Goal: Task Accomplishment & Management: Use online tool/utility

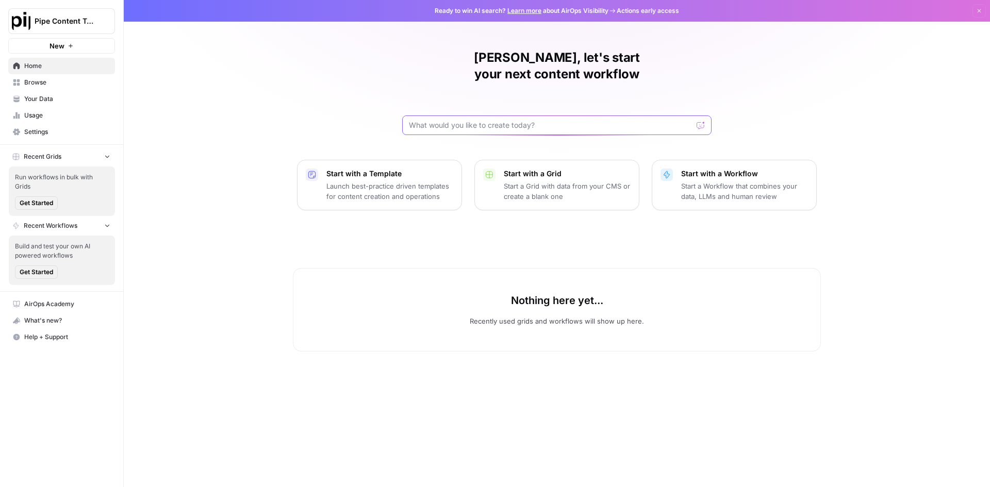
click at [481, 120] on input "text" at bounding box center [551, 125] width 284 height 10
click at [54, 95] on span "Your Data" at bounding box center [67, 98] width 86 height 9
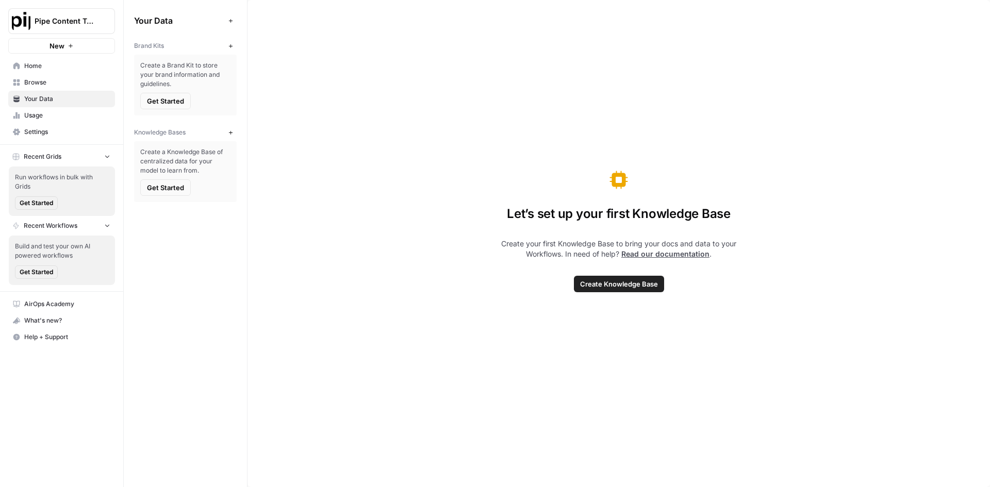
click at [599, 289] on span "Create Knowledge Base" at bounding box center [619, 284] width 78 height 10
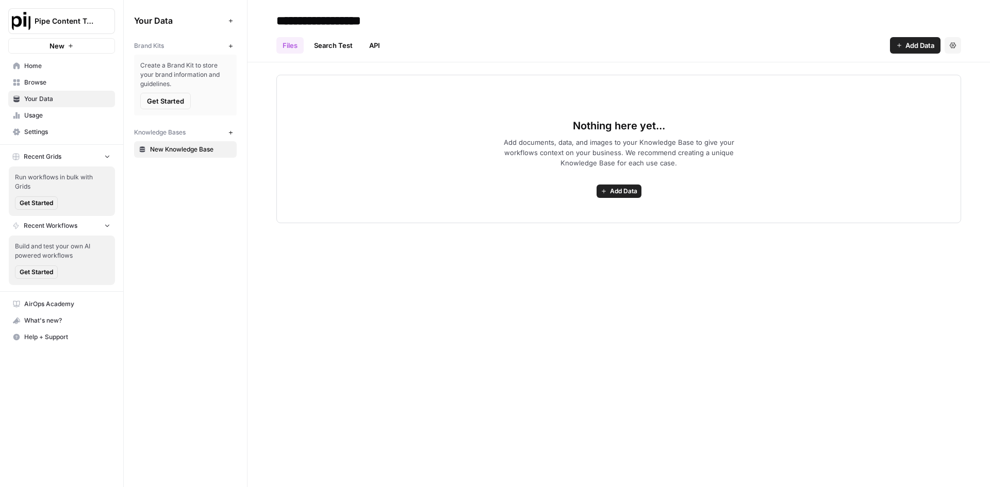
click at [798, 71] on div "Nothing here yet... Add documents, data, and images to your Knowledge Base to g…" at bounding box center [618, 142] width 742 height 161
click at [621, 193] on span "Add Data" at bounding box center [623, 191] width 27 height 9
click at [570, 224] on span "Web Scrape" at bounding box center [581, 228] width 94 height 10
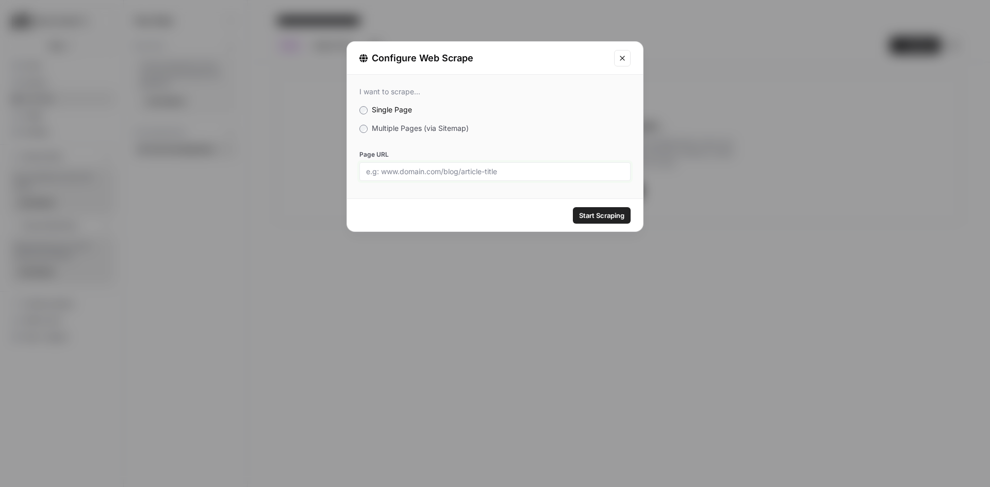
click at [502, 171] on input "Page URL" at bounding box center [495, 171] width 258 height 9
click at [573, 207] on button "Start Scraping" at bounding box center [602, 215] width 58 height 16
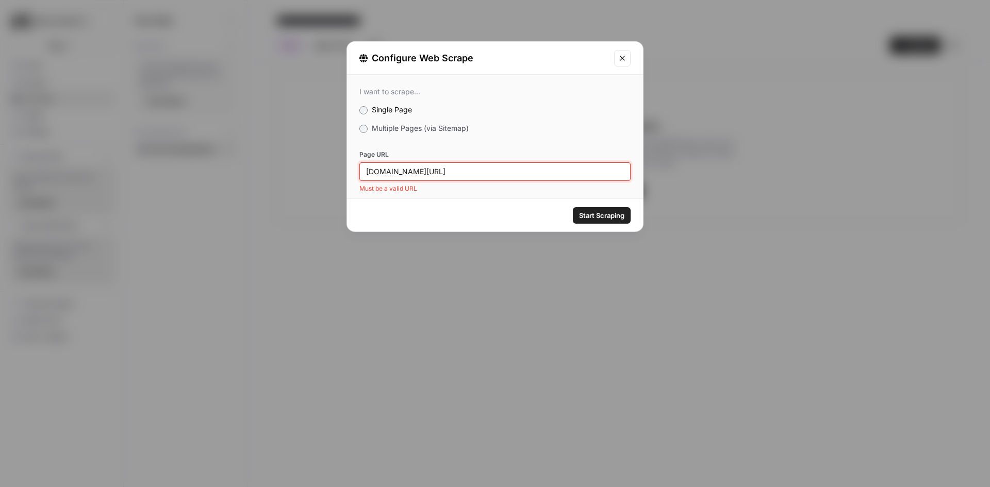
click at [516, 168] on input "pipe.com/blog" at bounding box center [495, 171] width 258 height 9
paste input "https://pipe.com/resources"
type input "https://pipe.com/resources"
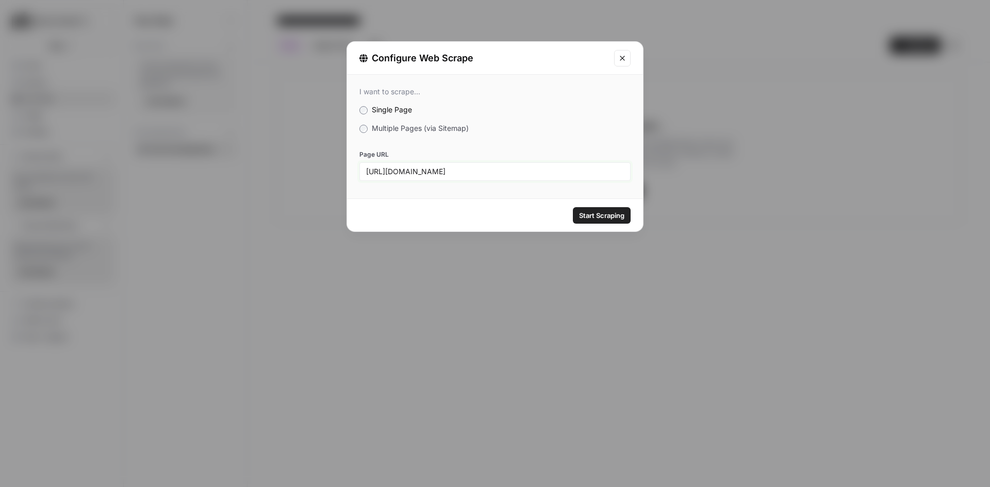
click at [573, 207] on button "Start Scraping" at bounding box center [602, 215] width 58 height 16
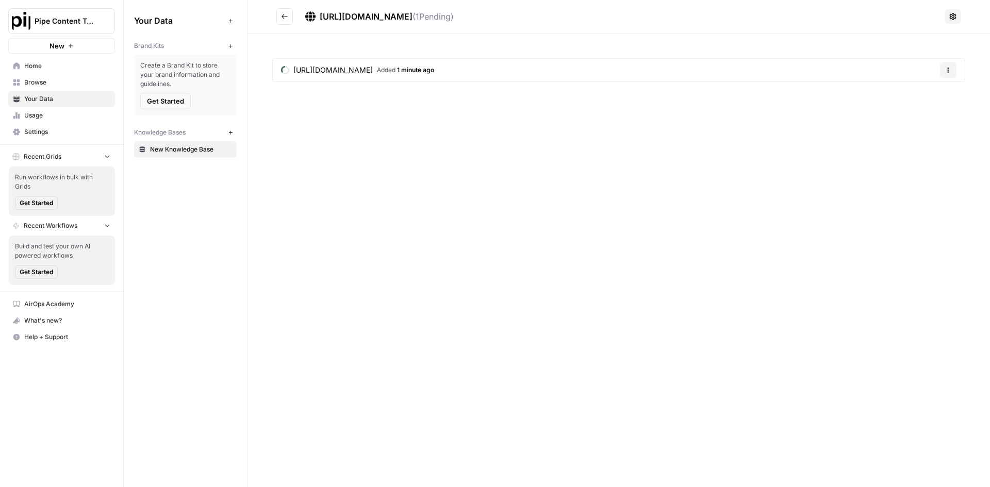
click at [746, 156] on div "https://pipe.com/resources ( 1 Pending) https://pipe.com/resources Added 1 minu…" at bounding box center [618, 243] width 742 height 487
click at [56, 80] on span "Browse" at bounding box center [67, 82] width 86 height 9
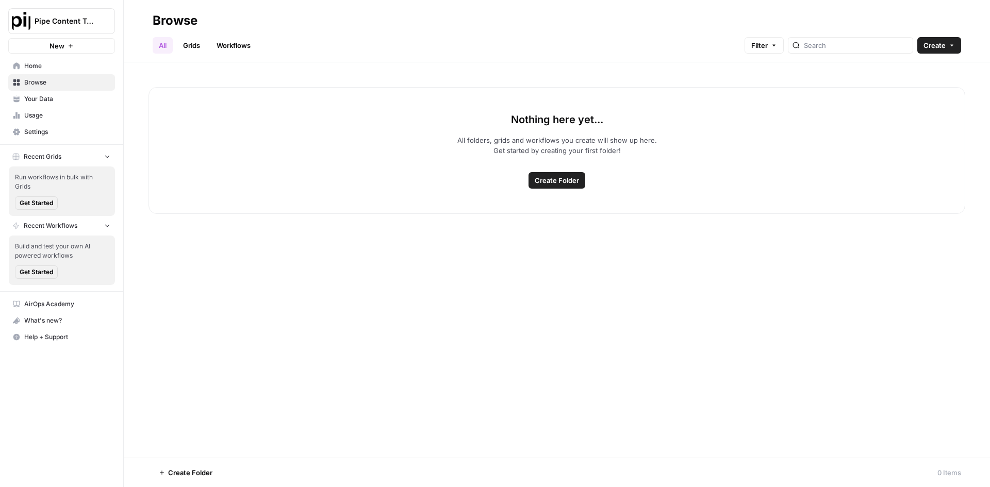
click at [61, 118] on span "Usage" at bounding box center [67, 115] width 86 height 9
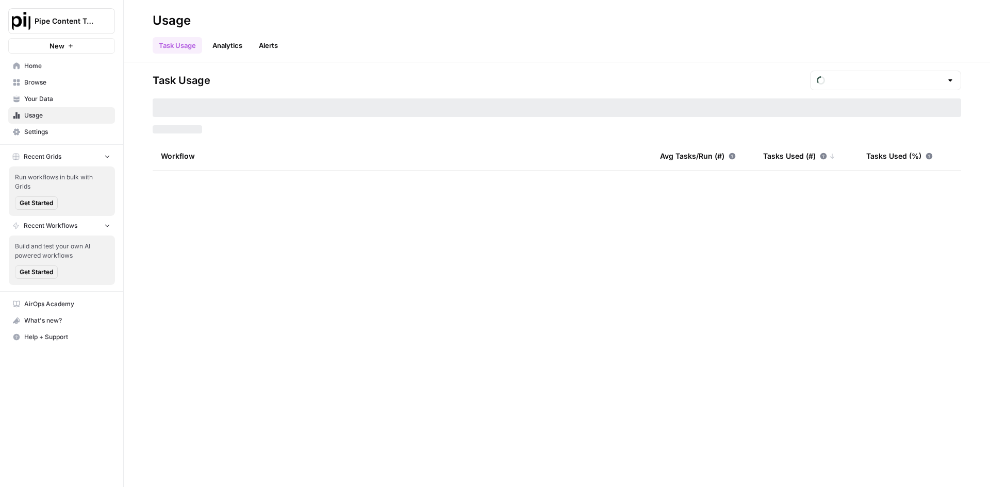
type input "August Included Tasks"
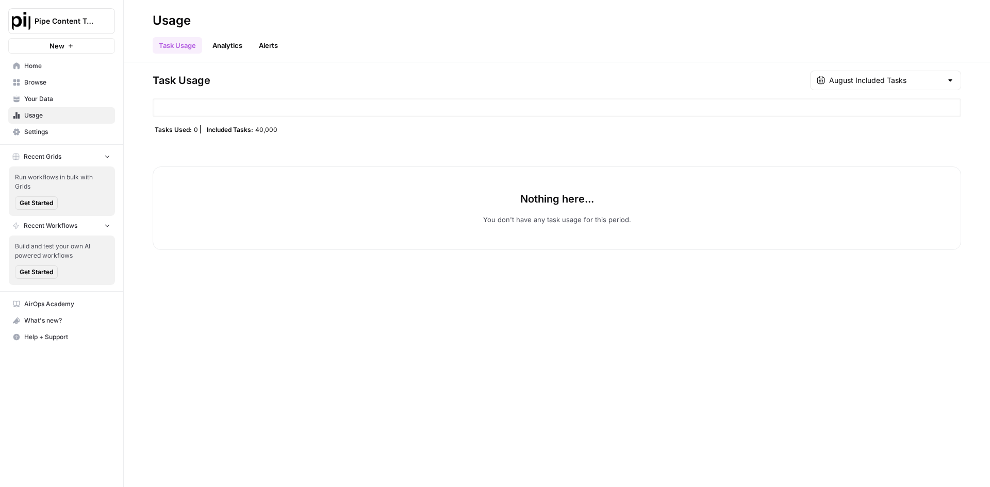
click at [60, 83] on span "Browse" at bounding box center [67, 82] width 86 height 9
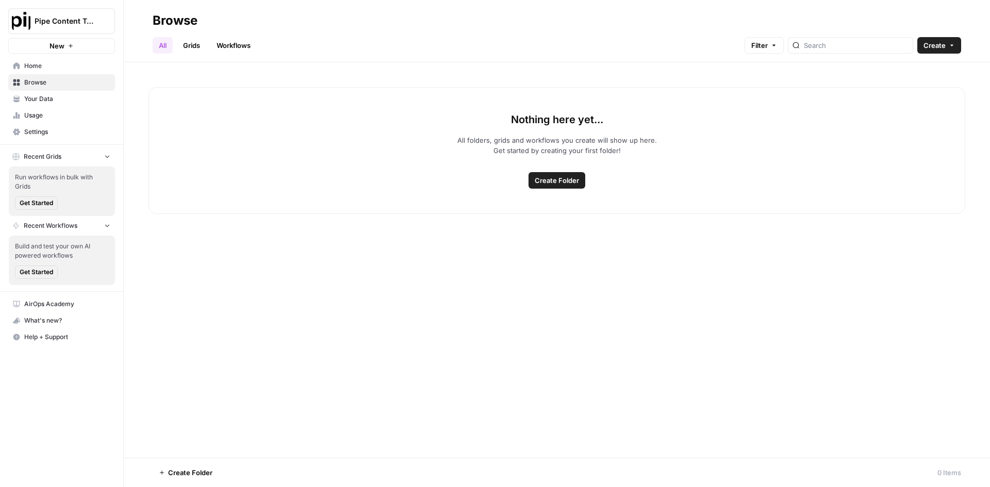
click at [228, 46] on link "Workflows" at bounding box center [233, 45] width 46 height 16
click at [540, 181] on span "Create Workflow" at bounding box center [557, 180] width 54 height 10
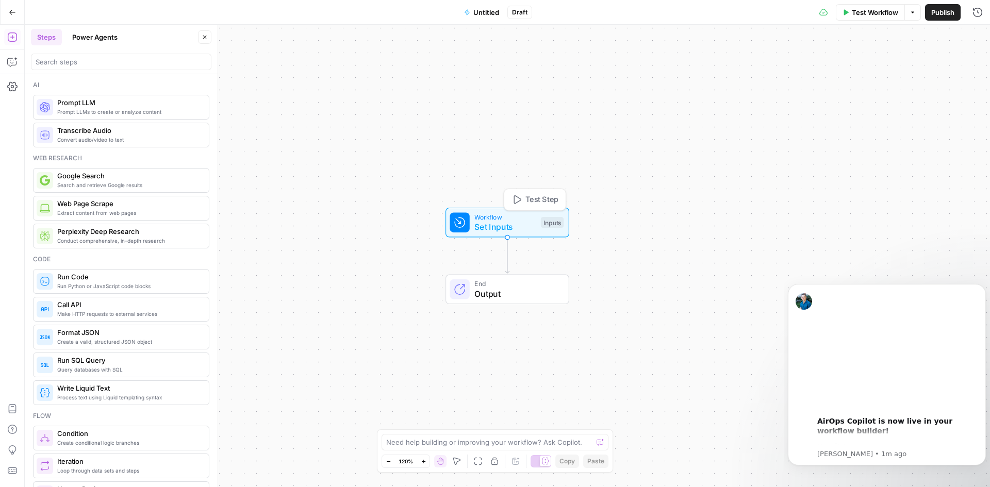
click at [446, 202] on div "Workflow Set Inputs Inputs Test Step End Output" at bounding box center [507, 256] width 965 height 463
click at [469, 225] on div at bounding box center [460, 223] width 20 height 20
click at [120, 106] on span "Prompt LLM" at bounding box center [128, 102] width 143 height 10
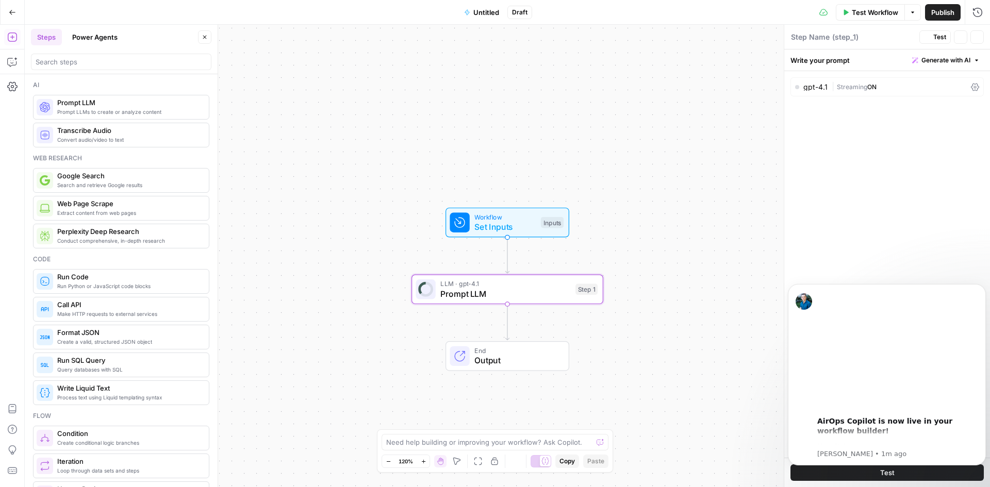
type textarea "Prompt LLM"
click at [119, 236] on span "Perplexity Deep Research" at bounding box center [128, 231] width 143 height 10
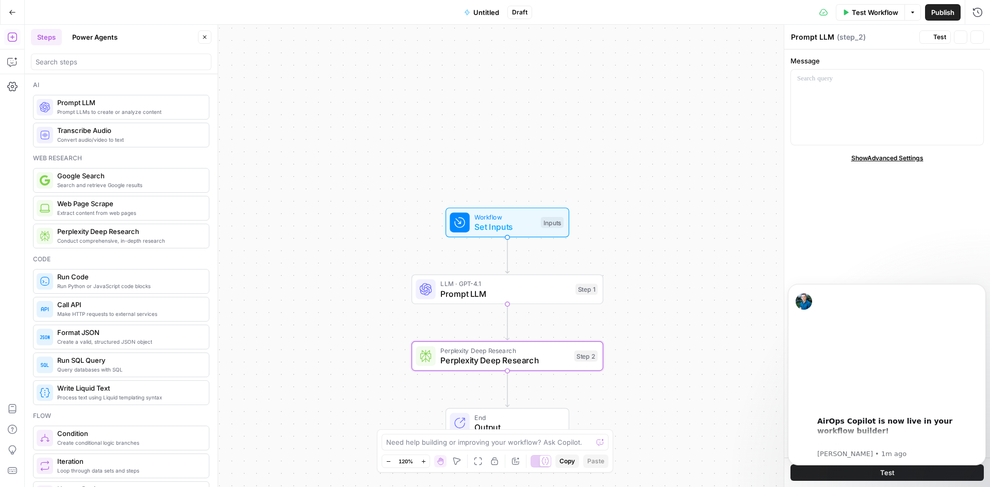
type textarea "Perplexity Deep Research"
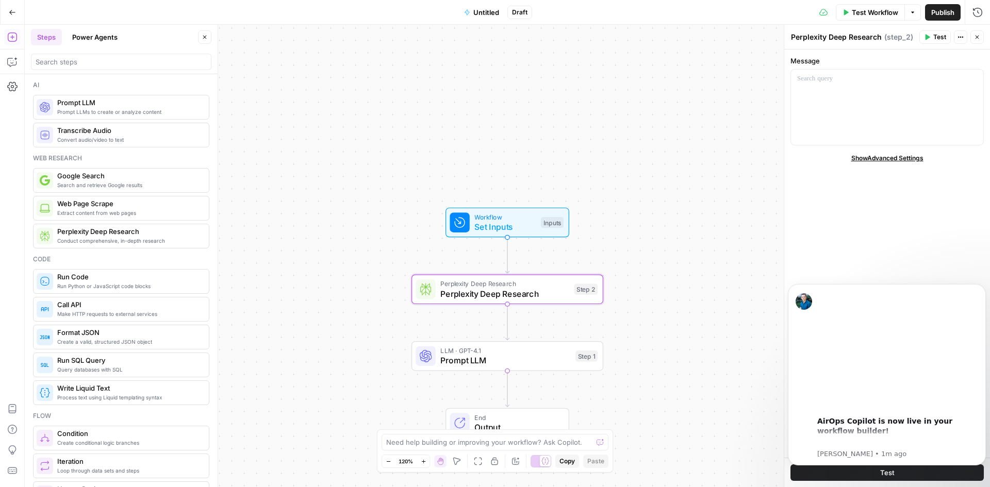
click at [122, 178] on span "Google Search" at bounding box center [128, 176] width 143 height 10
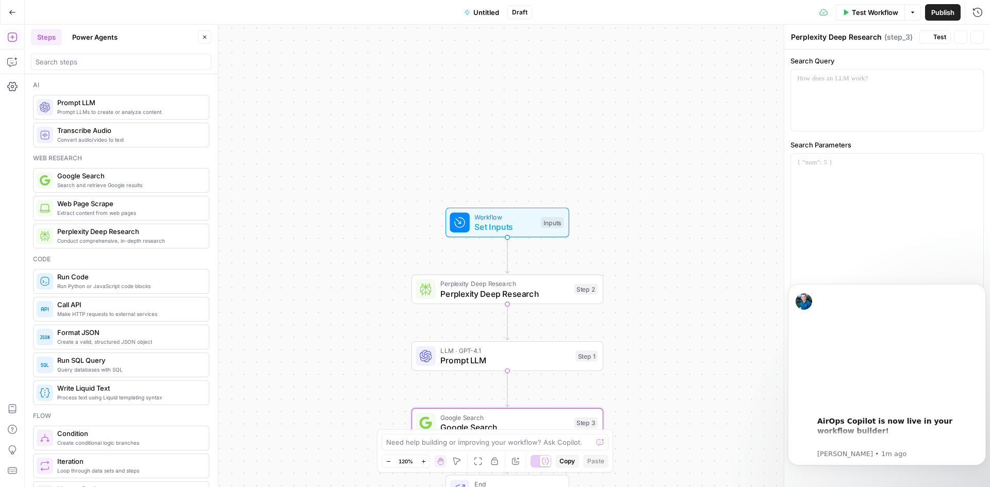
type textarea "Google Search"
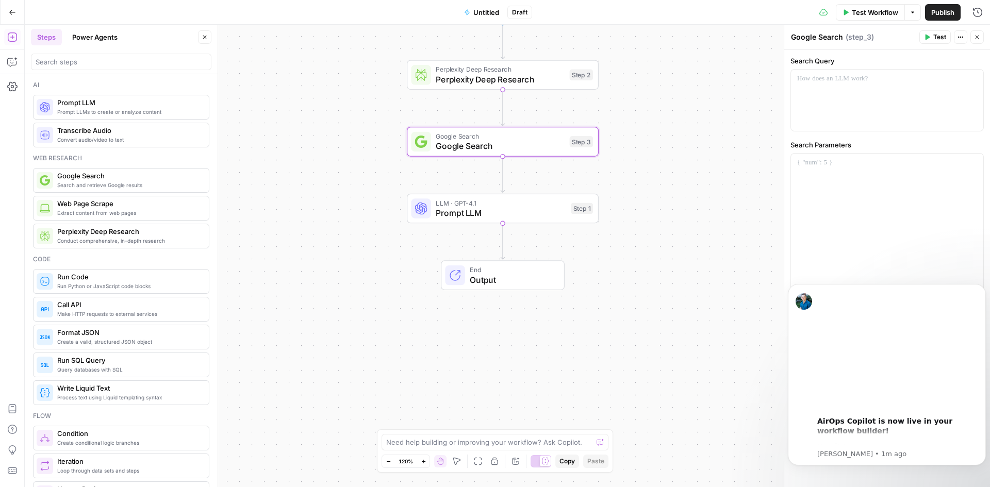
drag, startPoint x: 735, startPoint y: 354, endPoint x: 731, endPoint y: 140, distance: 214.5
click at [731, 140] on div "Workflow Set Inputs Inputs Perplexity Deep Research Perplexity Deep Research St…" at bounding box center [507, 256] width 965 height 463
drag, startPoint x: 212, startPoint y: 137, endPoint x: 211, endPoint y: 158, distance: 21.2
click at [101, 35] on button "Power Agents" at bounding box center [95, 37] width 58 height 16
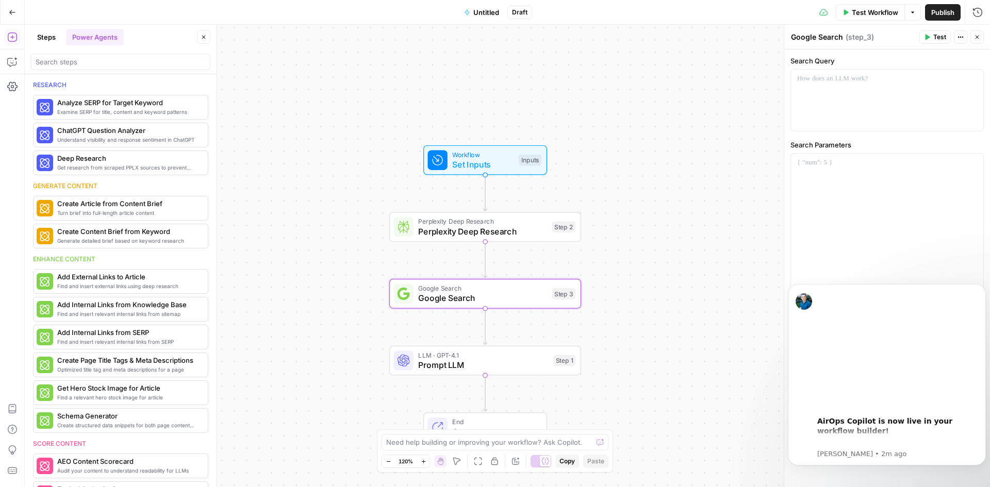
drag, startPoint x: 688, startPoint y: 212, endPoint x: 670, endPoint y: 365, distance: 153.1
click at [670, 365] on div "Workflow Set Inputs Inputs Perplexity Deep Research Perplexity Deep Research St…" at bounding box center [507, 256] width 965 height 463
click at [503, 202] on icon "button" at bounding box center [504, 204] width 9 height 9
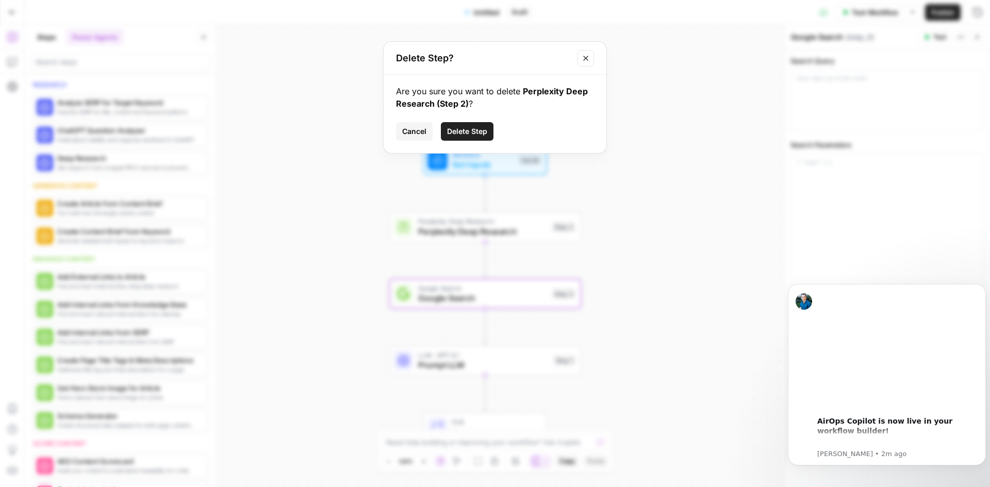
click at [476, 131] on span "Delete Step" at bounding box center [467, 131] width 40 height 10
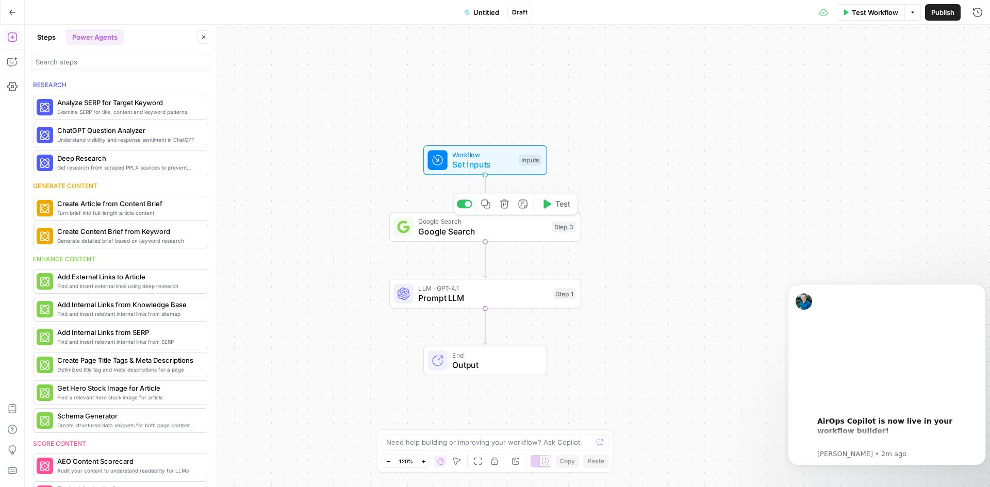
click at [504, 206] on icon "button" at bounding box center [504, 204] width 9 height 9
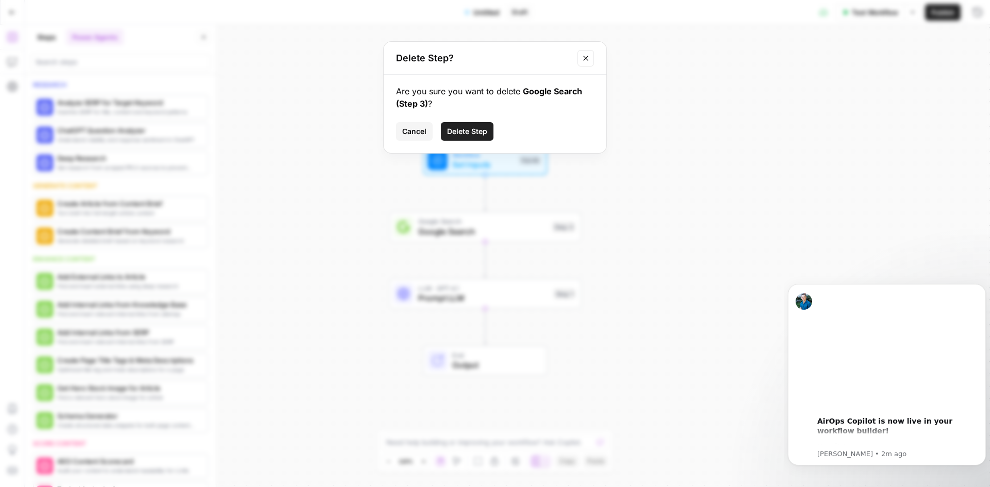
click at [476, 130] on span "Delete Step" at bounding box center [467, 131] width 40 height 10
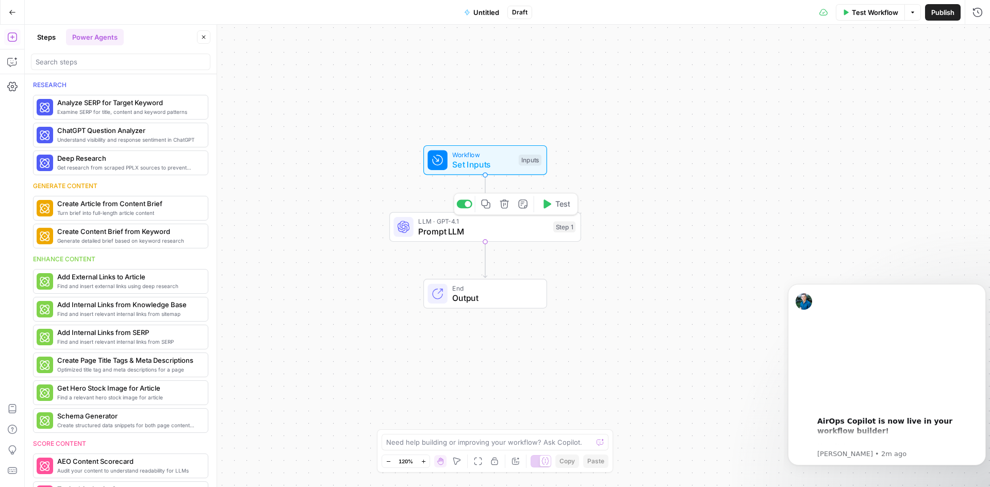
click at [506, 206] on icon "button" at bounding box center [505, 204] width 10 height 10
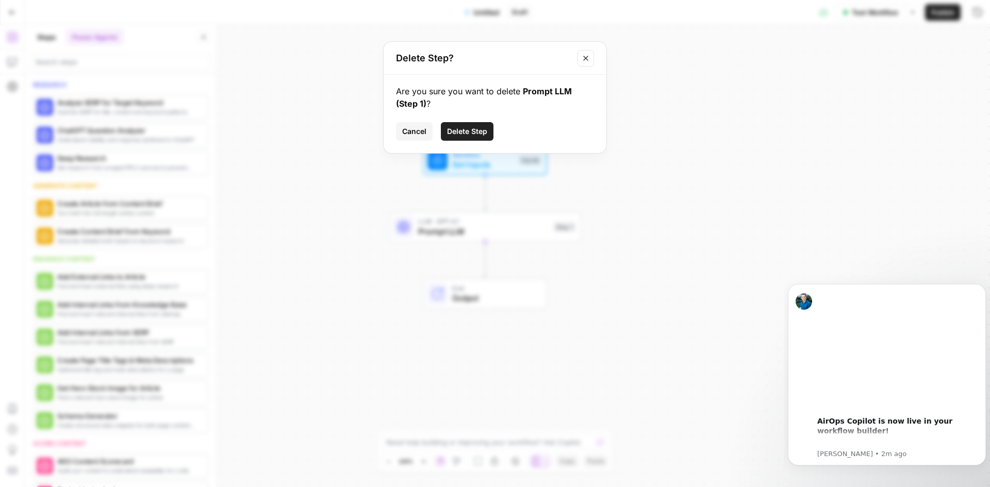
click at [480, 134] on span "Delete Step" at bounding box center [467, 131] width 40 height 10
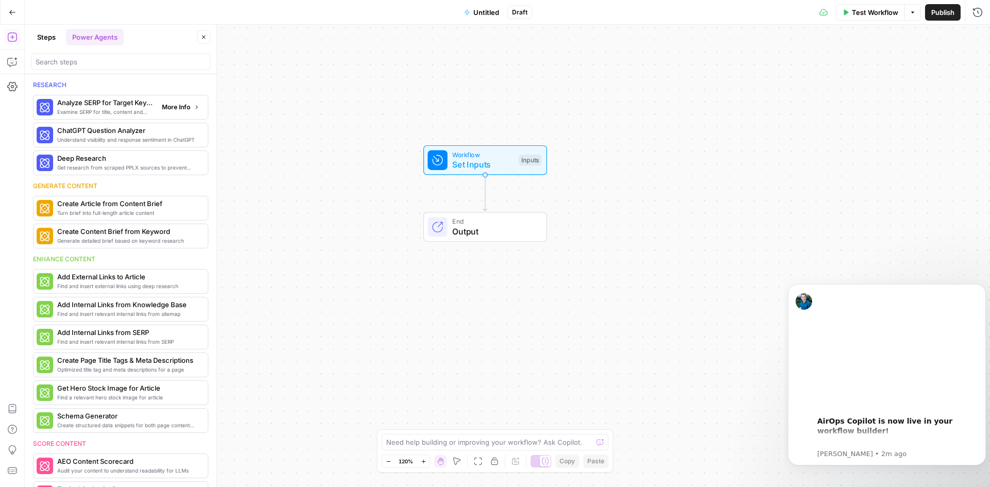
click at [99, 107] on span "Analyze SERP for Target Keyword" at bounding box center [105, 102] width 96 height 10
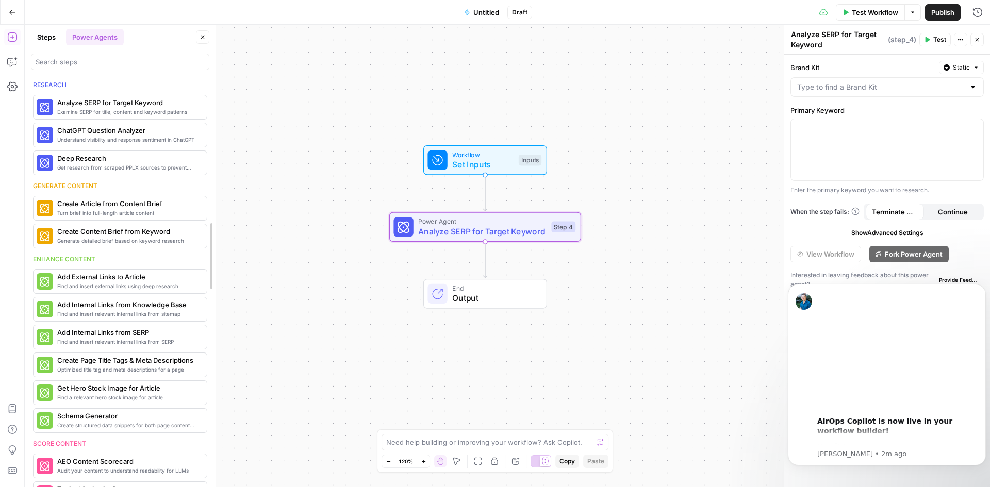
drag, startPoint x: 212, startPoint y: 185, endPoint x: 211, endPoint y: 201, distance: 16.1
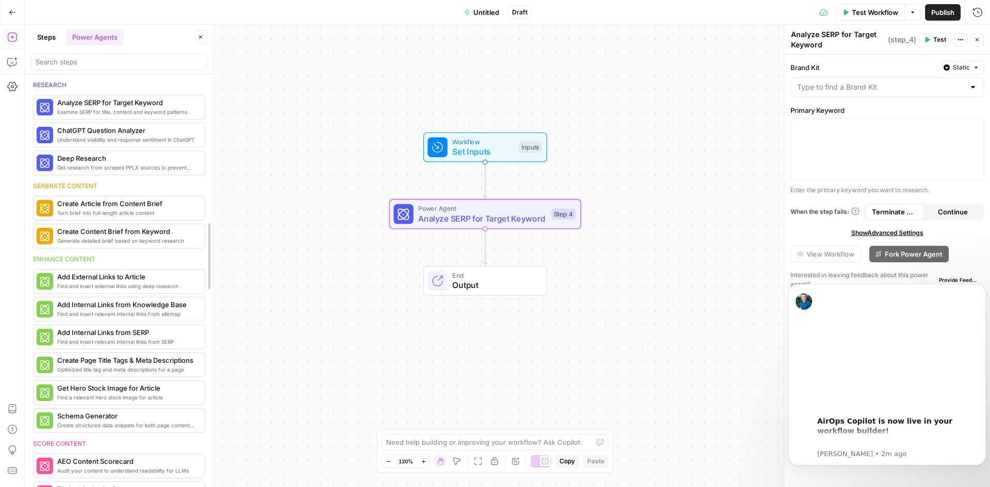
drag, startPoint x: 211, startPoint y: 181, endPoint x: 209, endPoint y: 220, distance: 38.7
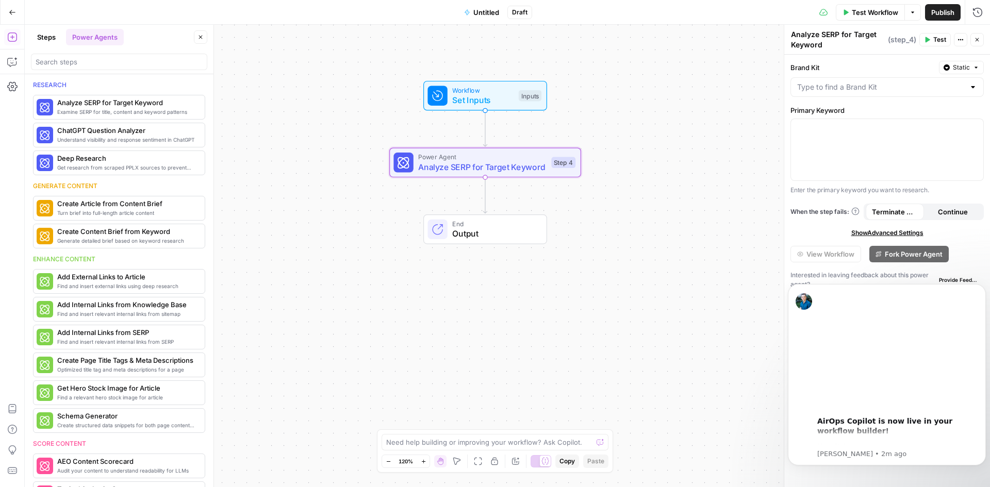
click at [201, 472] on div "Research Examine SERP for title, content and keyword patterns Analyze SERP for …" at bounding box center [119, 280] width 189 height 413
drag, startPoint x: 210, startPoint y: 279, endPoint x: 207, endPoint y: 341, distance: 62.4
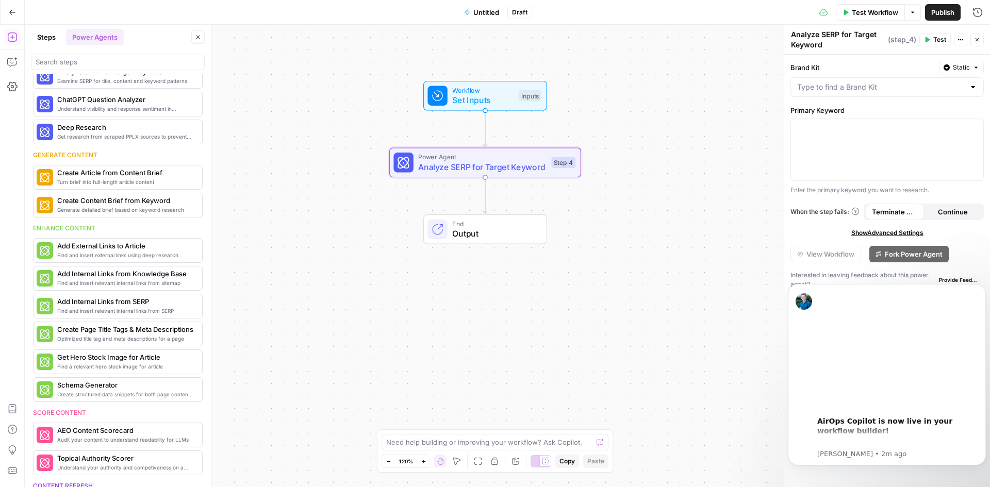
scroll to position [72, 0]
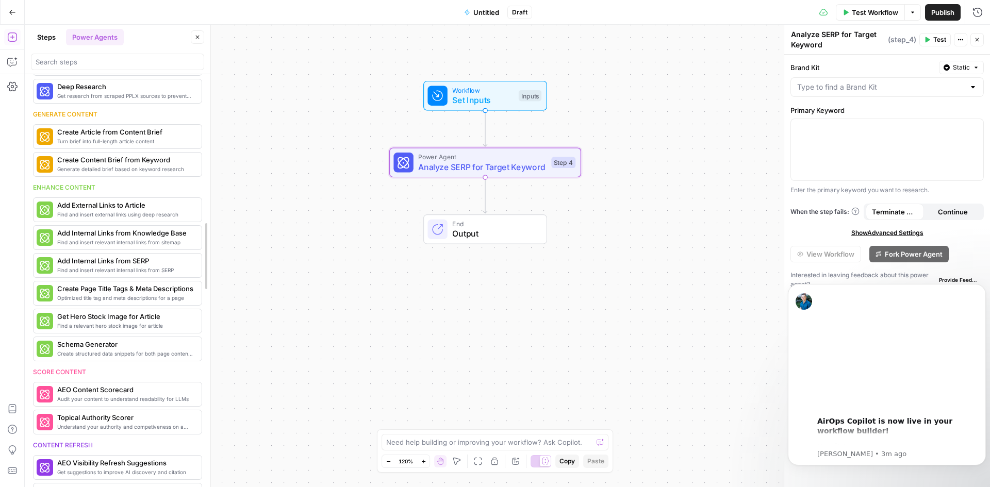
drag, startPoint x: 207, startPoint y: 251, endPoint x: 206, endPoint y: 300, distance: 48.5
click at [199, 472] on div "Research Examine SERP for title, content and keyword patterns Analyze SERP for …" at bounding box center [117, 280] width 185 height 413
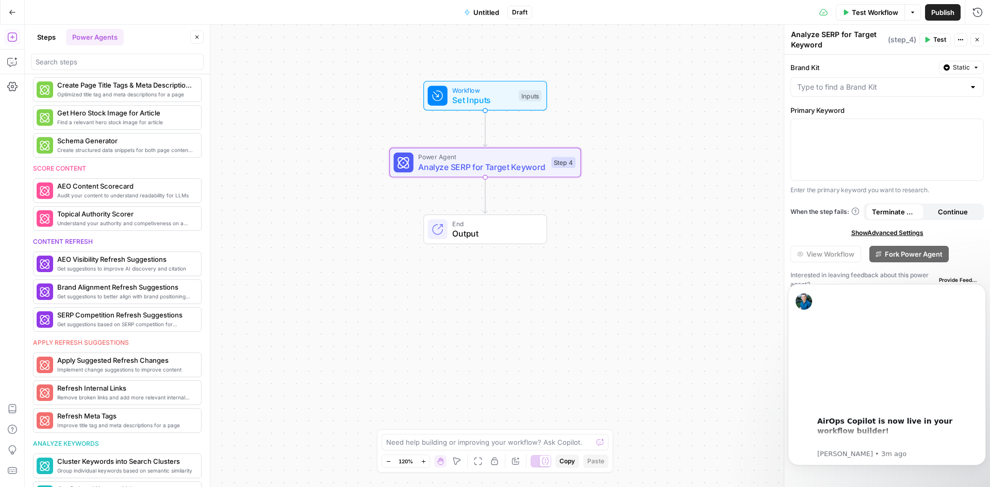
scroll to position [290, 0]
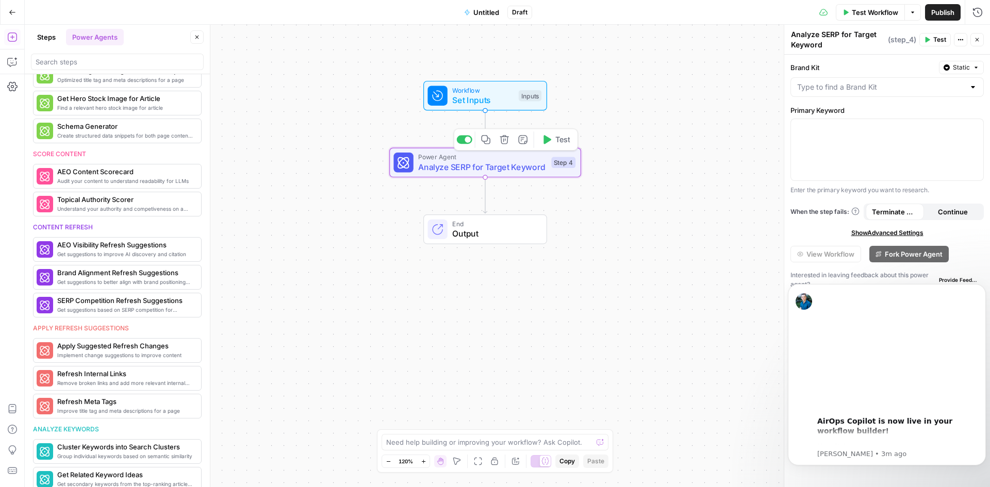
click at [504, 139] on icon "button" at bounding box center [505, 140] width 10 height 10
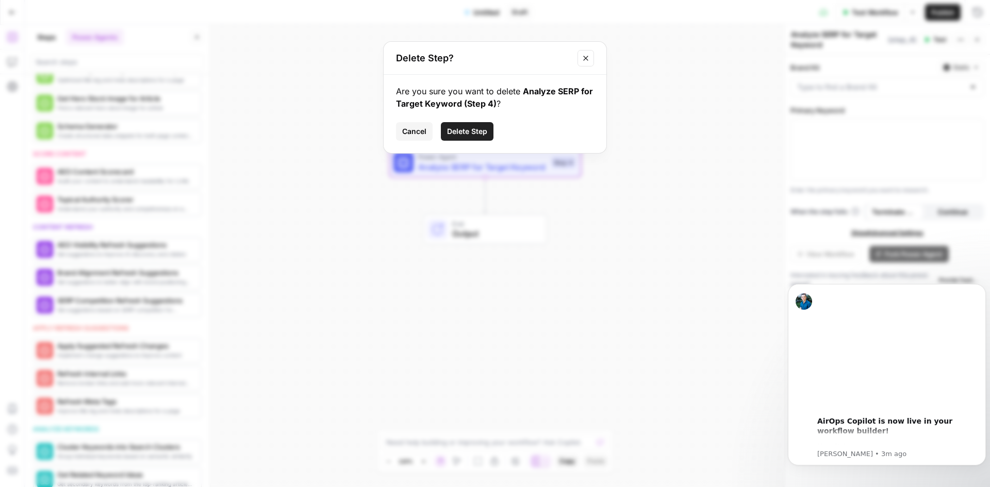
click at [465, 130] on span "Delete Step" at bounding box center [467, 131] width 40 height 10
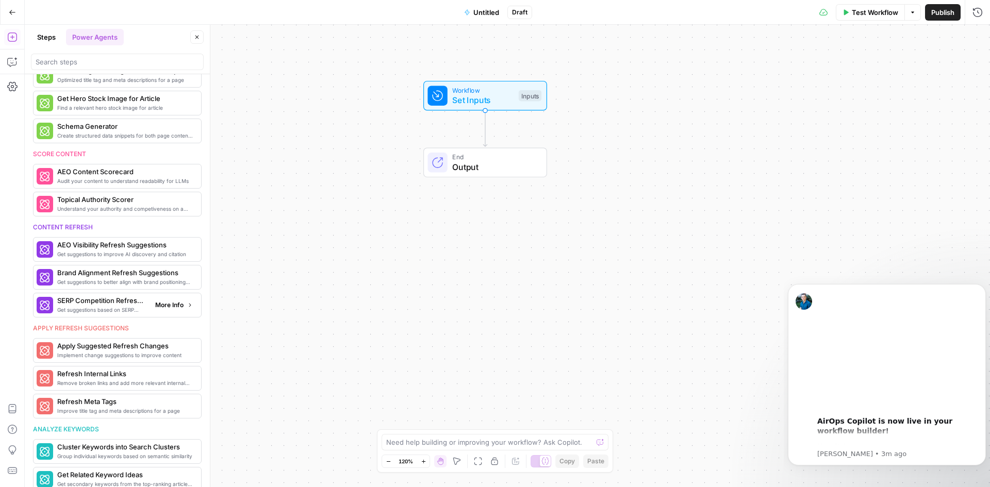
click at [88, 304] on span "SERP Competition Refresh Suggestions" at bounding box center [102, 300] width 90 height 10
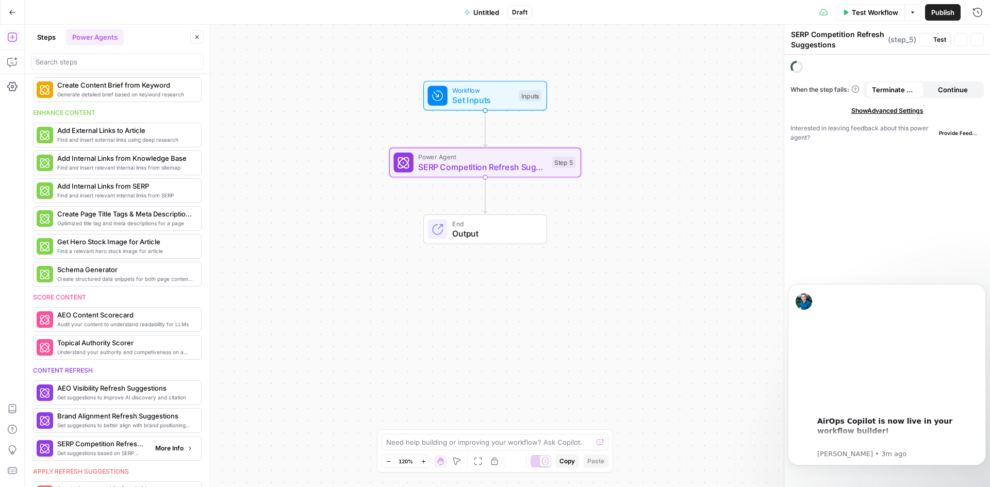
scroll to position [433, 0]
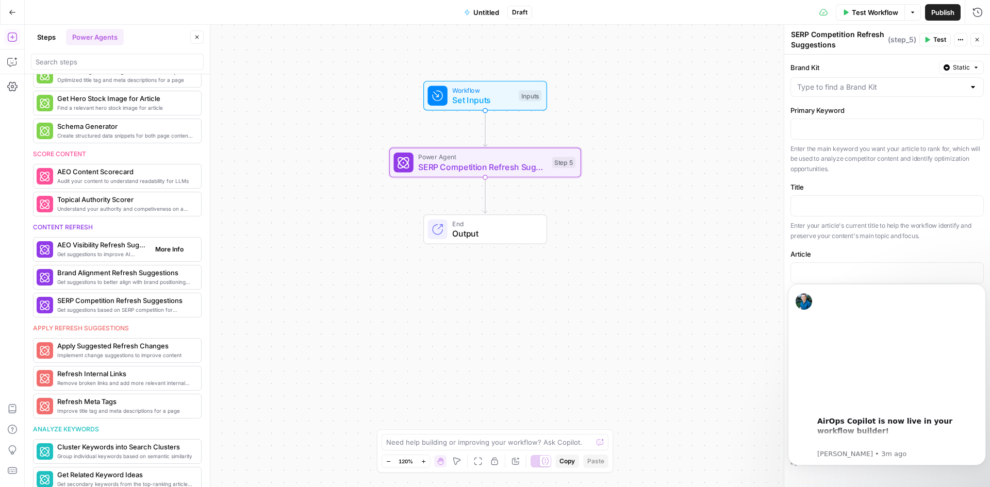
click at [89, 254] on span "Get suggestions to improve AI discovery and citation" at bounding box center [102, 254] width 90 height 8
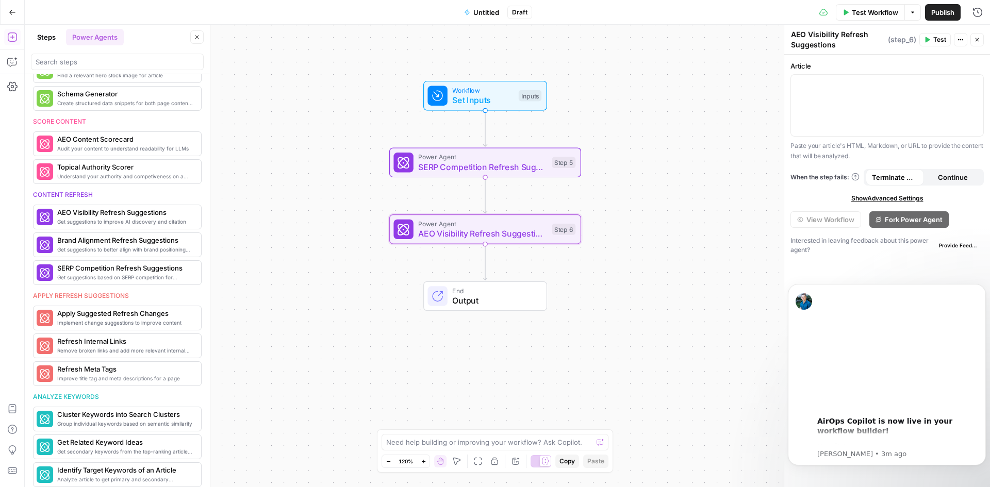
scroll to position [414, 0]
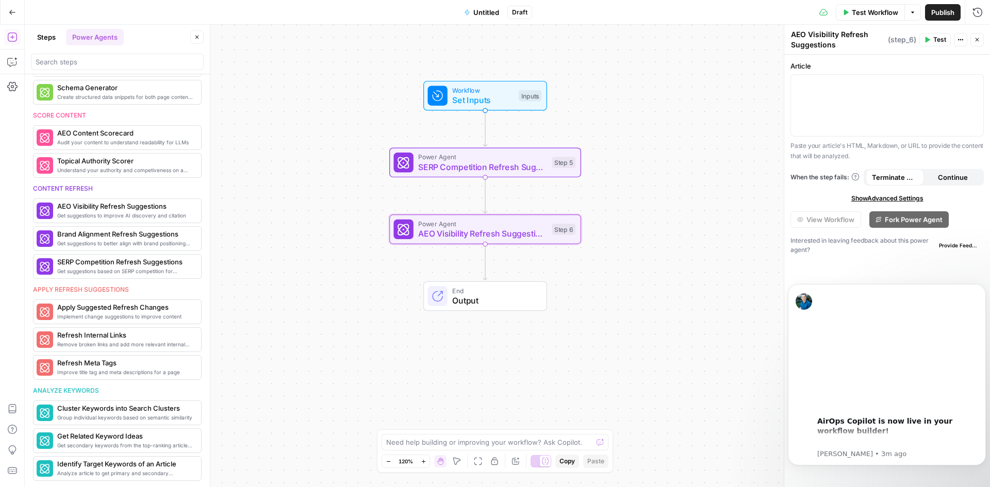
click at [478, 302] on span "Output" at bounding box center [494, 300] width 84 height 12
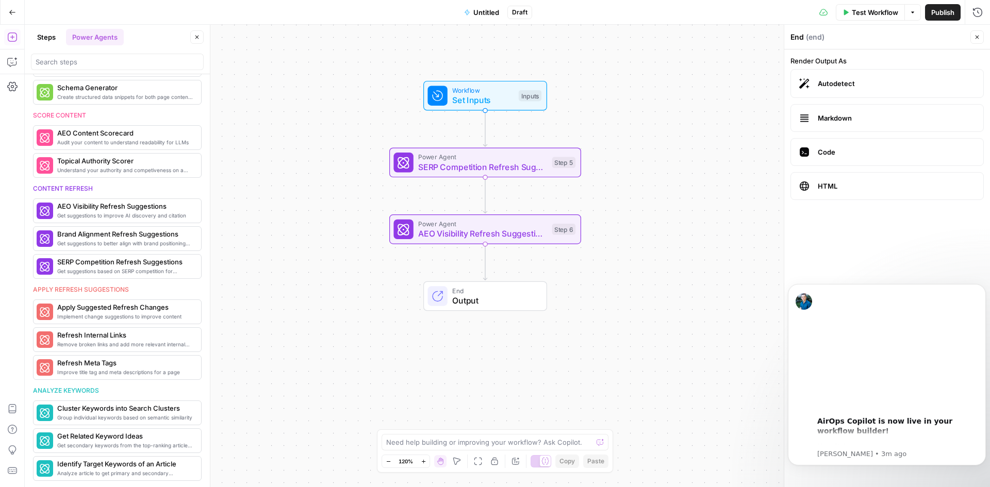
scroll to position [328, 0]
click at [846, 122] on span "Markdown" at bounding box center [896, 118] width 157 height 10
click at [875, 9] on span "Test Workflow" at bounding box center [875, 12] width 46 height 10
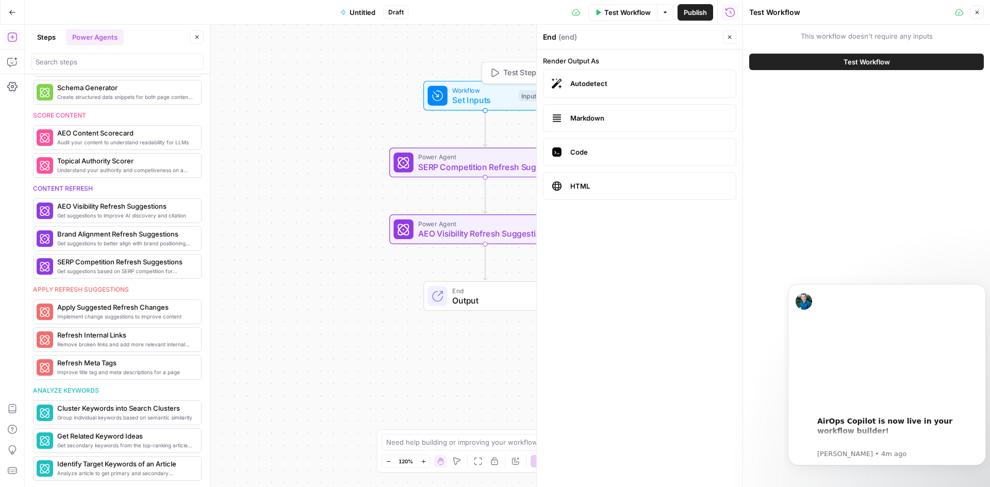
click at [489, 91] on span "Workflow" at bounding box center [482, 90] width 61 height 10
click at [653, 69] on button "Add Field" at bounding box center [631, 70] width 172 height 16
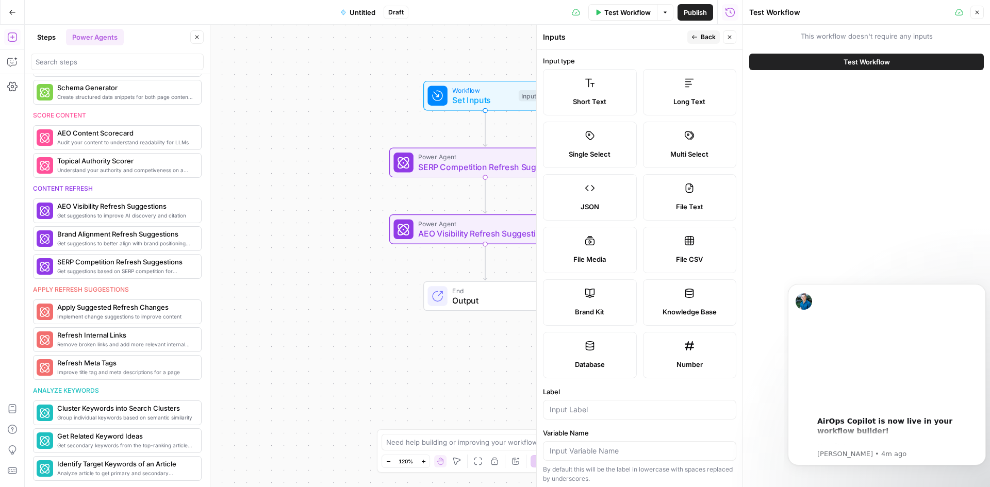
click at [597, 95] on label "Short Text" at bounding box center [590, 92] width 94 height 46
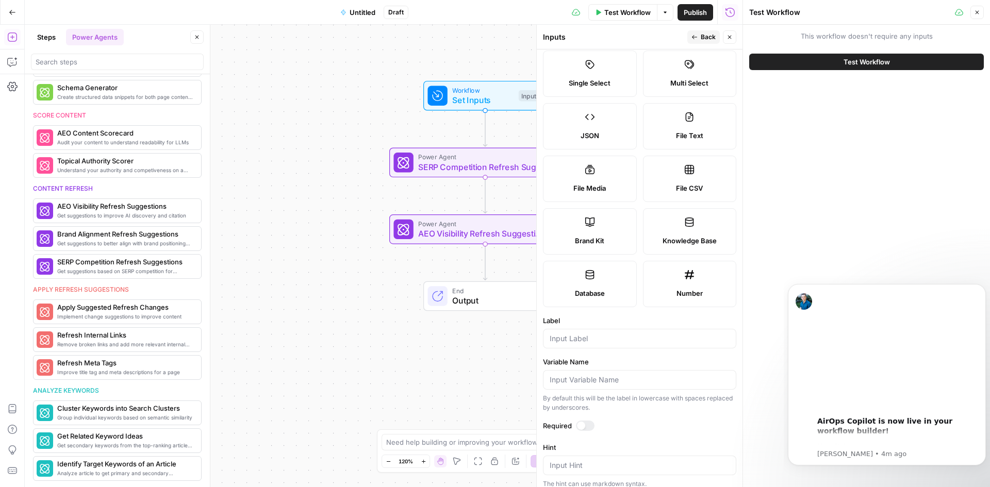
scroll to position [20, 0]
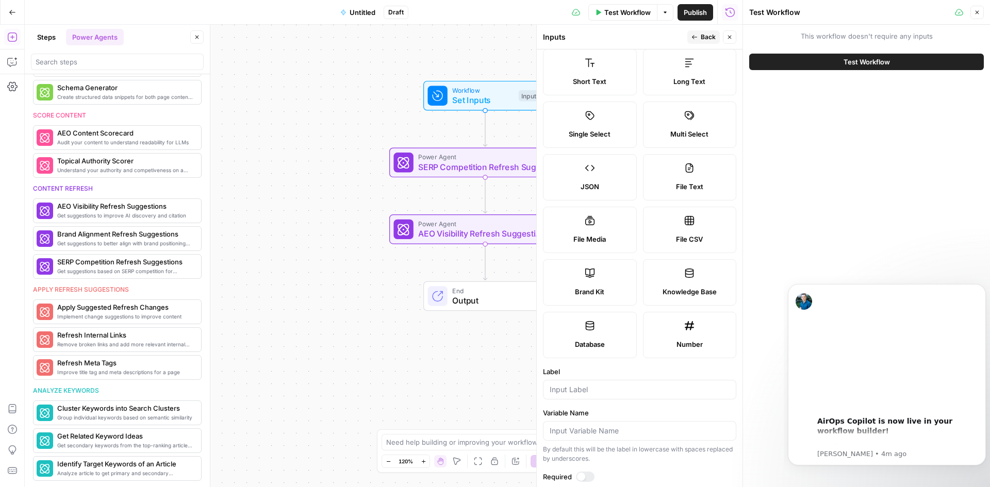
click at [664, 265] on label "Knowledge Base" at bounding box center [690, 282] width 94 height 46
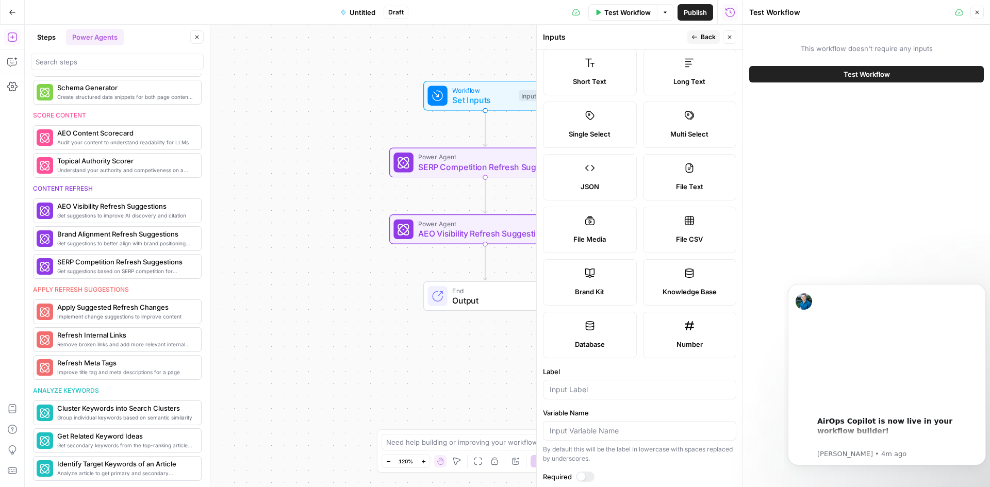
click at [671, 280] on label "Knowledge Base" at bounding box center [690, 282] width 94 height 46
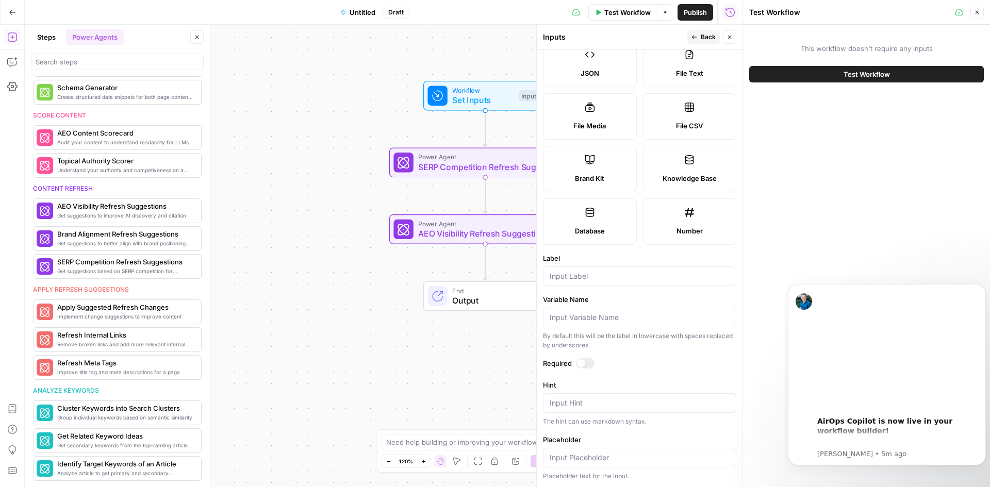
scroll to position [0, 0]
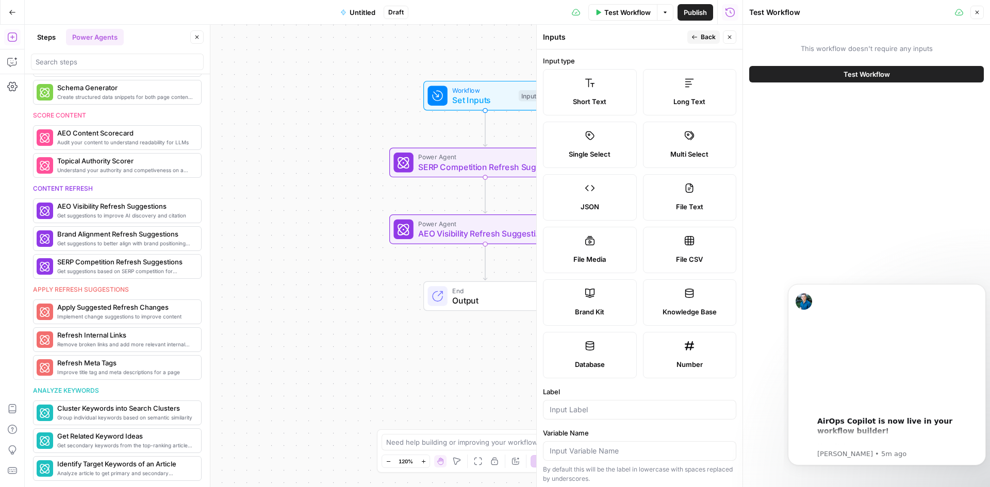
click at [771, 116] on div "This workflow doesn't require any inputs Test Workflow" at bounding box center [866, 256] width 247 height 463
click at [658, 295] on label "Knowledge Base" at bounding box center [690, 302] width 94 height 46
click at [485, 352] on div "Workflow Set Inputs Inputs Power Agent SERP Competition Refresh Suggestions Ste…" at bounding box center [384, 256] width 718 height 463
click at [727, 38] on icon "button" at bounding box center [730, 37] width 6 height 6
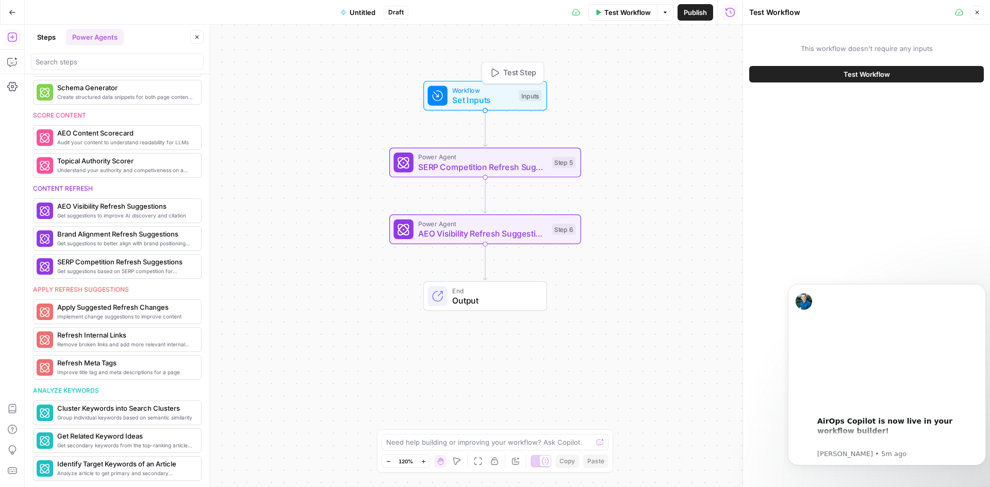
click at [533, 97] on div "Inputs" at bounding box center [530, 95] width 23 height 11
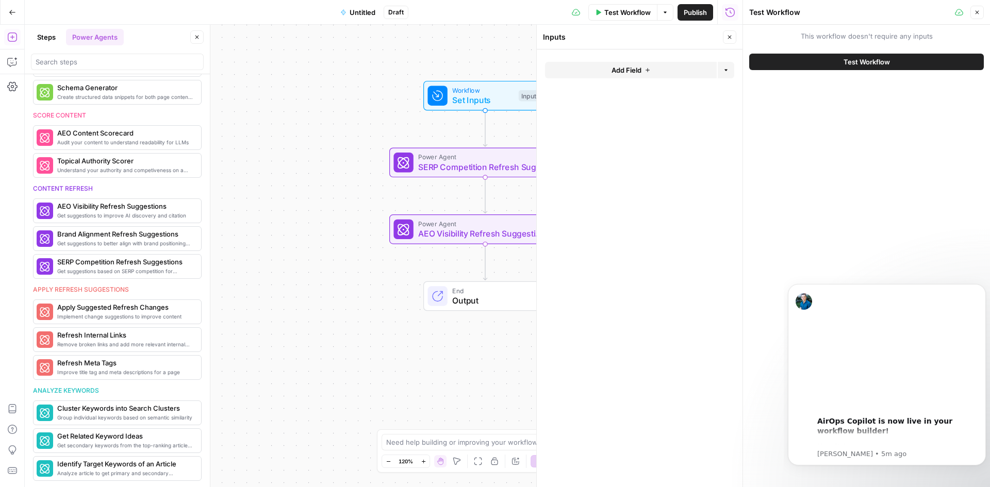
click at [601, 70] on button "Add Field" at bounding box center [631, 70] width 172 height 16
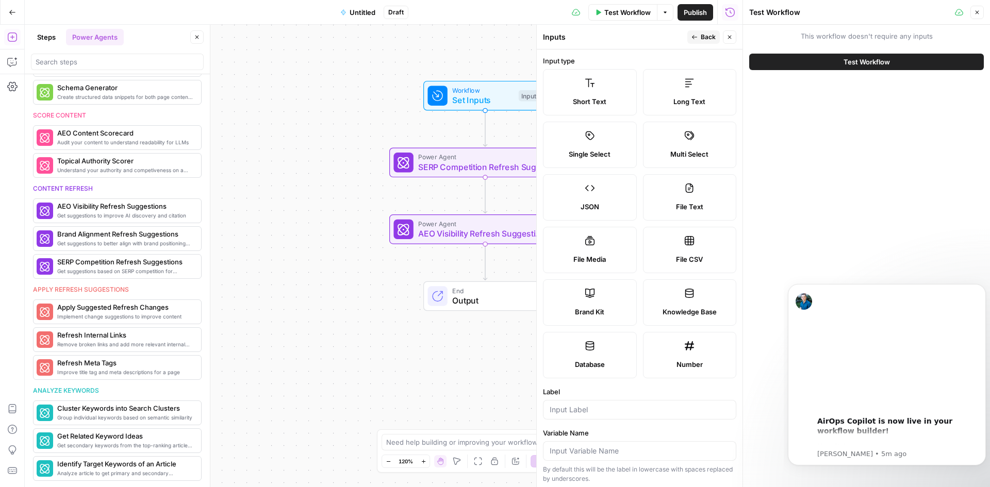
click at [668, 302] on label "Knowledge Base" at bounding box center [690, 302] width 94 height 46
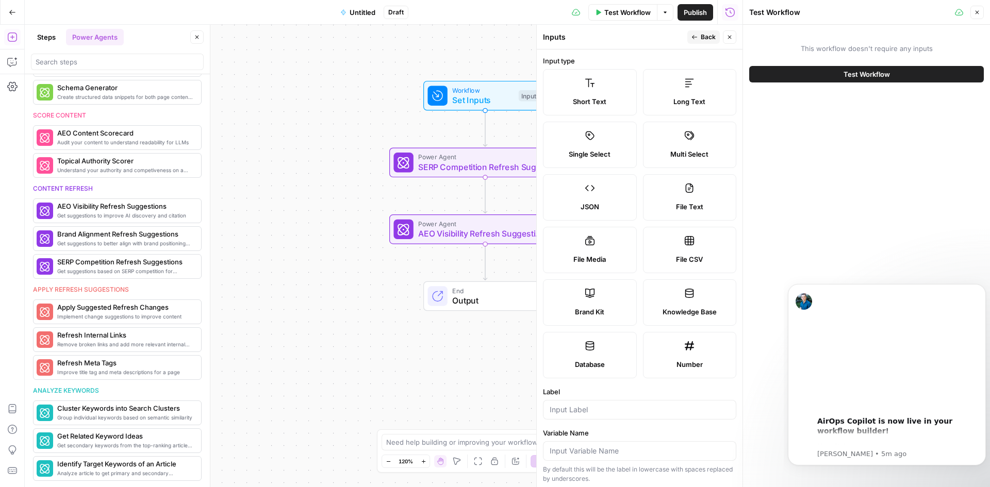
click at [907, 72] on button "Test Workflow" at bounding box center [866, 74] width 235 height 16
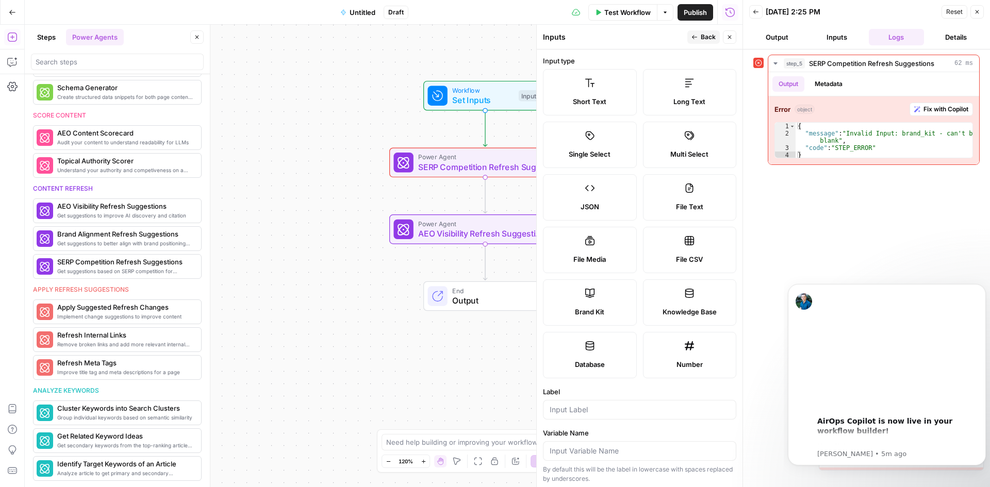
click at [478, 62] on div "Workflow Set Inputs Inputs Error Power Agent SERP Competition Refresh Suggestio…" at bounding box center [384, 256] width 718 height 463
click at [977, 10] on icon "button" at bounding box center [977, 12] width 6 height 6
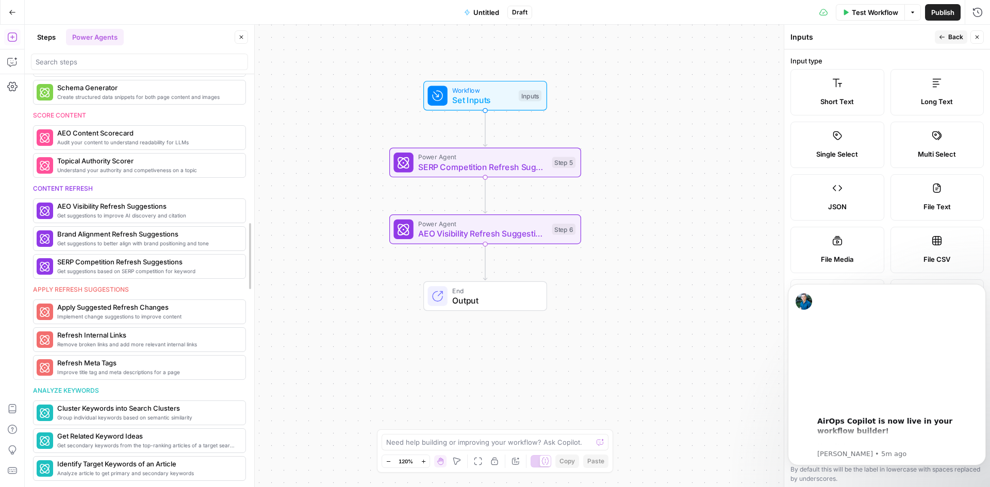
drag, startPoint x: 206, startPoint y: 331, endPoint x: 251, endPoint y: 275, distance: 71.2
click at [452, 442] on textarea at bounding box center [489, 442] width 206 height 10
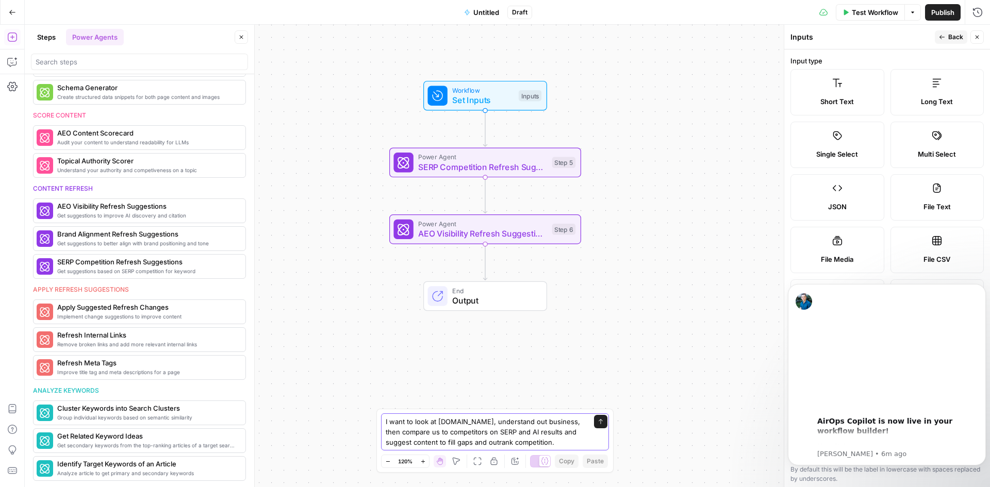
type textarea "I want to look at Pipe.com, understand out business, then compare us to competi…"
click at [601, 423] on icon "submit" at bounding box center [601, 421] width 4 height 5
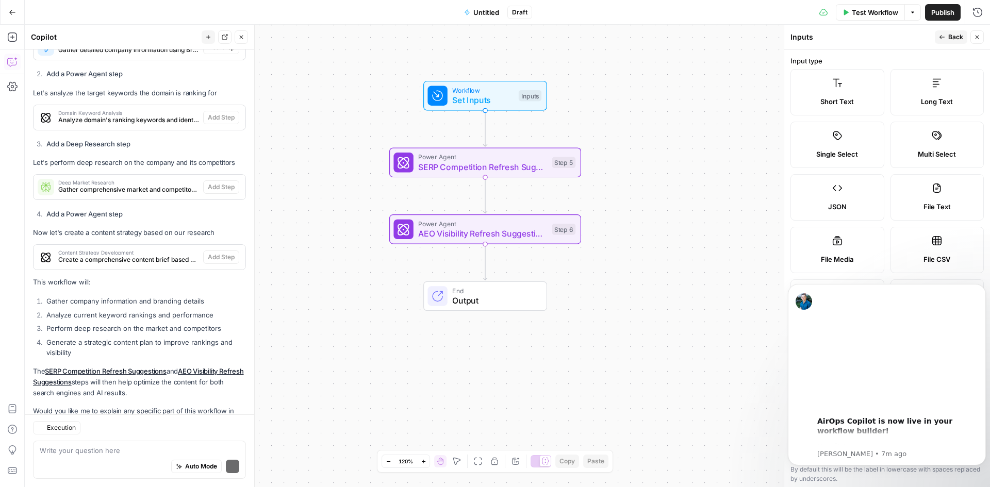
scroll to position [526, 0]
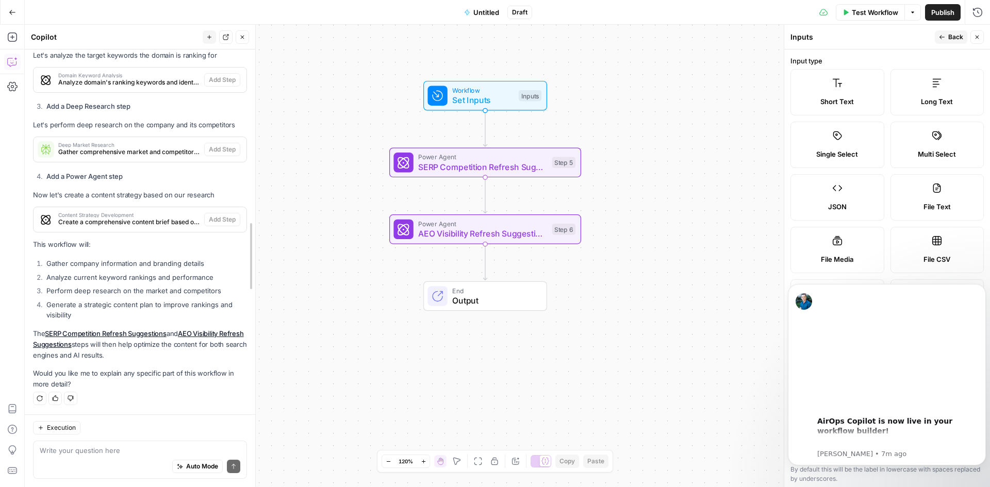
drag, startPoint x: 249, startPoint y: 359, endPoint x: 250, endPoint y: 385, distance: 25.8
drag, startPoint x: 250, startPoint y: 322, endPoint x: 252, endPoint y: 262, distance: 59.8
drag, startPoint x: 249, startPoint y: 305, endPoint x: 250, endPoint y: 271, distance: 33.5
click at [250, 271] on div "Hi! How can I help with your workflow? I can explain steps, debug, write prompt…" at bounding box center [141, 268] width 233 height 438
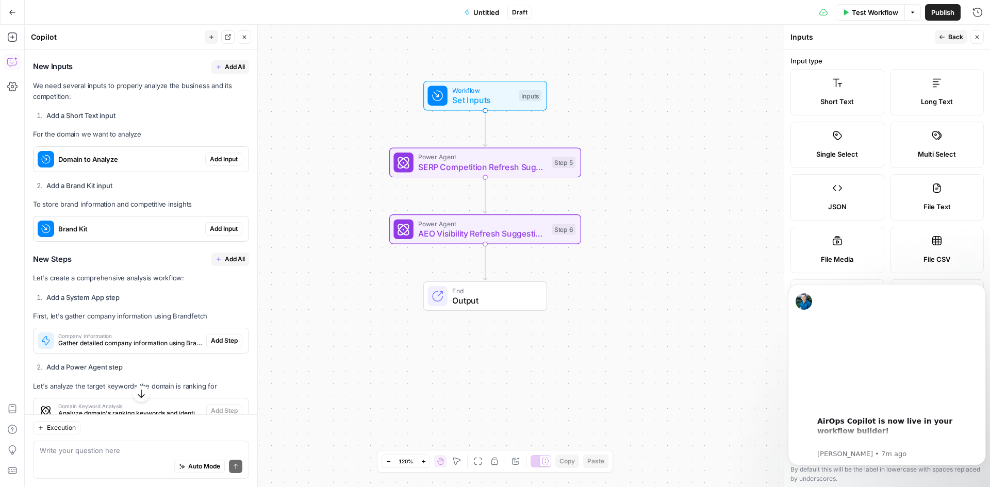
scroll to position [192, 0]
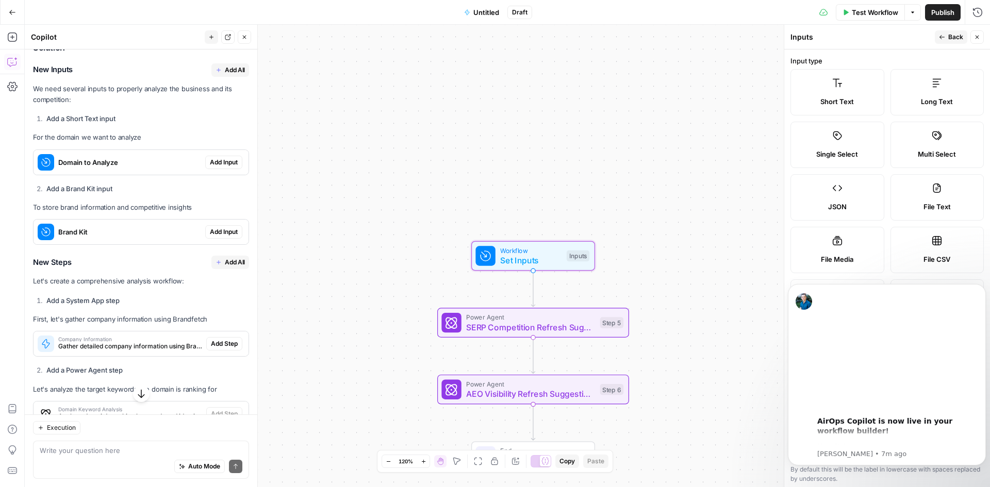
click at [214, 160] on span "Add Input" at bounding box center [224, 162] width 28 height 9
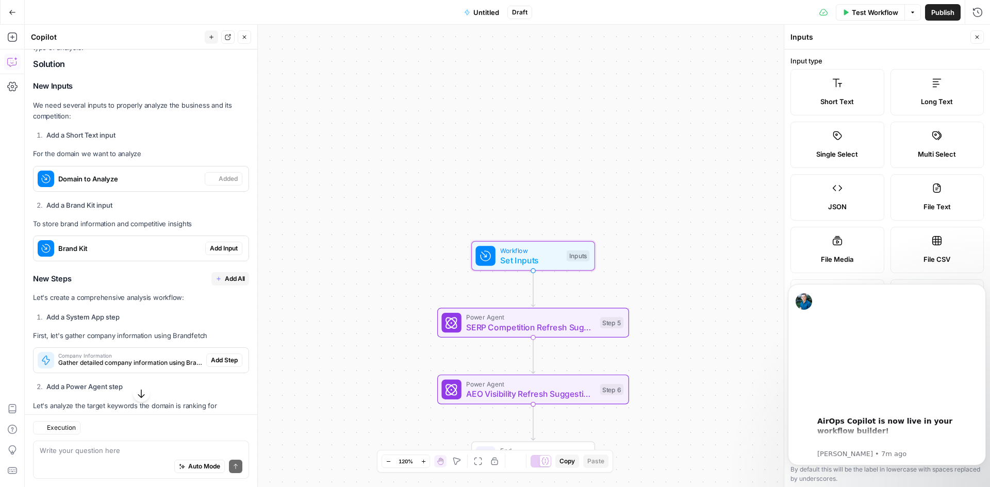
scroll to position [209, 0]
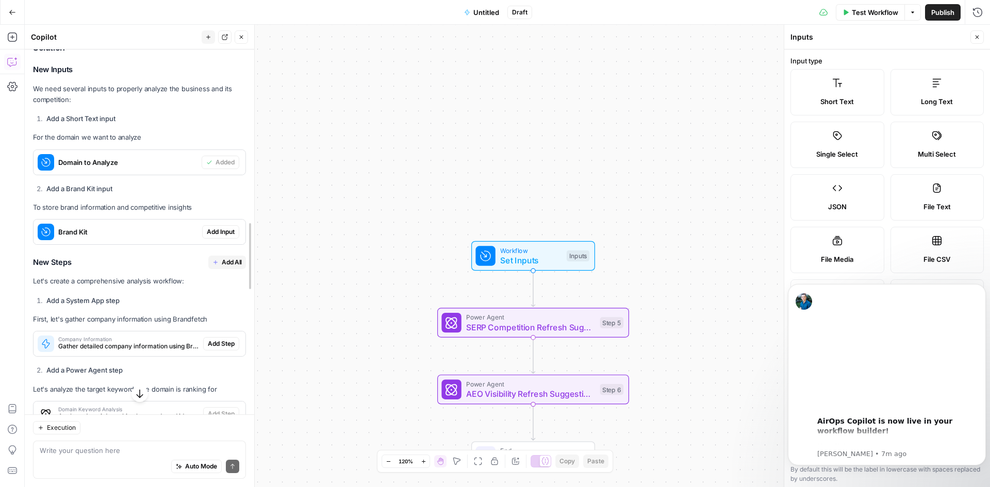
drag, startPoint x: 253, startPoint y: 246, endPoint x: 251, endPoint y: 271, distance: 24.8
click at [877, 12] on span "Test Workflow" at bounding box center [875, 12] width 46 height 10
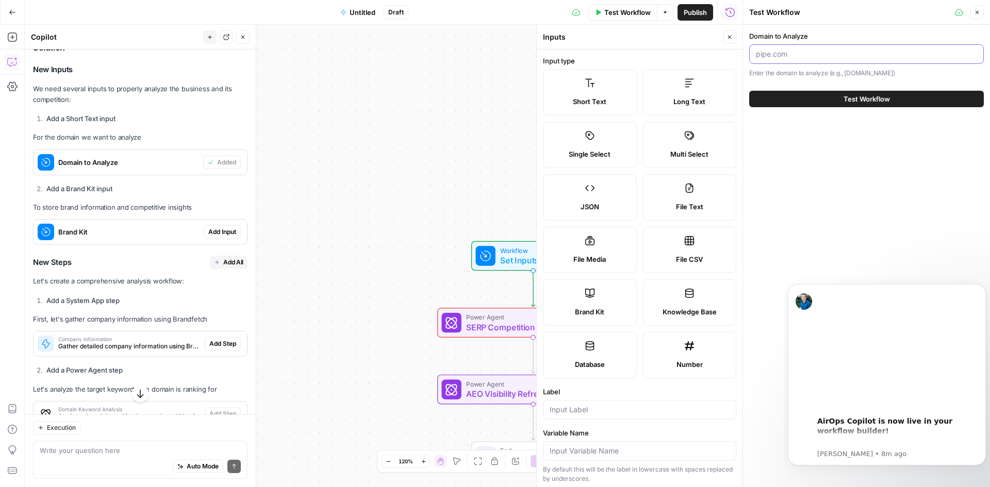
click at [845, 55] on input "Domain to Analyze" at bounding box center [866, 54] width 221 height 10
click at [861, 98] on span "Test Workflow" at bounding box center [867, 99] width 46 height 10
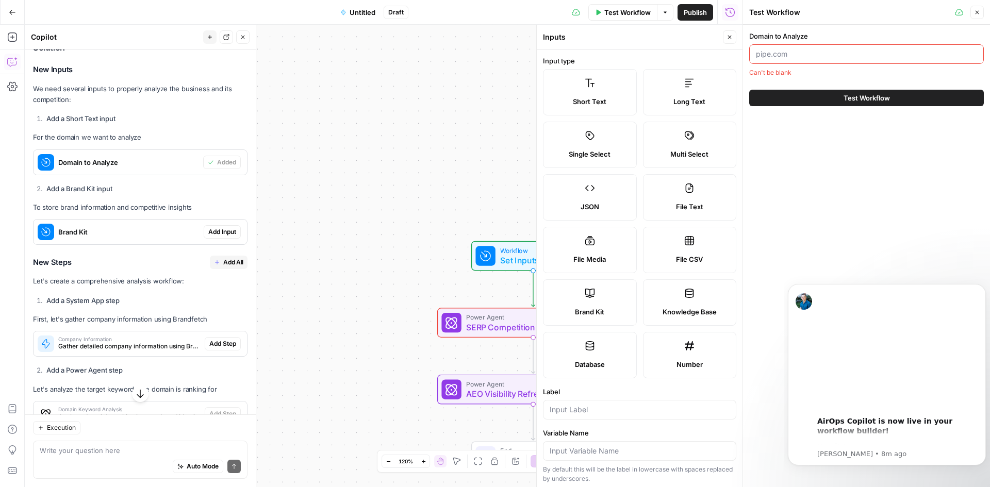
click at [859, 52] on input "Domain to Analyze" at bounding box center [866, 54] width 221 height 10
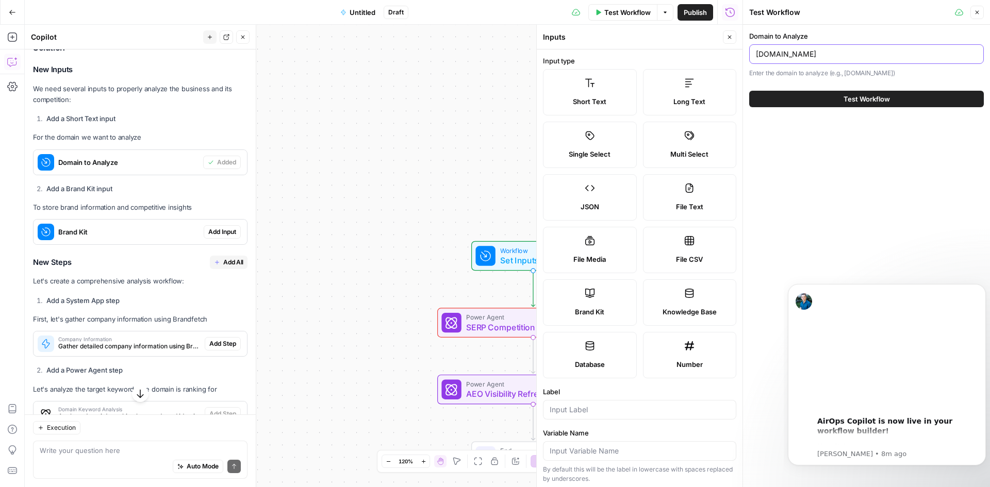
type input "pipe.com"
click at [749, 91] on button "Test Workflow" at bounding box center [866, 99] width 235 height 16
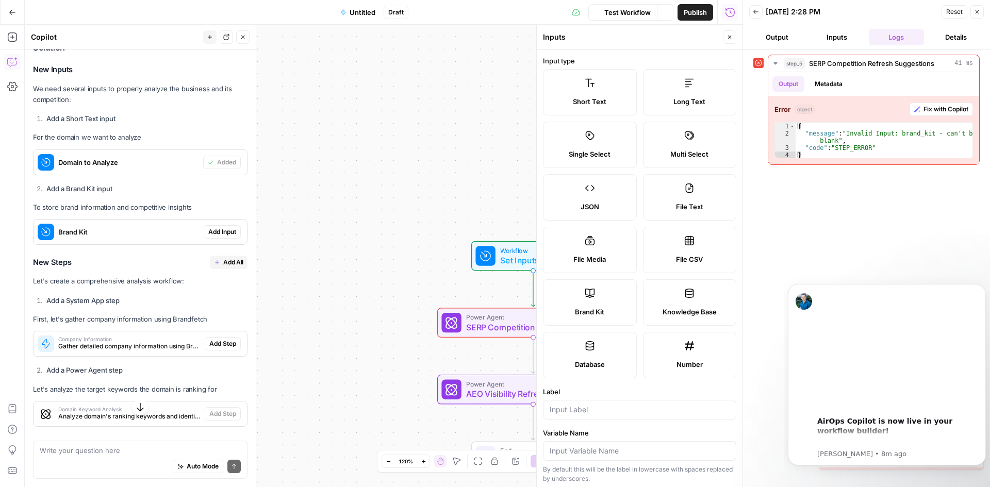
scroll to position [209, 0]
click at [375, 284] on div "Workflow Set Inputs Inputs Error Power Agent SERP Competition Refresh Suggestio…" at bounding box center [384, 256] width 718 height 463
click at [507, 251] on span "Workflow" at bounding box center [530, 250] width 61 height 10
click at [585, 288] on icon at bounding box center [590, 293] width 10 height 10
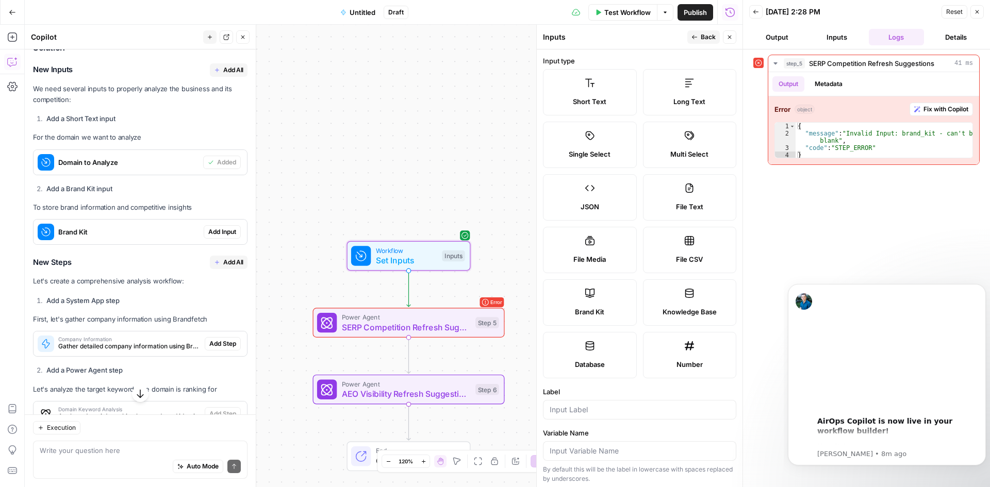
click at [217, 234] on span "Add Input" at bounding box center [222, 231] width 28 height 9
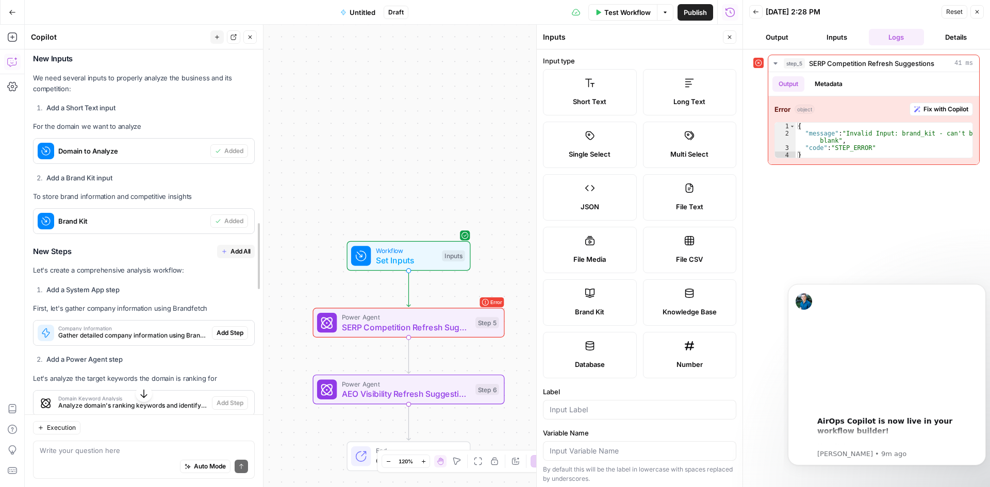
scroll to position [198, 0]
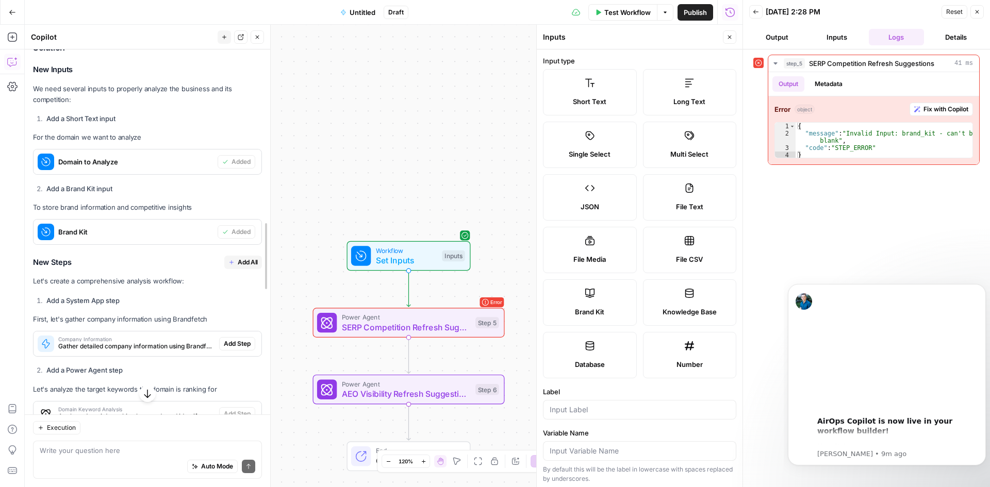
drag, startPoint x: 252, startPoint y: 262, endPoint x: 267, endPoint y: 285, distance: 26.9
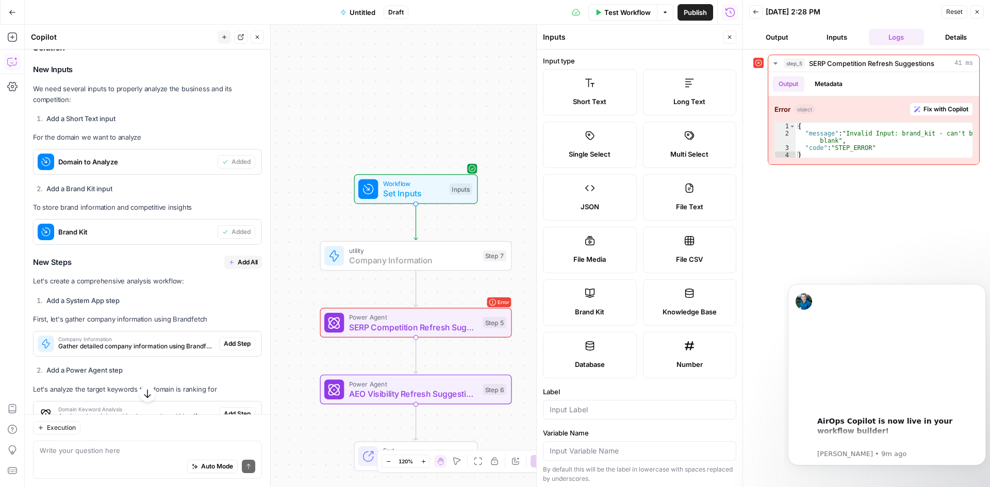
click at [224, 344] on span "Add Step" at bounding box center [237, 343] width 27 height 9
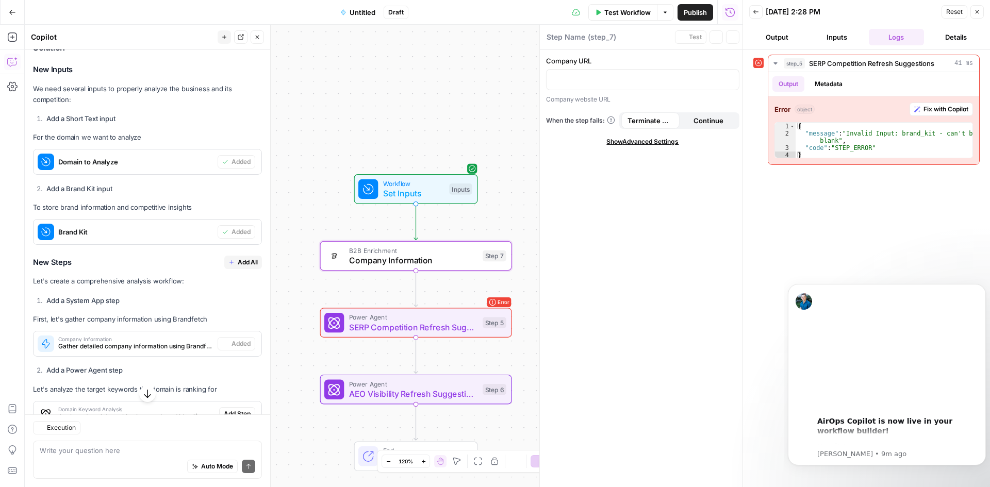
type textarea "Company Information"
drag, startPoint x: 267, startPoint y: 302, endPoint x: 267, endPoint y: 324, distance: 22.2
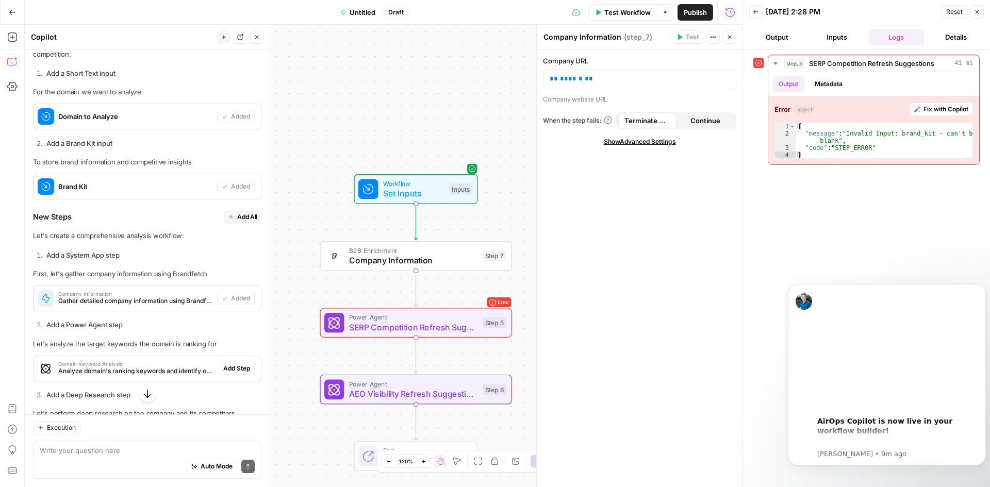
scroll to position [326, 0]
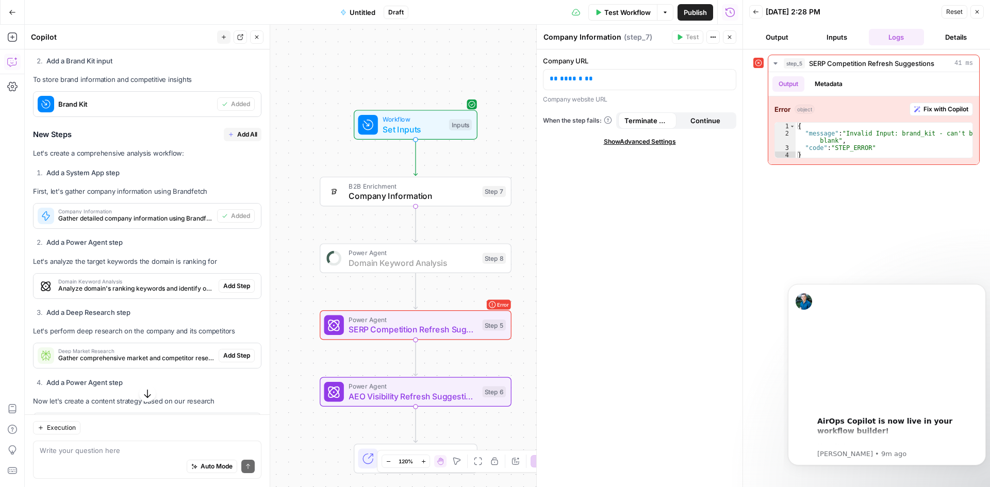
click at [223, 284] on span "Add Step" at bounding box center [236, 286] width 27 height 9
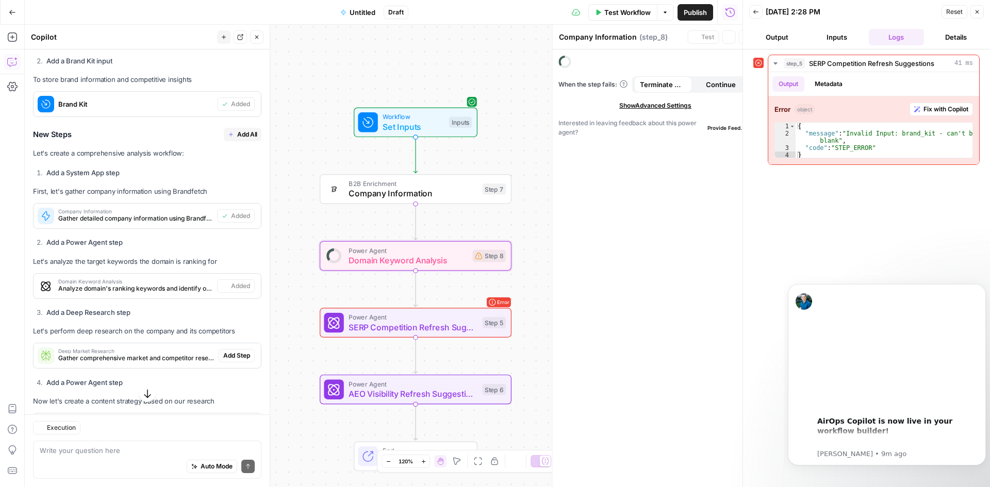
type textarea "Domain Keyword Analysis"
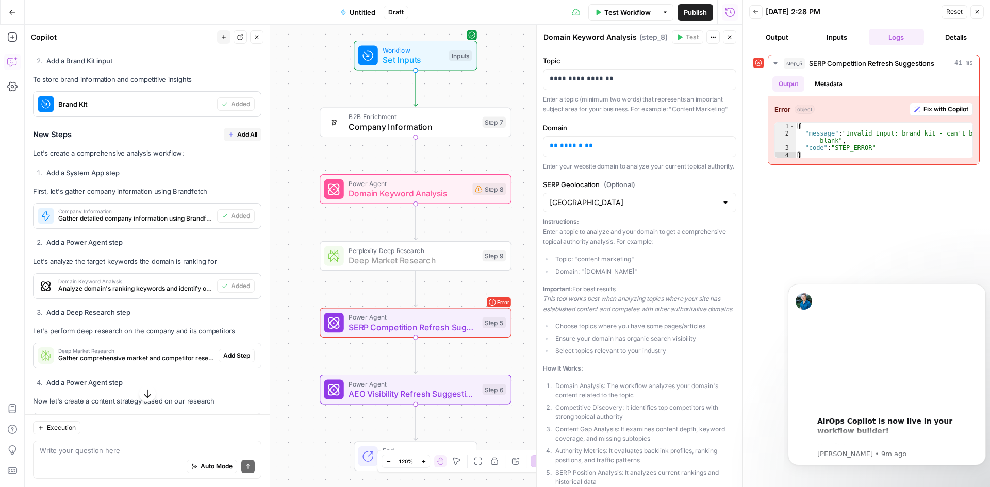
click at [224, 356] on span "Add Step" at bounding box center [236, 355] width 27 height 9
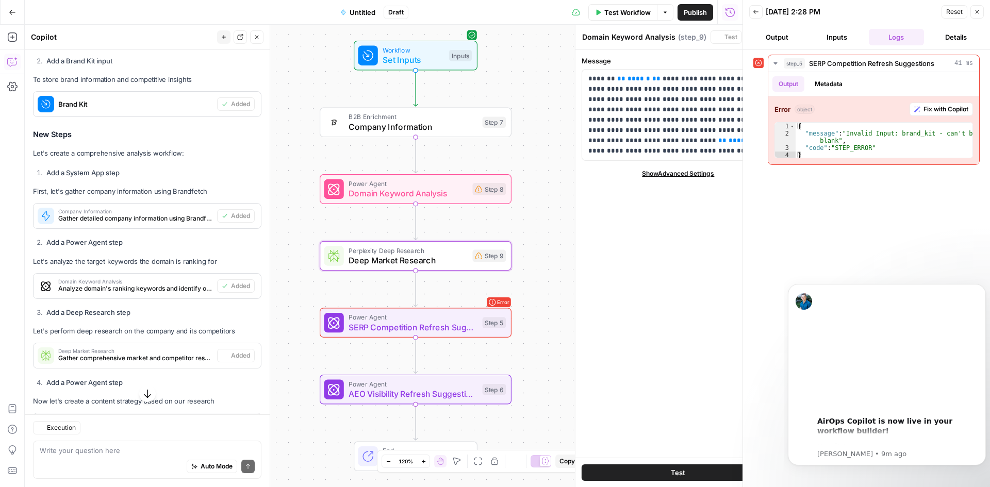
type textarea "Deep Market Research"
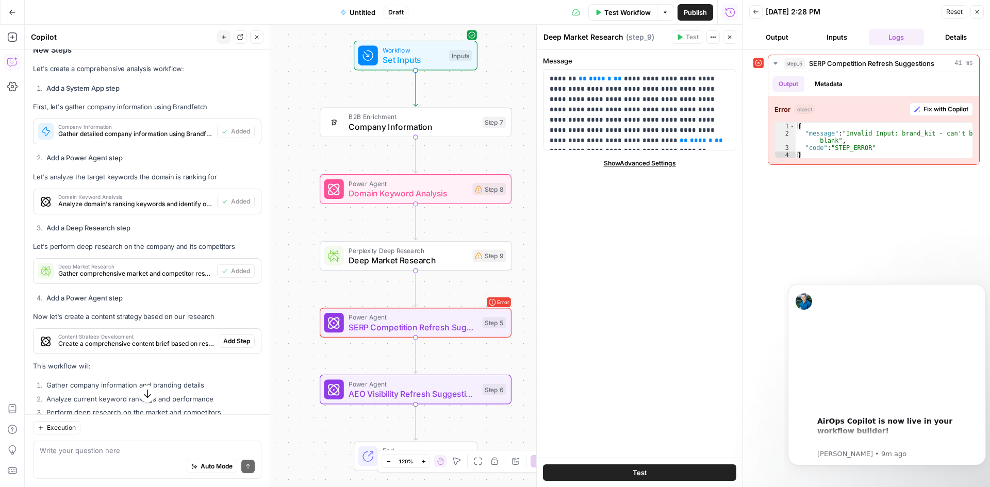
scroll to position [418, 0]
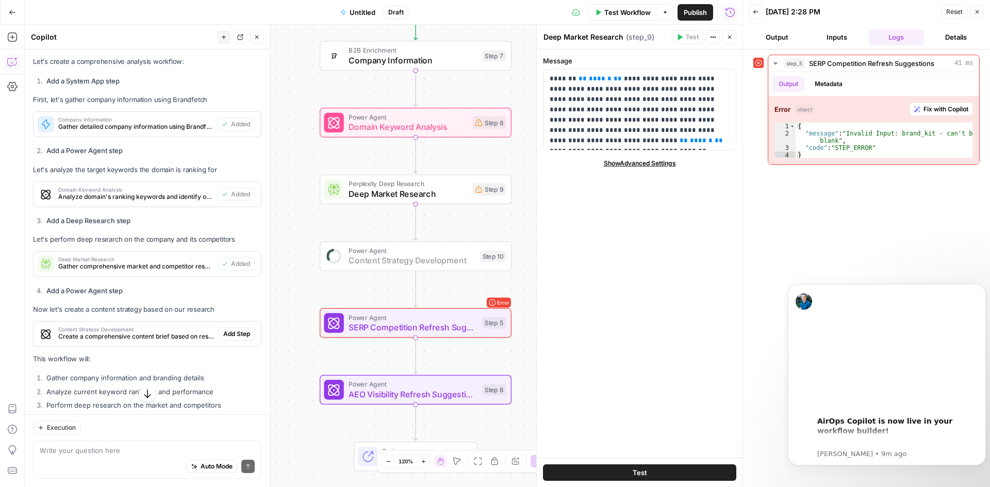
click at [223, 336] on span "Add Step" at bounding box center [236, 333] width 27 height 9
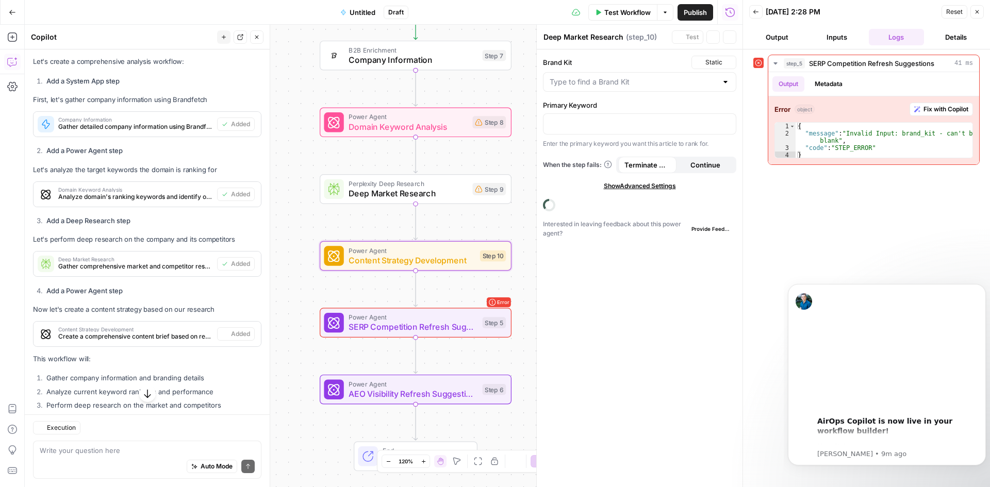
type textarea "Content Strategy Development"
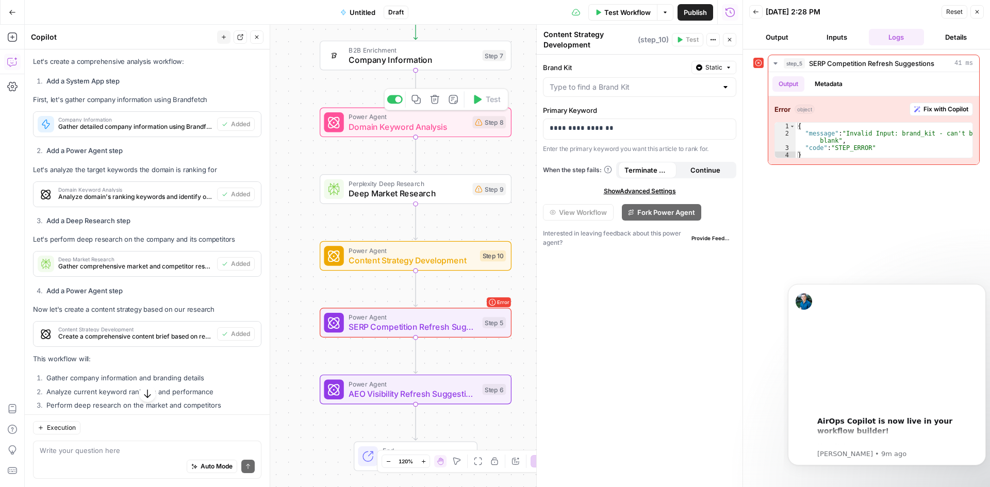
click at [449, 120] on span "Power Agent" at bounding box center [408, 117] width 119 height 10
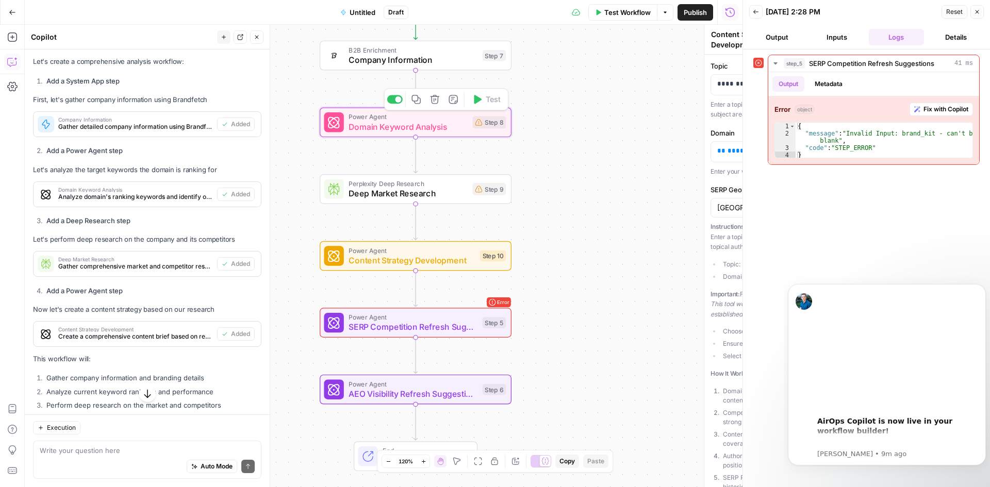
type textarea "Domain Keyword Analysis"
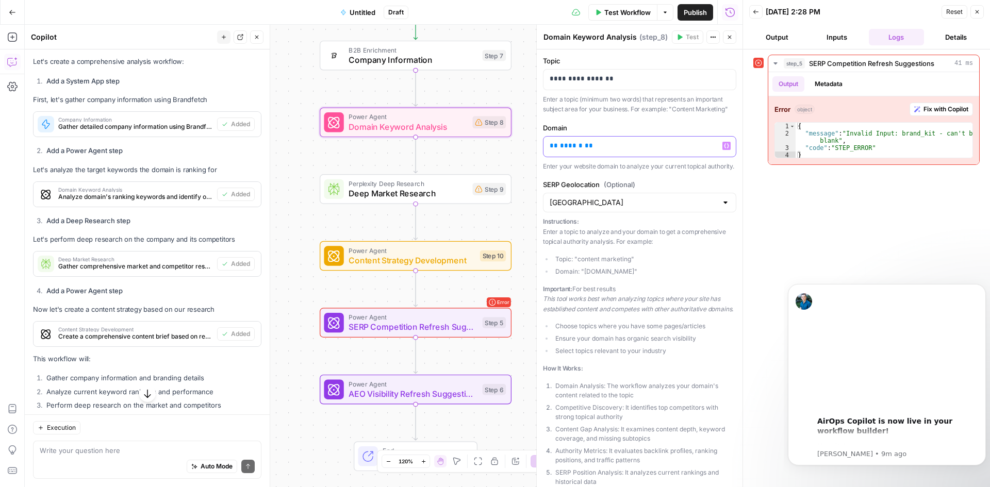
click at [603, 148] on p "** ****** **" at bounding box center [636, 146] width 172 height 10
click at [682, 190] on label "SERP Geolocation (Optional)" at bounding box center [639, 184] width 193 height 10
click at [682, 197] on input "USA" at bounding box center [634, 202] width 168 height 10
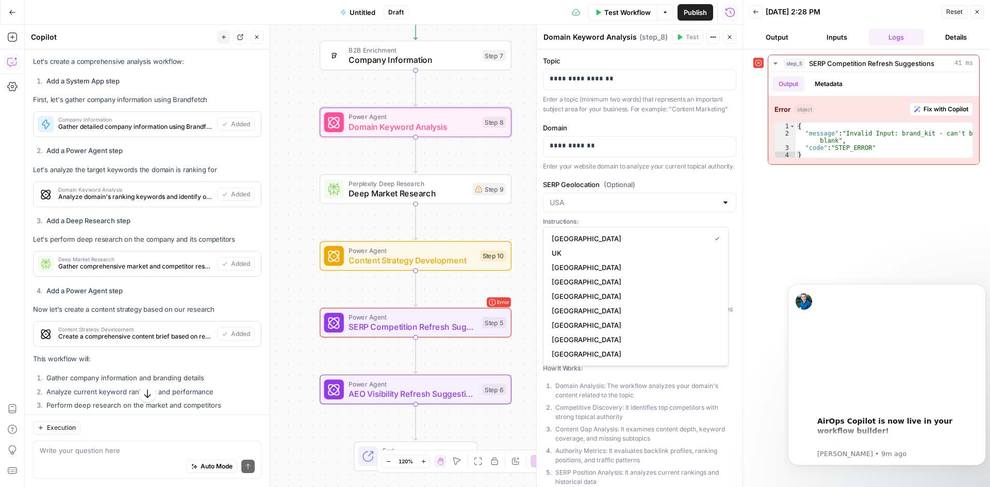
click at [657, 235] on span "USA" at bounding box center [629, 239] width 155 height 10
type input "USA"
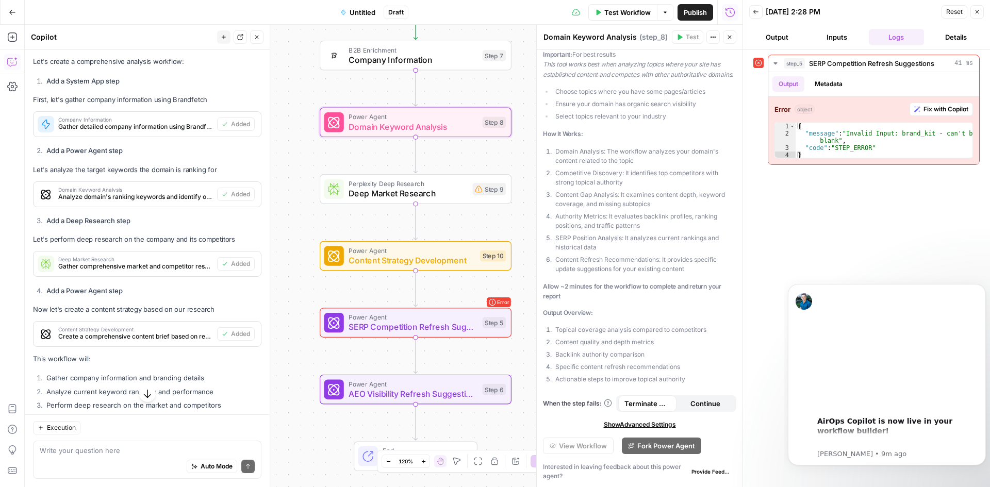
scroll to position [255, 0]
click at [403, 330] on span "SERP Competition Refresh Suggestions" at bounding box center [413, 327] width 129 height 12
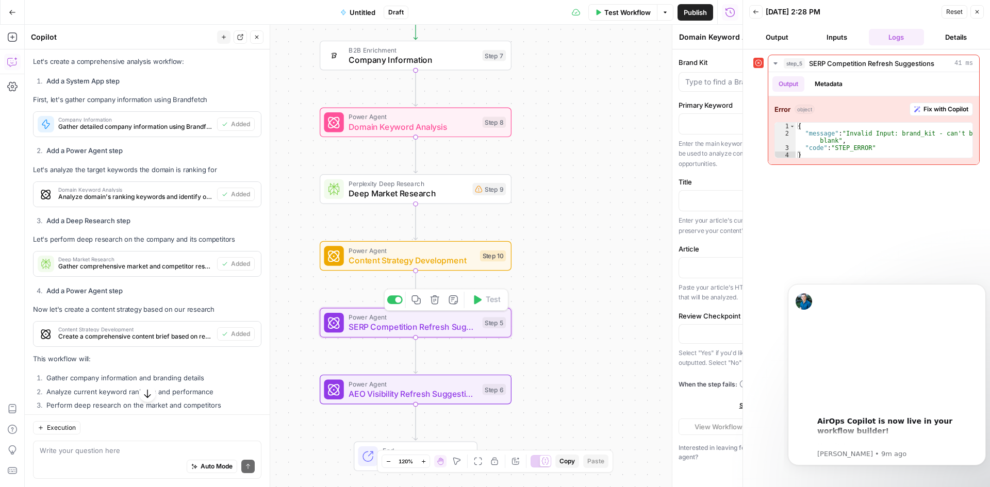
type textarea "SERP Competition Refresh Suggestions"
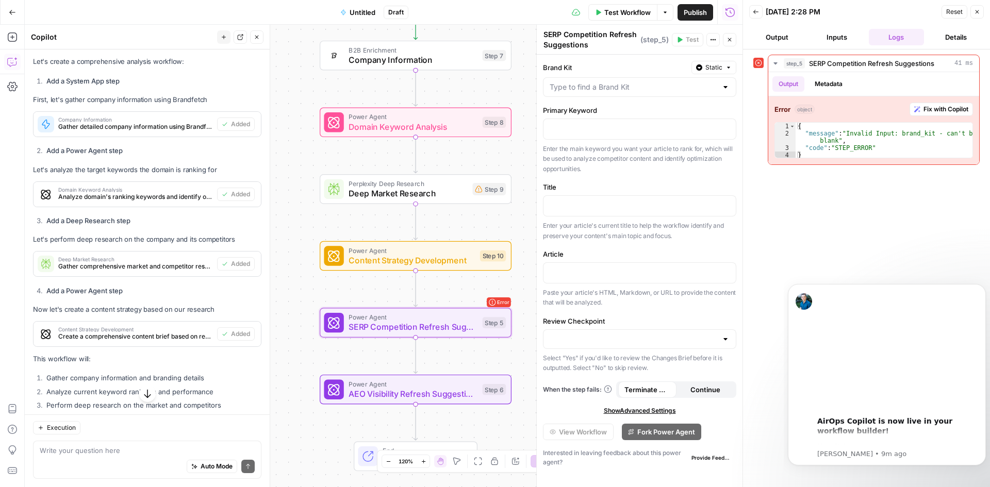
click at [725, 88] on div at bounding box center [725, 87] width 8 height 10
click at [655, 88] on input "Brand Kit" at bounding box center [634, 87] width 168 height 10
click at [657, 186] on label "Title" at bounding box center [639, 187] width 193 height 10
click at [631, 5] on button "Test Workflow" at bounding box center [622, 12] width 69 height 16
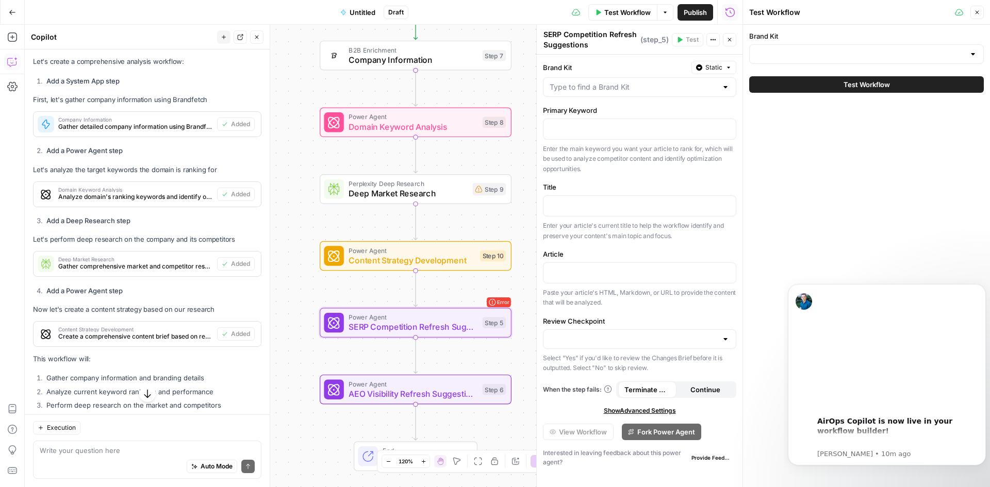
click at [769, 85] on button "Test Workflow" at bounding box center [866, 84] width 235 height 16
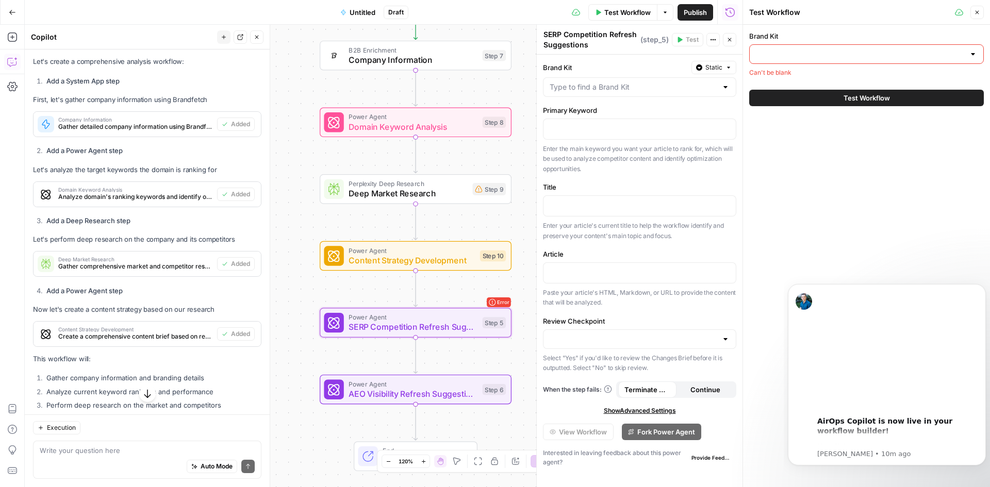
click at [769, 85] on div "Test Workflow" at bounding box center [866, 98] width 235 height 29
click at [979, 13] on icon "button" at bounding box center [977, 12] width 6 height 6
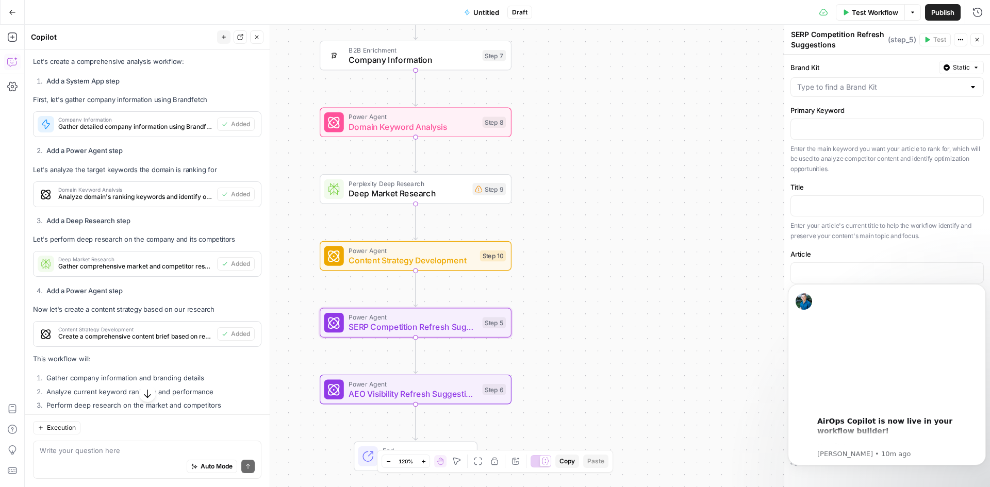
click at [862, 7] on span "Test Workflow" at bounding box center [875, 12] width 46 height 10
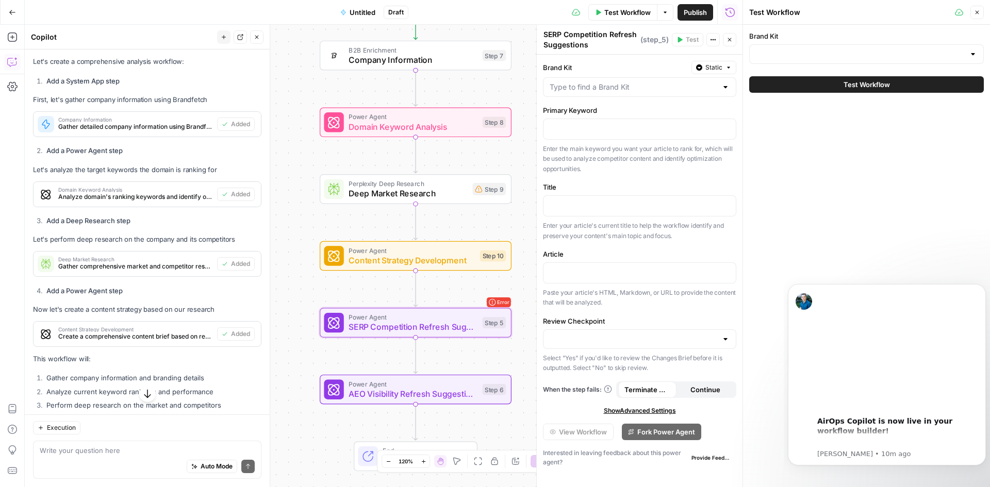
click at [11, 11] on icon "button" at bounding box center [12, 12] width 7 height 7
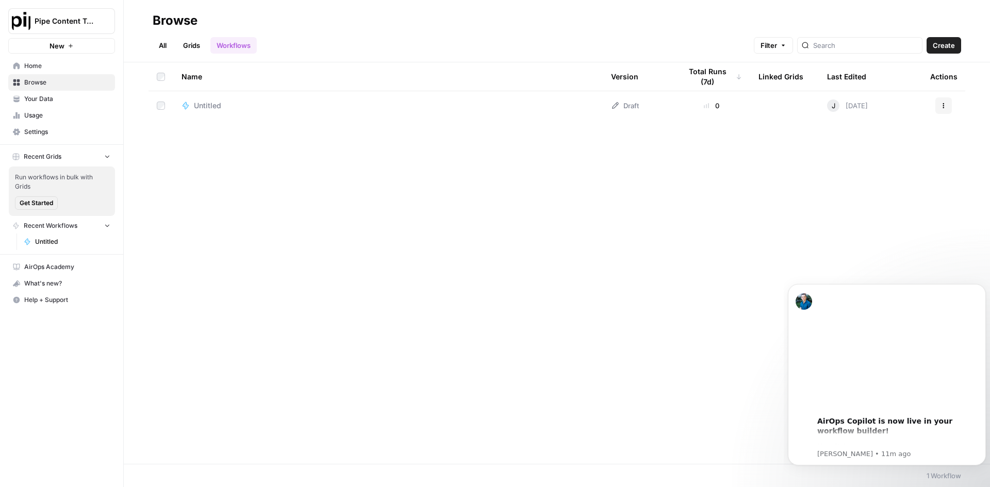
click at [75, 100] on span "Your Data" at bounding box center [67, 98] width 86 height 9
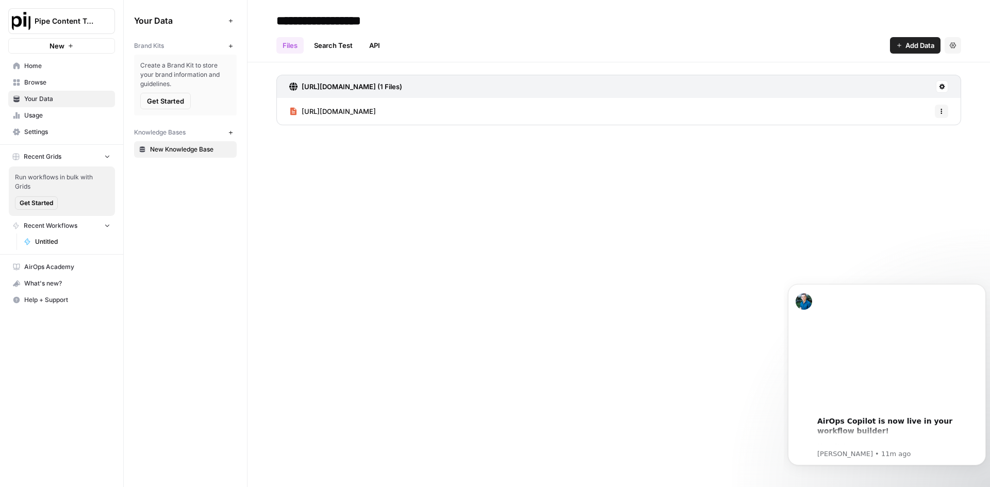
click at [212, 150] on span "New Knowledge Base" at bounding box center [191, 149] width 82 height 9
click at [156, 104] on span "Get Started" at bounding box center [165, 101] width 37 height 10
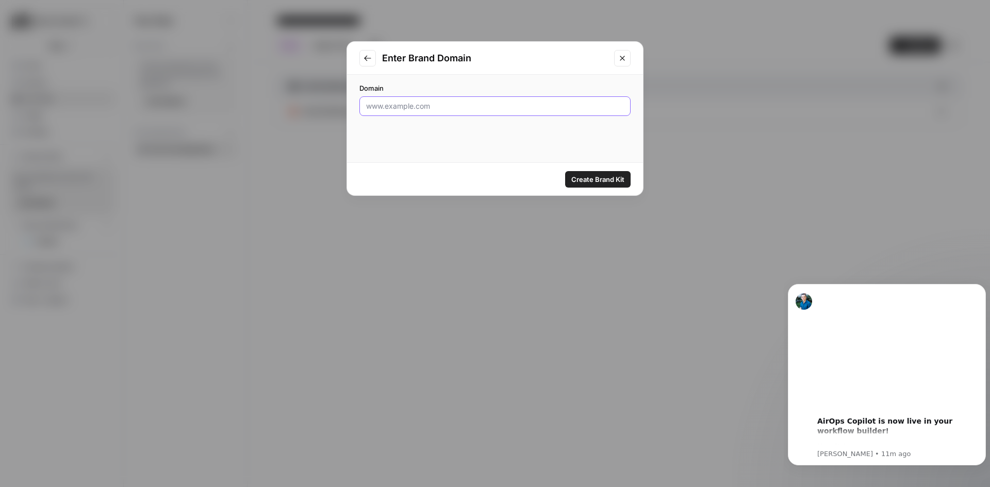
click at [409, 111] on input "Domain" at bounding box center [495, 106] width 258 height 10
type input "www.pipe.com"
click at [598, 181] on span "Create Brand Kit" at bounding box center [597, 179] width 53 height 10
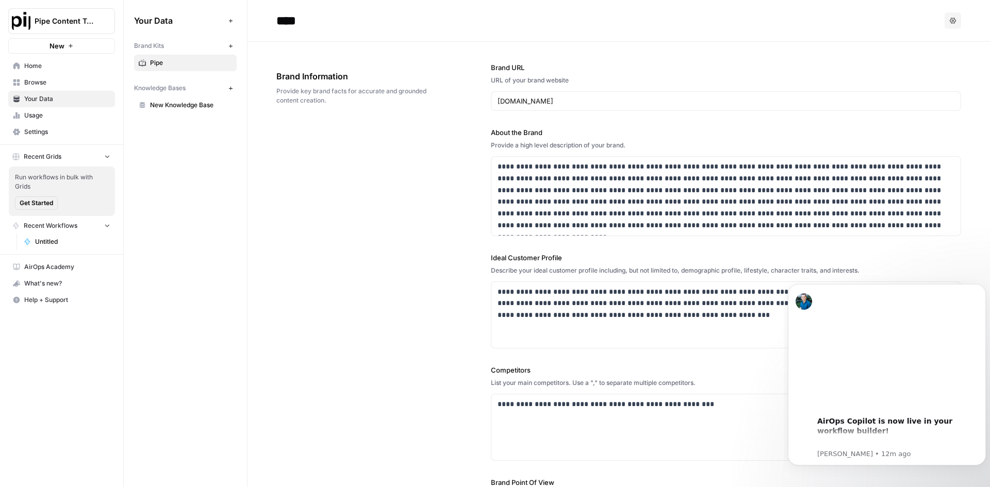
click at [134, 379] on div "Your Data Add Data Brand Kits New Pipe Knowledge Bases New New Knowledge Base" at bounding box center [185, 243] width 123 height 487
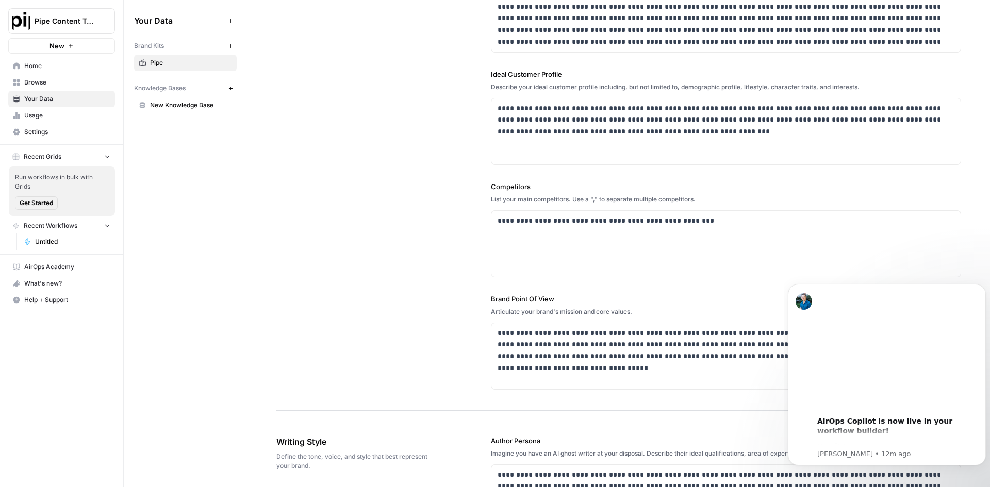
scroll to position [189, 0]
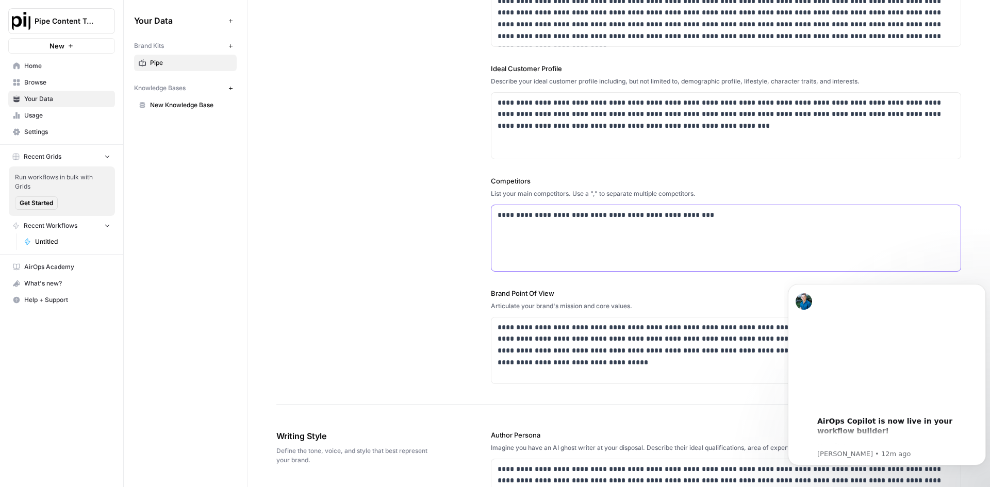
click at [577, 215] on p "**********" at bounding box center [723, 215] width 451 height 12
click at [709, 218] on p "**********" at bounding box center [723, 215] width 451 height 12
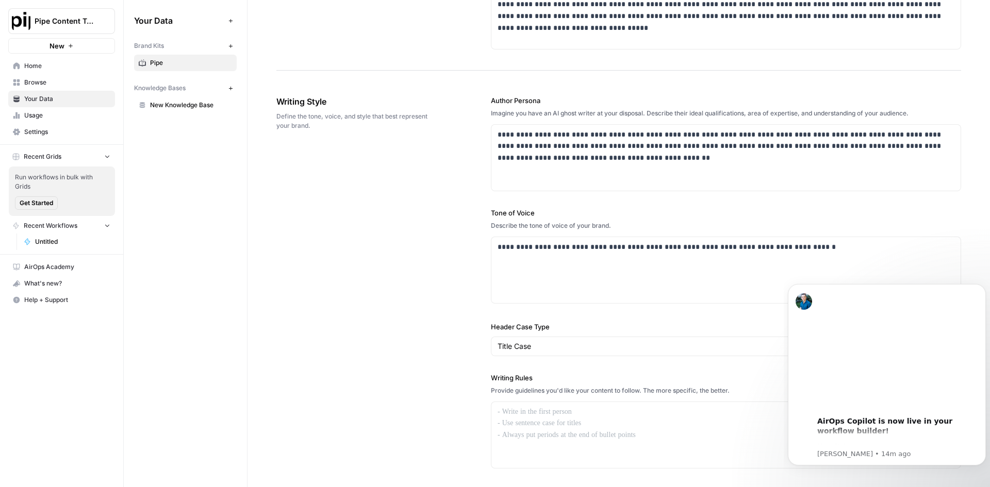
scroll to position [530, 0]
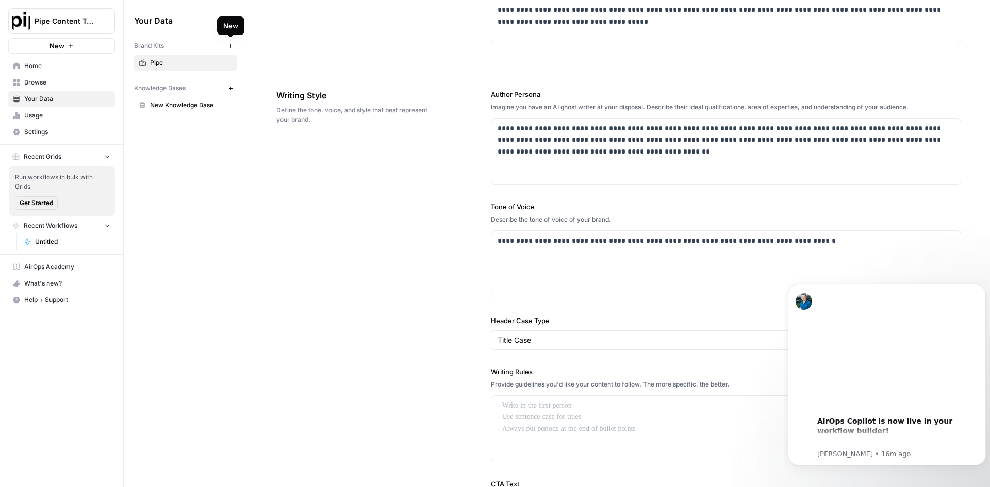
click at [232, 43] on icon "button" at bounding box center [231, 46] width 6 height 6
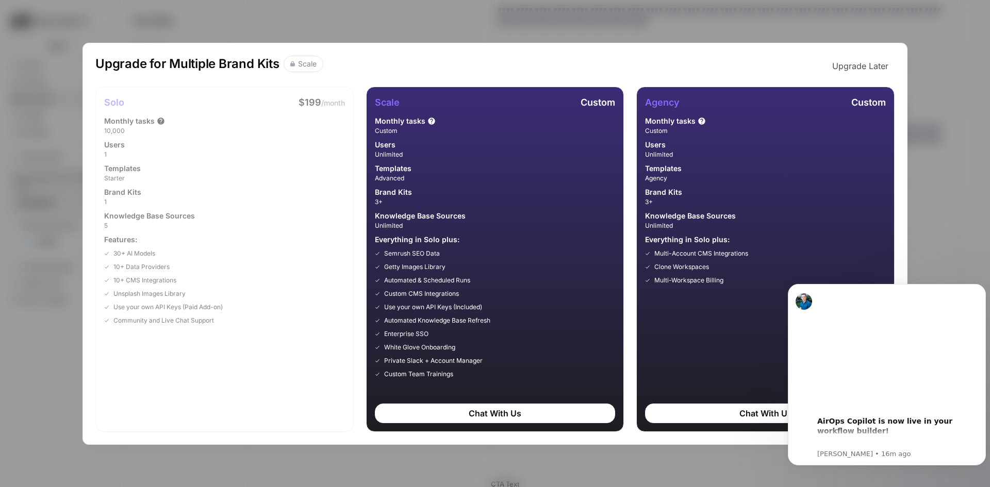
click at [931, 85] on div "Upgrade for Multiple Brand Kits Scale Upgrade Later Solo $199 /month Monthly ta…" at bounding box center [495, 243] width 990 height 487
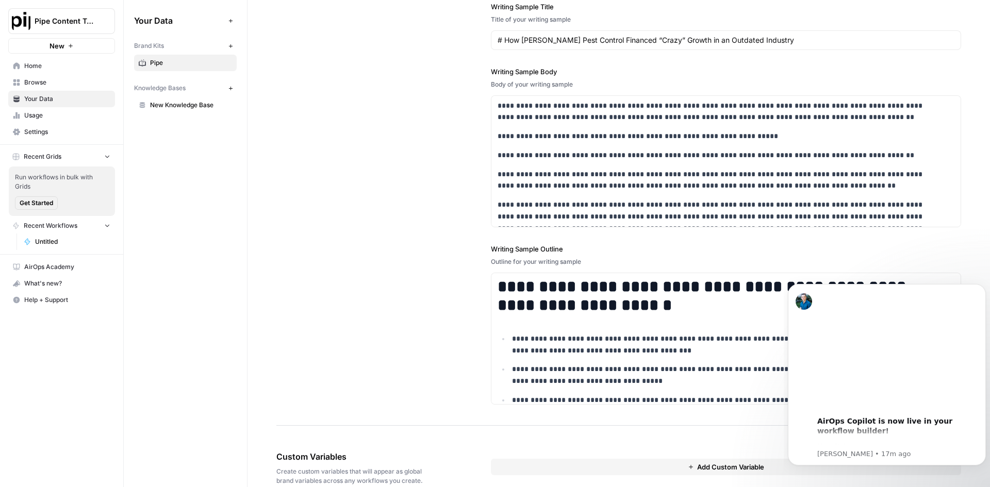
scroll to position [1251, 0]
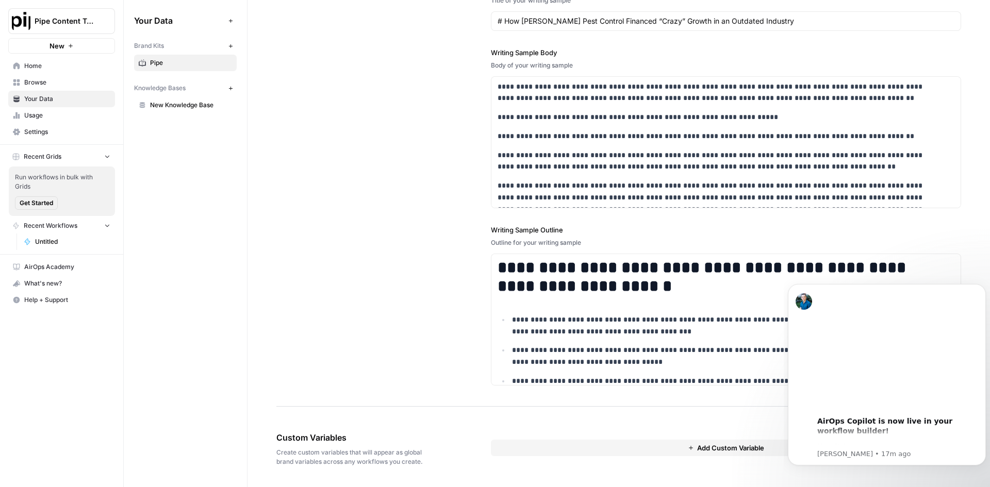
drag, startPoint x: 985, startPoint y: 90, endPoint x: 199, endPoint y: 187, distance: 792.8
drag, startPoint x: 981, startPoint y: 472, endPoint x: 981, endPoint y: 451, distance: 21.1
click at [981, 451] on body "00:00 AirOps Copilot is now live in your workflow builder! Use it to : Improve,…" at bounding box center [887, 375] width 198 height 205
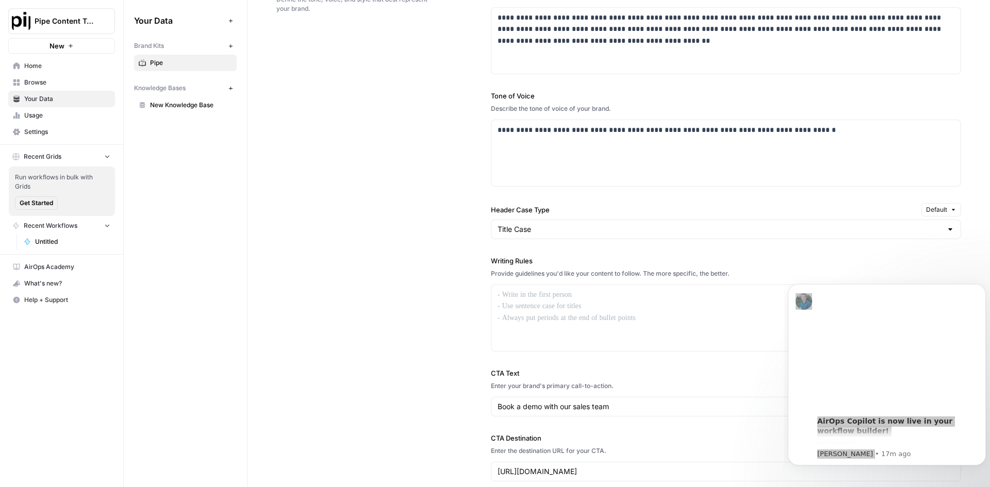
scroll to position [632, 0]
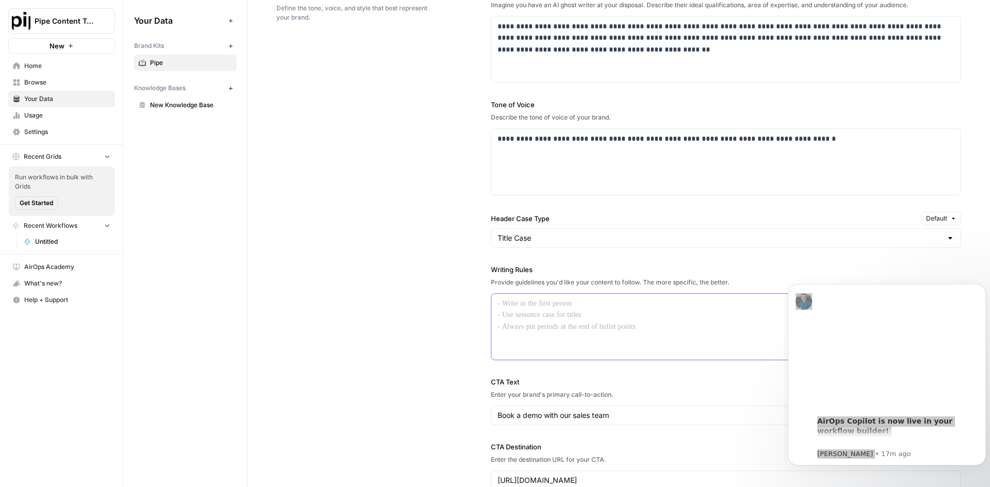
click at [658, 311] on div at bounding box center [725, 327] width 469 height 66
click at [856, 265] on label "Writing Rules" at bounding box center [726, 270] width 470 height 10
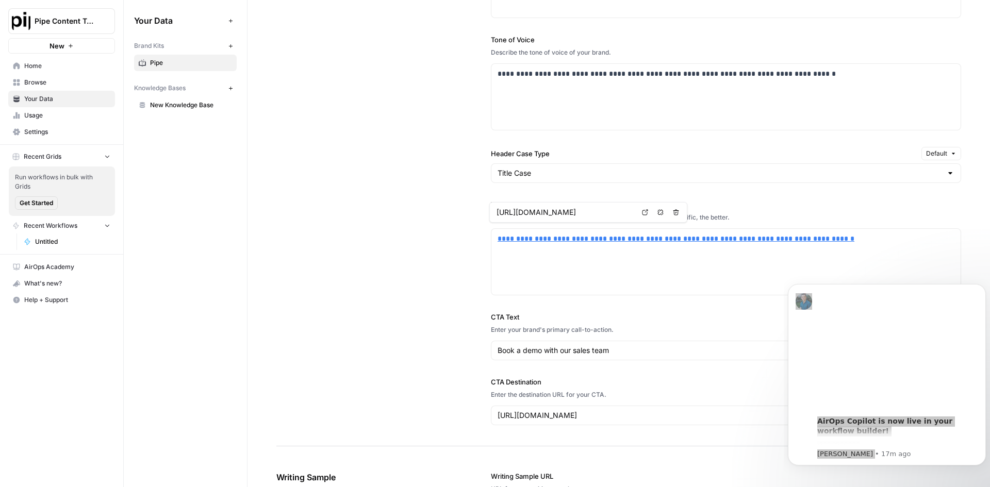
scroll to position [730, 0]
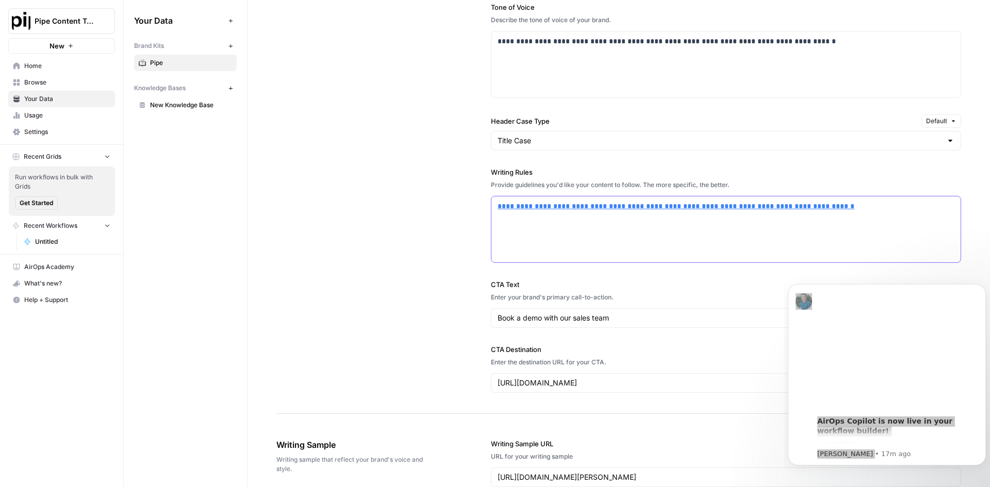
click at [783, 227] on p at bounding box center [726, 225] width 457 height 12
click at [574, 211] on p "**********" at bounding box center [726, 207] width 457 height 12
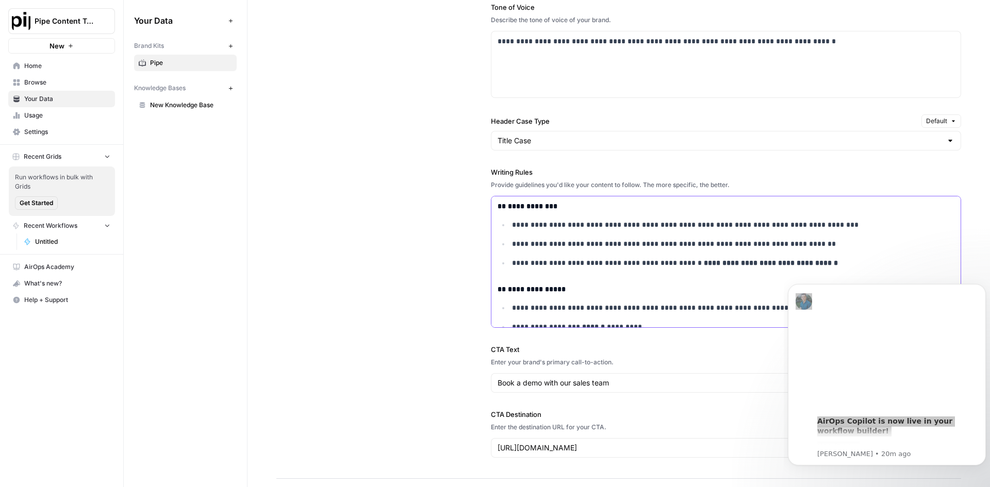
scroll to position [249, 0]
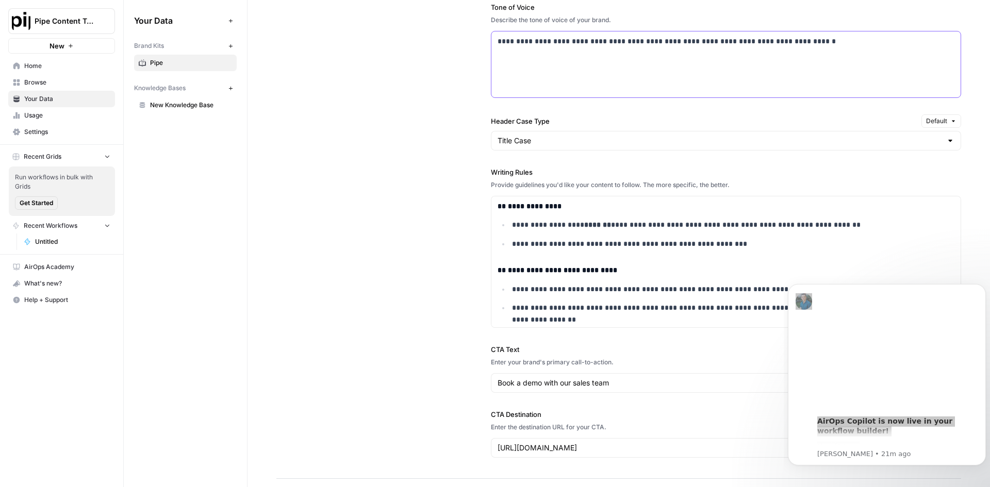
click at [603, 50] on div "**********" at bounding box center [725, 64] width 469 height 66
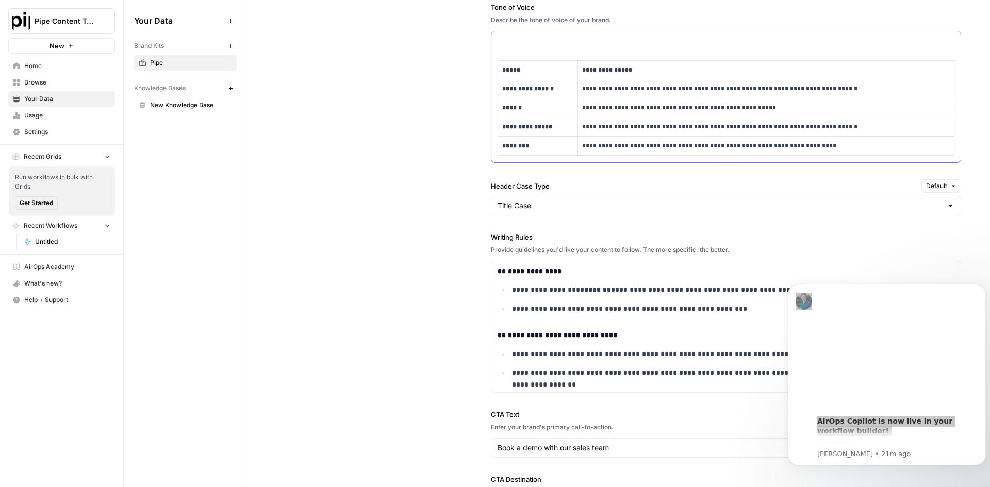
scroll to position [403, 0]
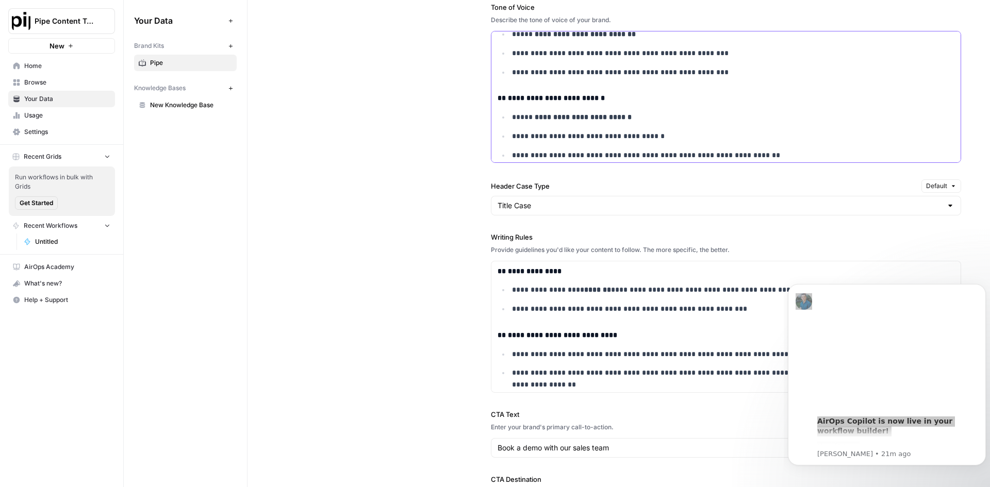
click at [711, 125] on ul "**********" at bounding box center [726, 135] width 457 height 49
click at [663, 389] on p "**********" at bounding box center [726, 379] width 429 height 24
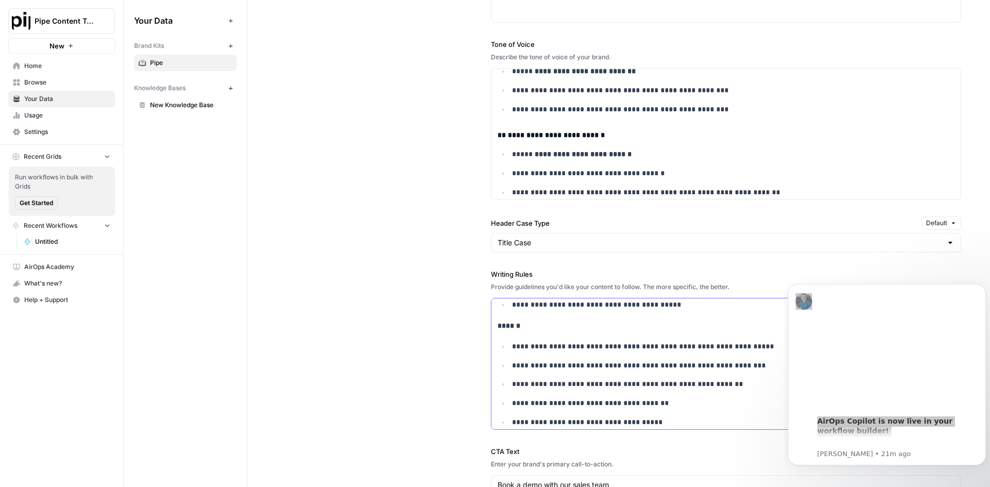
scroll to position [681, 0]
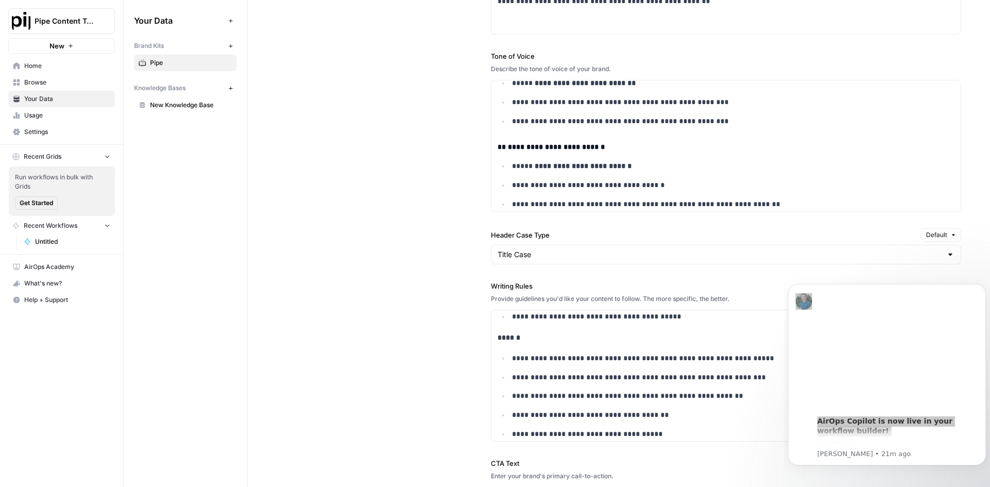
click at [968, 192] on div "**********" at bounding box center [618, 274] width 742 height 1826
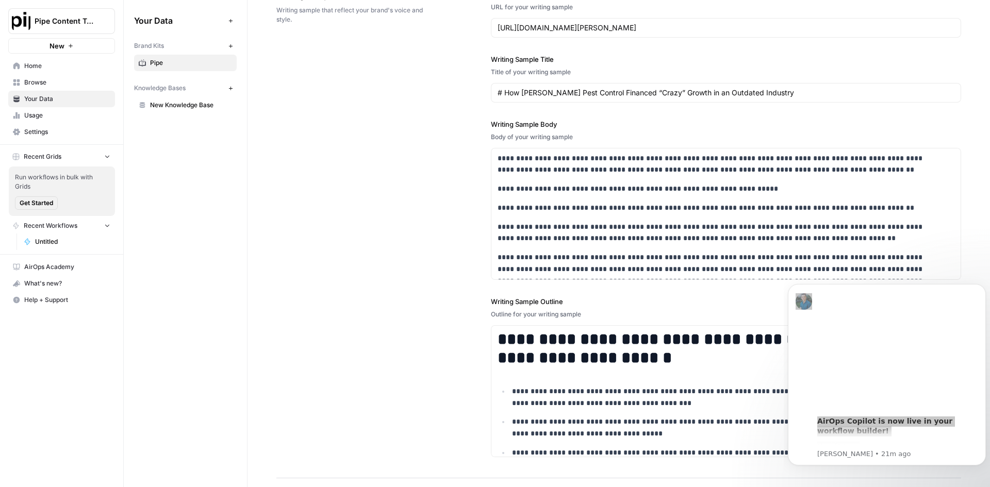
scroll to position [1324, 0]
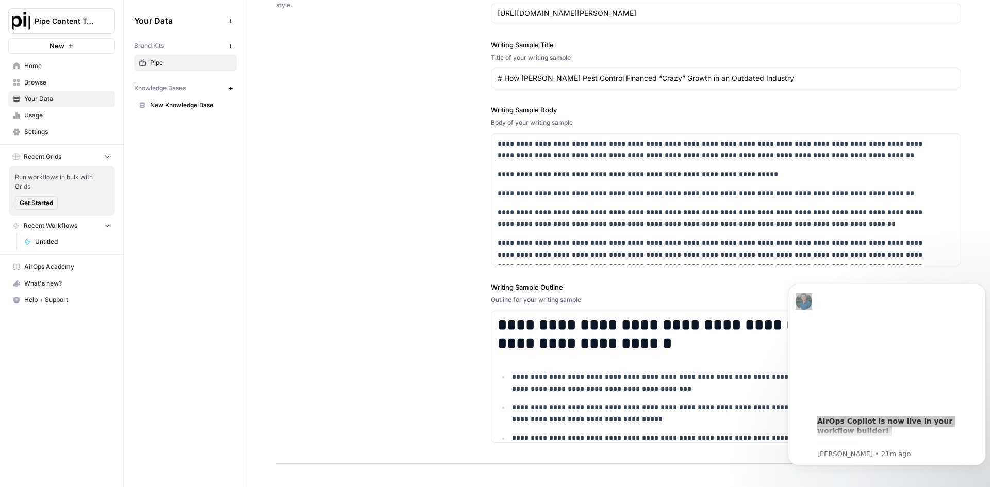
drag, startPoint x: 986, startPoint y: 204, endPoint x: 194, endPoint y: 97, distance: 798.7
click at [640, 15] on input "https://pipe.com/resources/articles/how-brooks-pest-control-financed-crazy-grow…" at bounding box center [726, 13] width 457 height 10
paste input "pre-approved-vs-pre-qualified-what-s-the-difference-and-which-is-best-for-your-…"
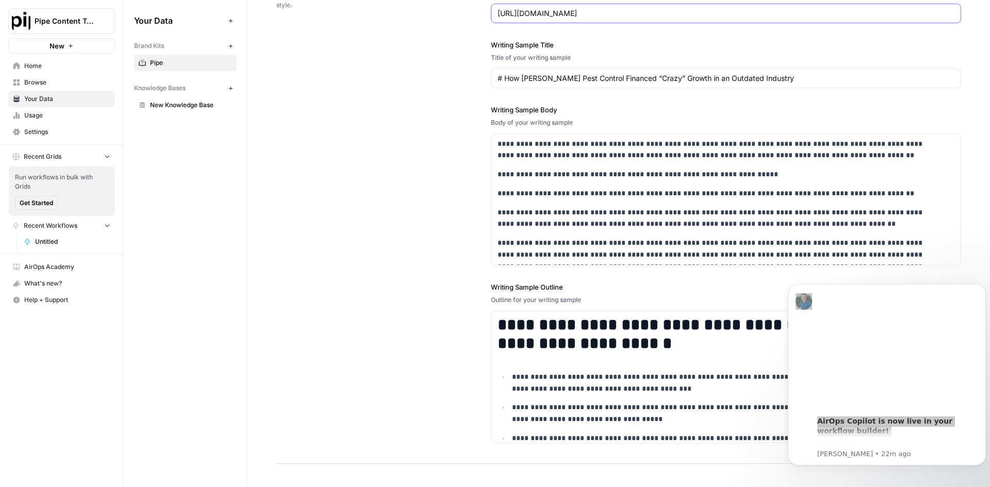
scroll to position [0, 55]
type input "https://pipe.com/resources/articles/pre-approved-vs-pre-qualified-what-s-the-di…"
click at [921, 58] on div "Title of your writing sample" at bounding box center [726, 57] width 470 height 9
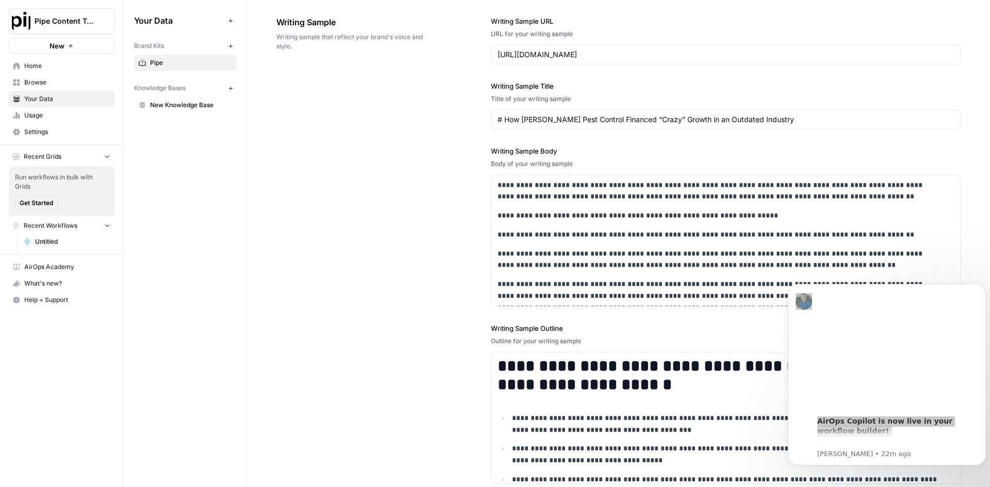
scroll to position [1262, 0]
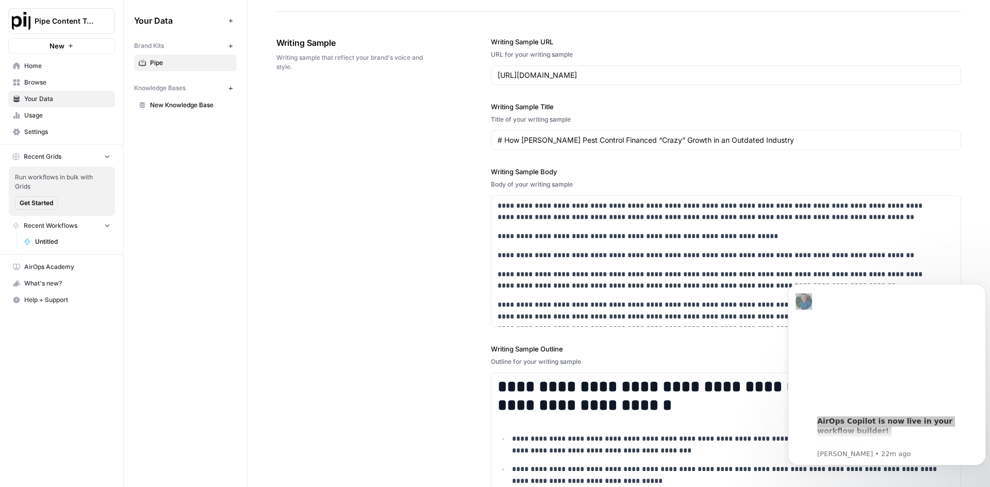
click at [648, 145] on div "# How Brooks Pest Control Financed “Crazy” Growth in an Outdated Industry" at bounding box center [726, 140] width 470 height 20
click at [549, 134] on div "# How Brooks Pest Control Financed “Crazy” Growth in an Outdated Industry" at bounding box center [726, 140] width 470 height 20
click at [558, 145] on input "# How Brooks Pest Control Financed “Crazy” Growth in an Outdated Industry" at bounding box center [726, 140] width 457 height 10
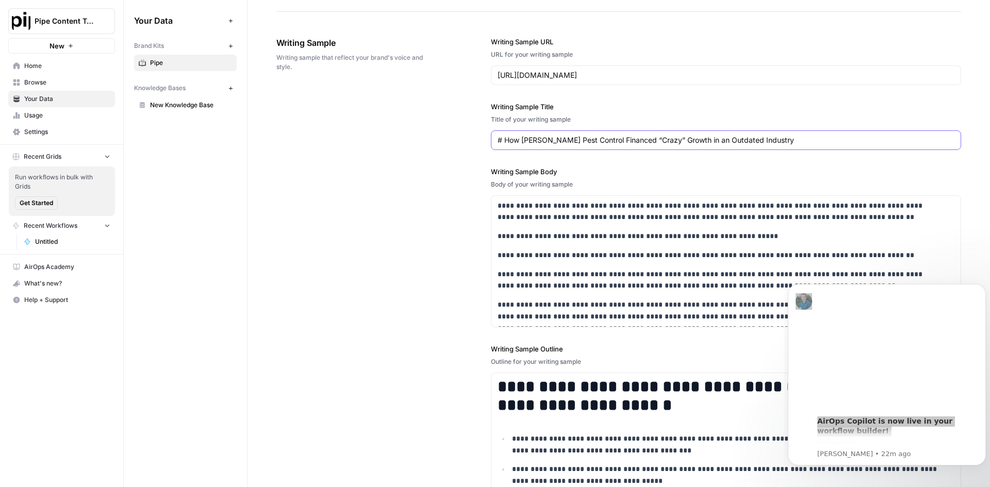
click at [558, 145] on input "# How Brooks Pest Control Financed “Crazy” Growth in an Outdated Industry" at bounding box center [726, 140] width 457 height 10
paste input "Pre-Approved vs. Pre-Qualified: What’s the difference and which is best for you…"
type input "Pre-Approved vs. Pre-Qualified: What’s the difference and which is best for you…"
click at [635, 174] on label "Writing Sample Body" at bounding box center [726, 172] width 470 height 10
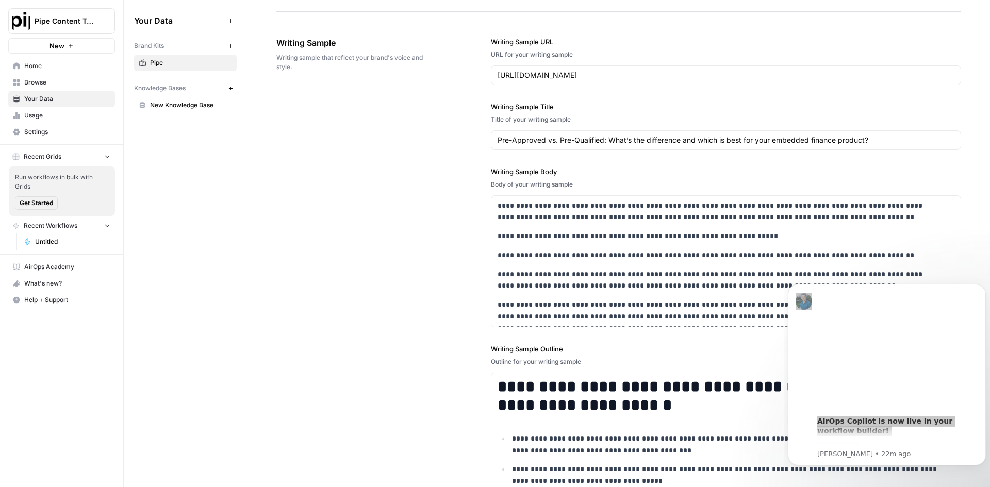
click at [434, 235] on div "**********" at bounding box center [618, 271] width 685 height 510
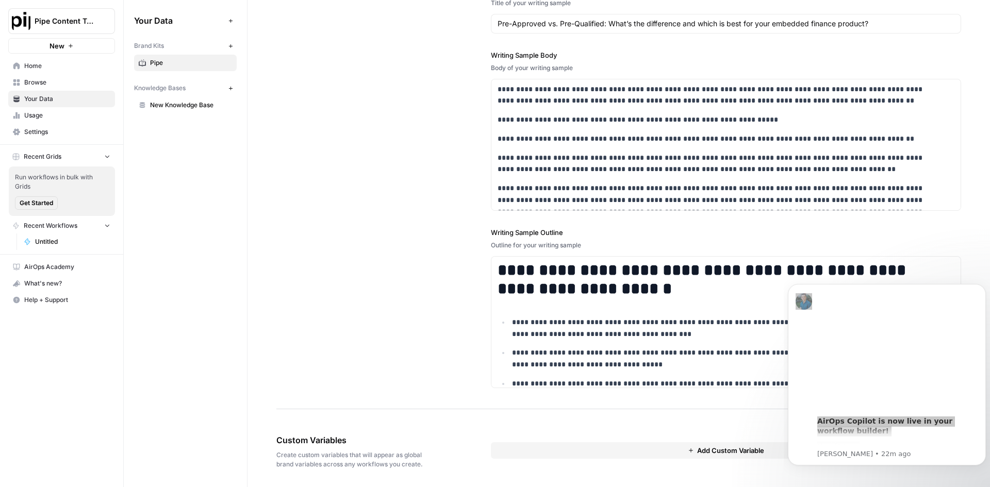
scroll to position [1381, 0]
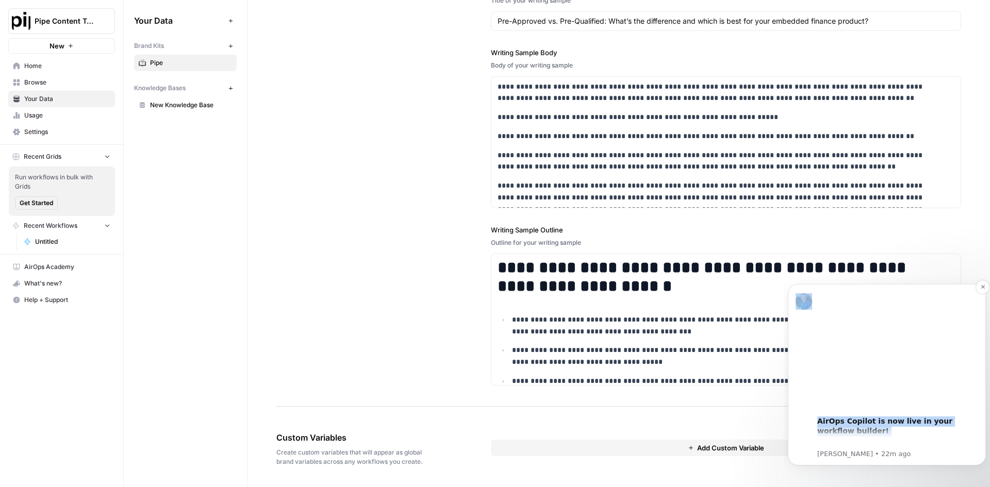
click at [853, 444] on div "Use it to :" at bounding box center [897, 447] width 161 height 10
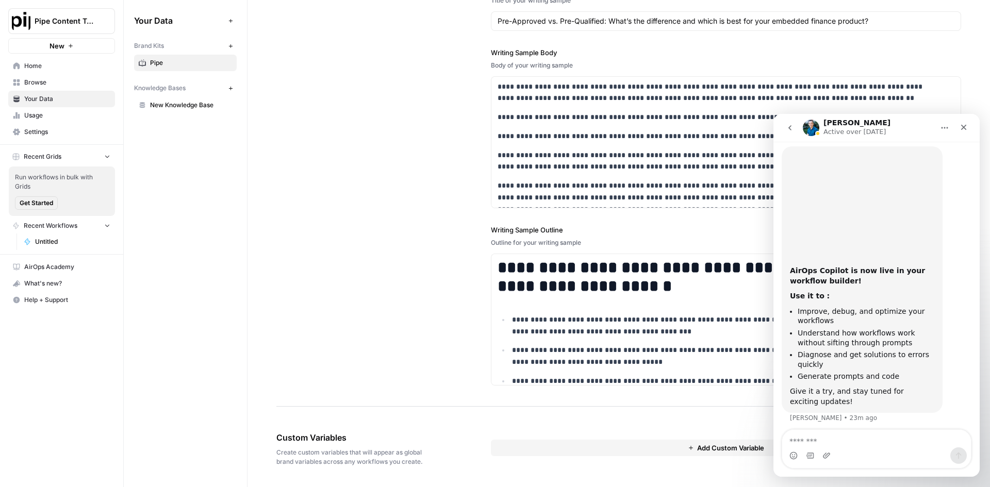
scroll to position [31, 0]
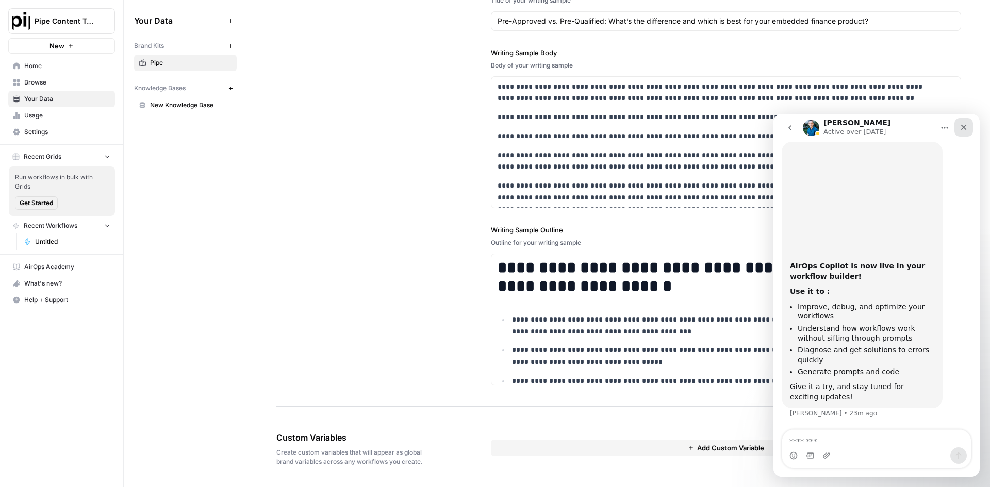
click at [963, 126] on icon "Close" at bounding box center [964, 128] width 6 height 6
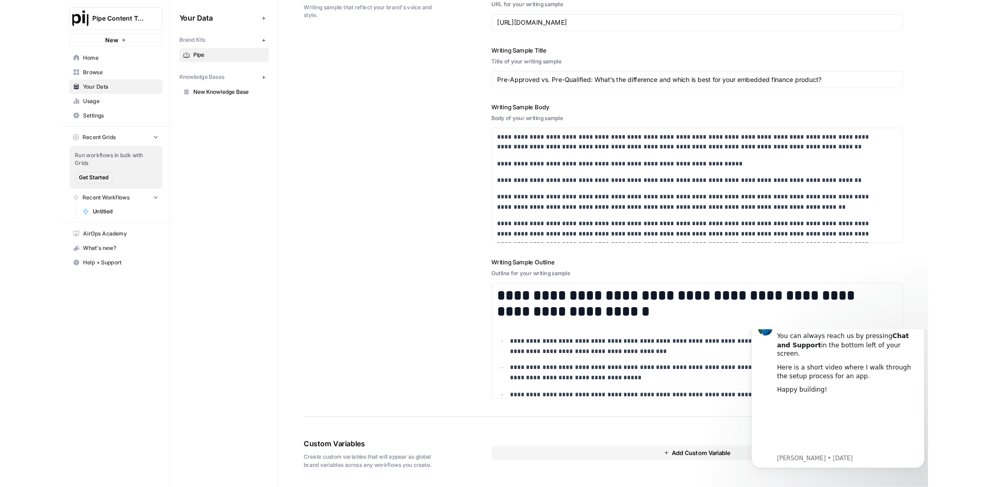
scroll to position [1381, 0]
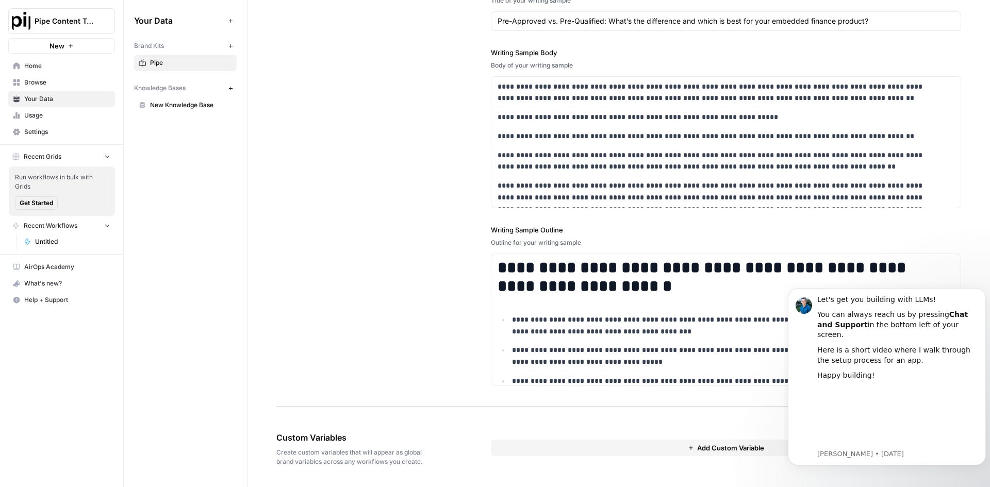
click at [345, 127] on div "**********" at bounding box center [618, 152] width 685 height 510
click at [55, 115] on span "Usage" at bounding box center [67, 115] width 86 height 9
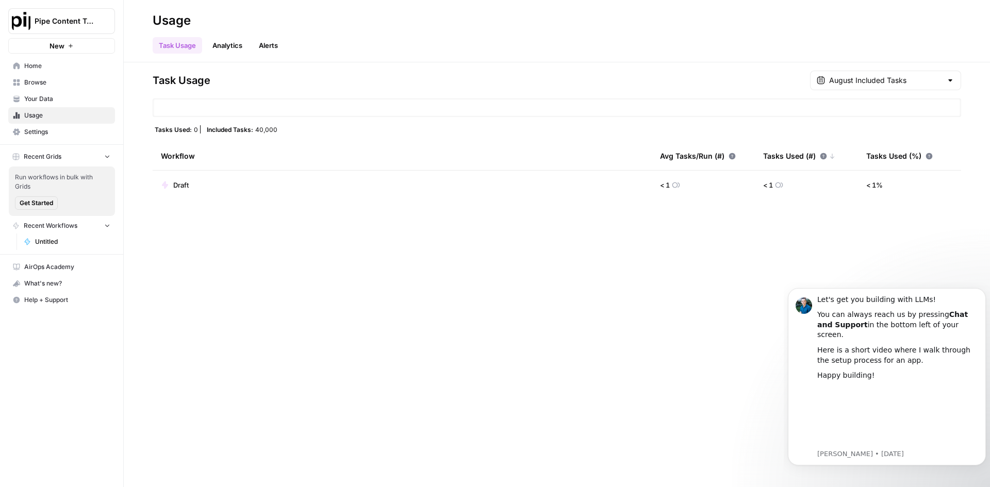
click at [56, 240] on span "Untitled" at bounding box center [72, 241] width 75 height 9
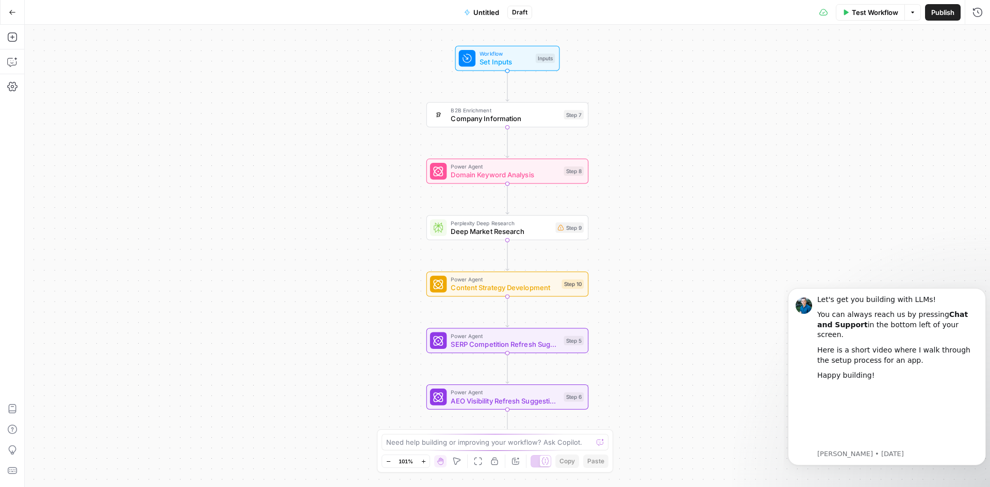
click at [886, 13] on span "Test Workflow" at bounding box center [875, 12] width 46 height 10
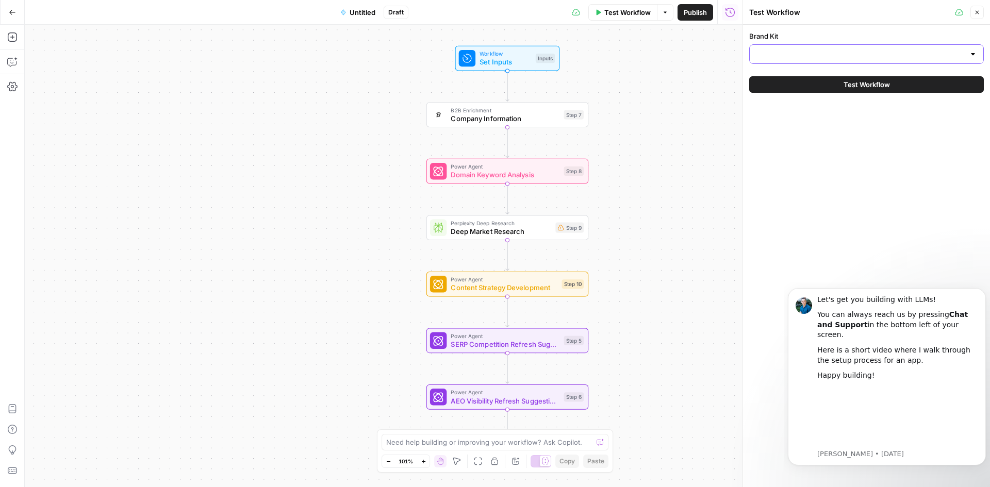
click at [896, 51] on input "Brand Kit" at bounding box center [860, 54] width 209 height 10
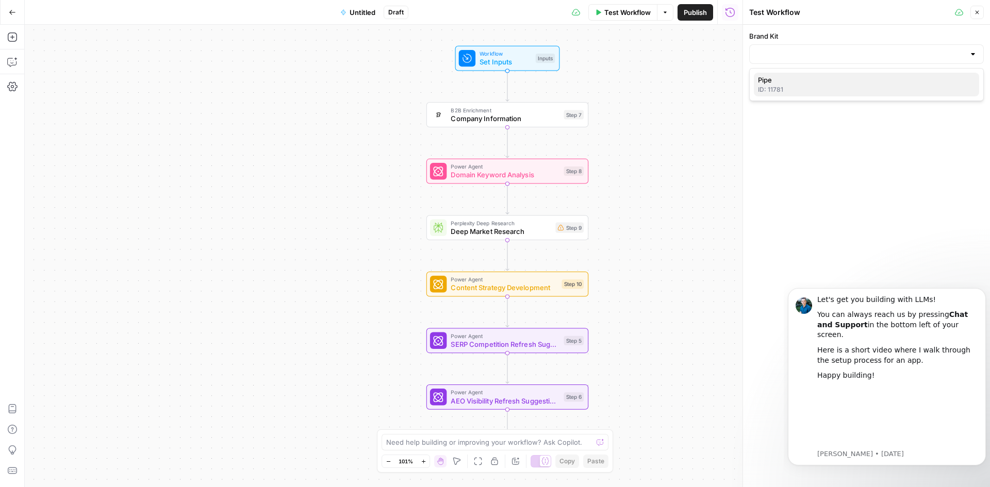
click at [860, 80] on span "Pipe" at bounding box center [864, 80] width 213 height 10
type input "Pipe"
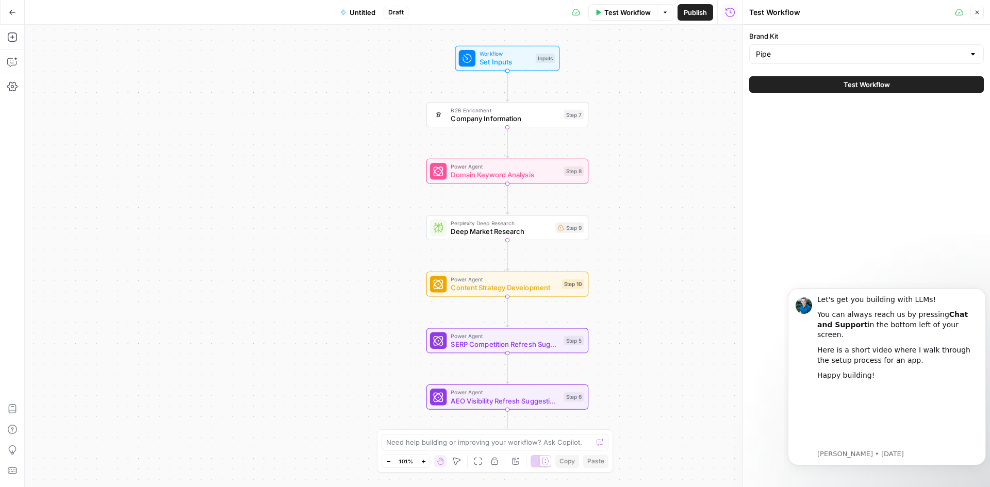
click at [860, 80] on span "Test Workflow" at bounding box center [867, 84] width 46 height 10
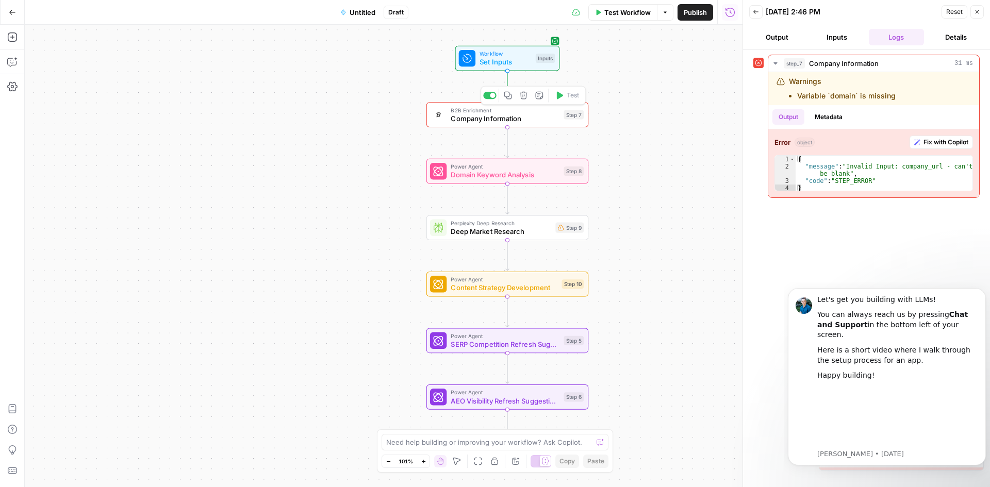
click at [549, 119] on span "Company Information" at bounding box center [505, 118] width 109 height 10
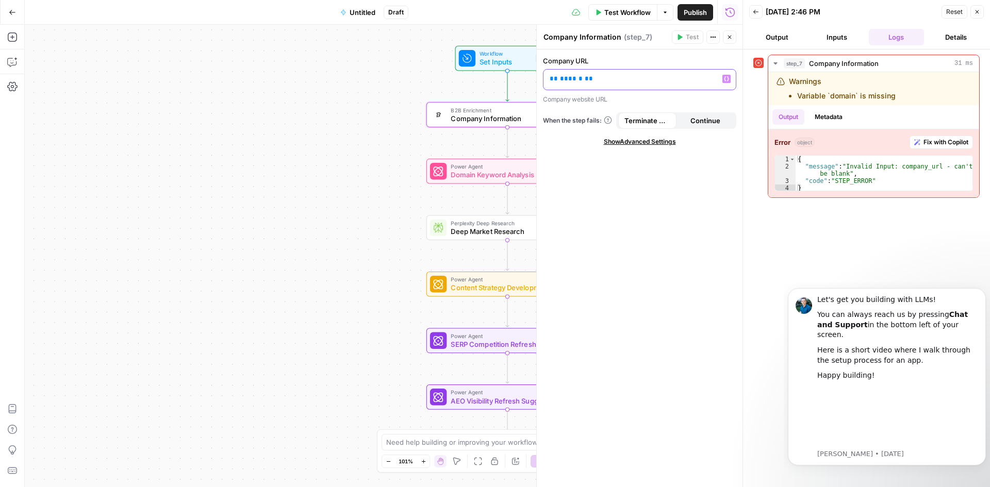
click at [601, 75] on p "** ****** **" at bounding box center [640, 79] width 180 height 10
click at [683, 159] on div "Company URL ******** Variables Menu Company website URL When the step fails: Te…" at bounding box center [640, 268] width 206 height 438
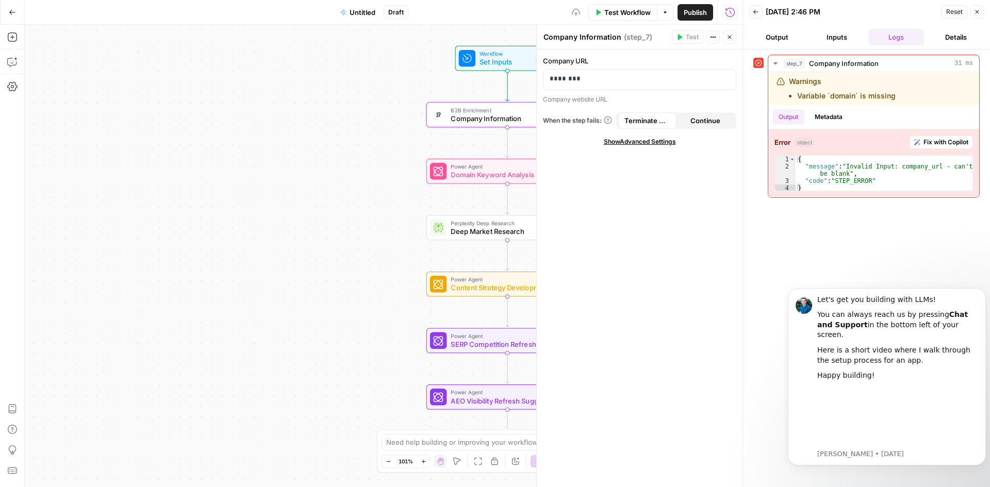
click at [729, 37] on icon "button" at bounding box center [730, 37] width 6 height 6
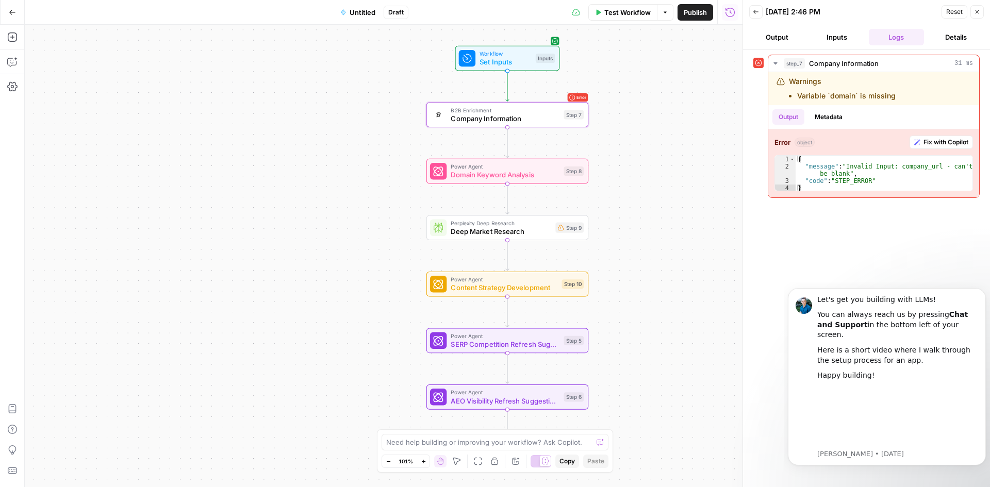
click at [621, 10] on span "Test Workflow" at bounding box center [627, 12] width 46 height 10
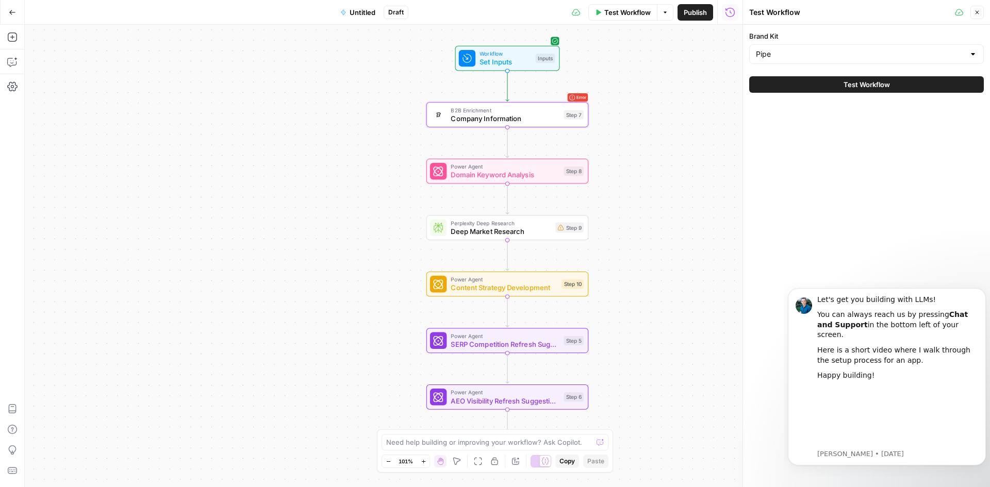
click at [937, 210] on div "Brand Kit Pipe Test Workflow" at bounding box center [866, 256] width 247 height 463
click at [907, 82] on button "Test Workflow" at bounding box center [866, 84] width 235 height 16
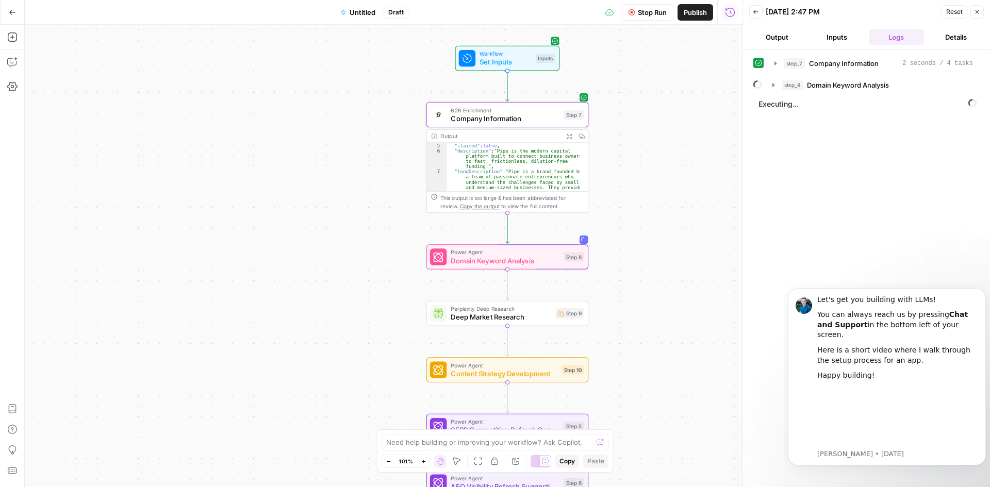
scroll to position [21, 0]
type textarea "**********"
drag, startPoint x: 494, startPoint y: 153, endPoint x: 484, endPoint y: 168, distance: 18.2
click at [484, 168] on div ""claimed" : false , "description" : "Pipe is the modern capital platform built …" at bounding box center [514, 237] width 134 height 189
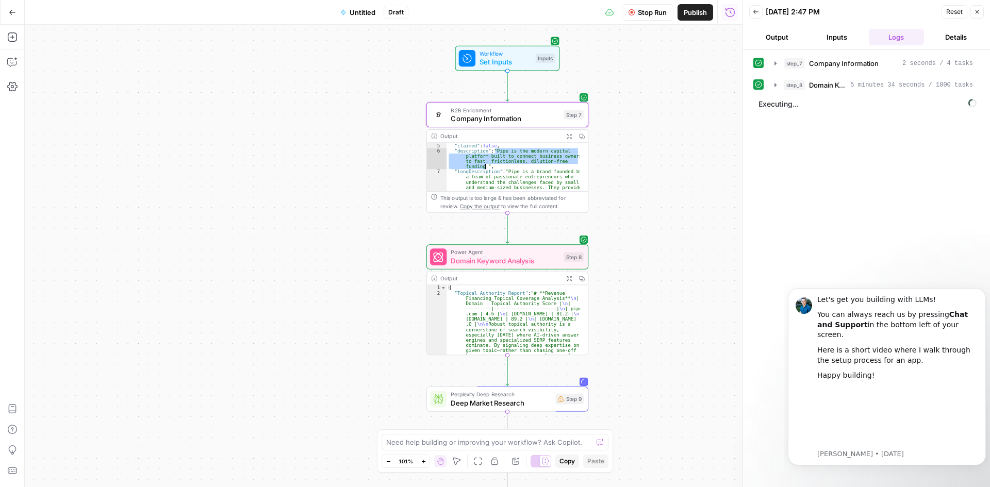
click at [696, 241] on div "**********" at bounding box center [384, 256] width 718 height 463
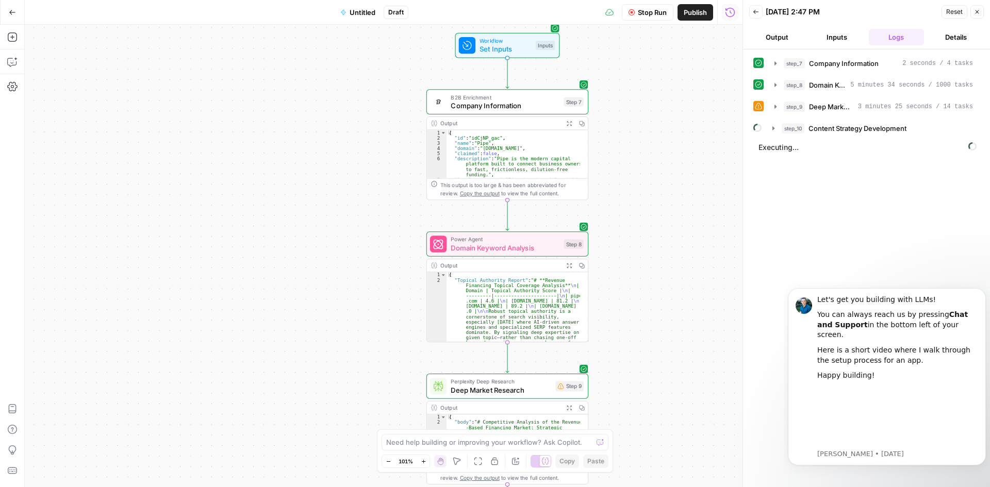
click at [661, 111] on div "Workflow Set Inputs Inputs B2B Enrichment Company Information Step 7 Output Exp…" at bounding box center [384, 256] width 718 height 463
